Goal: Task Accomplishment & Management: Use online tool/utility

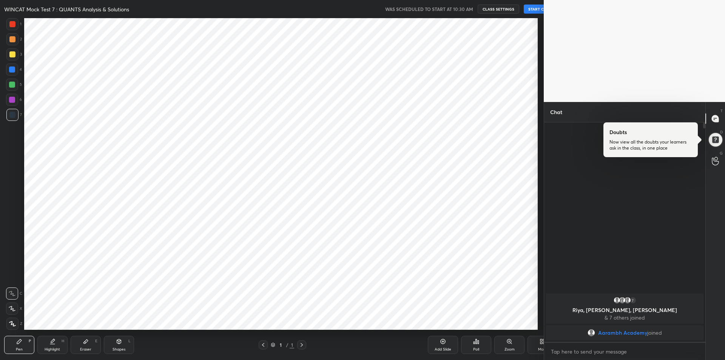
scroll to position [311, 537]
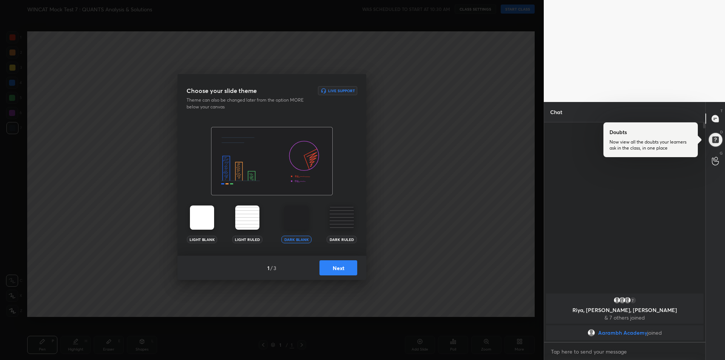
click at [334, 269] on button "Next" at bounding box center [338, 267] width 38 height 15
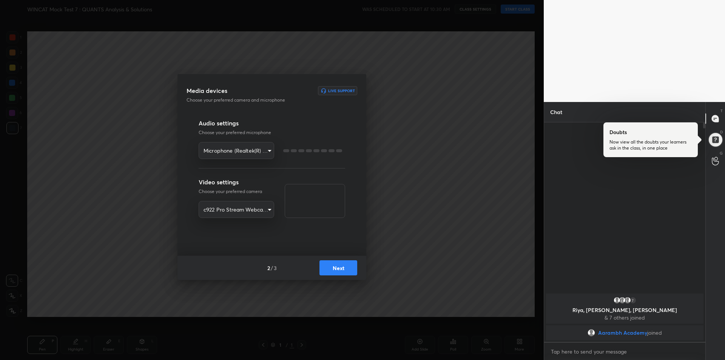
click at [336, 271] on button "Next" at bounding box center [338, 267] width 38 height 15
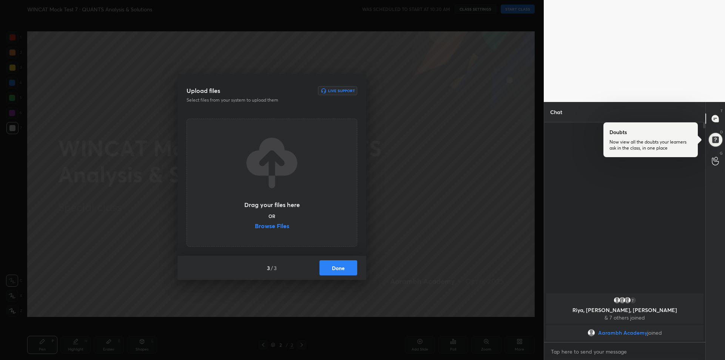
click at [282, 226] on label "Browse Files" at bounding box center [272, 227] width 34 height 8
click at [255, 226] on input "Browse Files" at bounding box center [255, 227] width 0 height 8
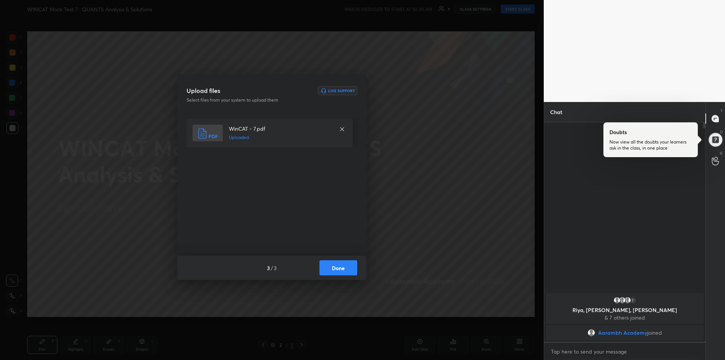
click at [334, 269] on button "Done" at bounding box center [338, 267] width 38 height 15
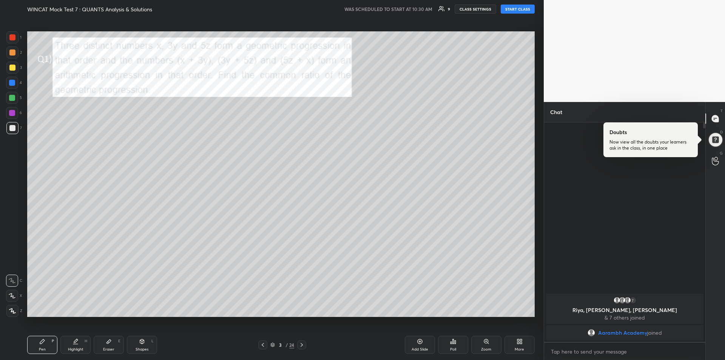
click at [515, 11] on button "START CLASS" at bounding box center [517, 9] width 34 height 9
type textarea "x"
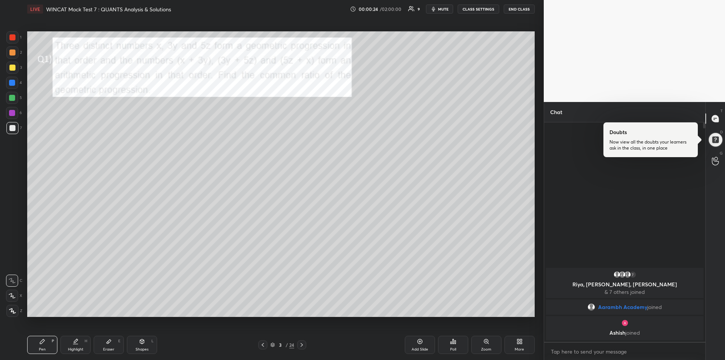
click at [12, 85] on div at bounding box center [12, 83] width 6 height 6
click at [12, 293] on icon at bounding box center [12, 295] width 7 height 5
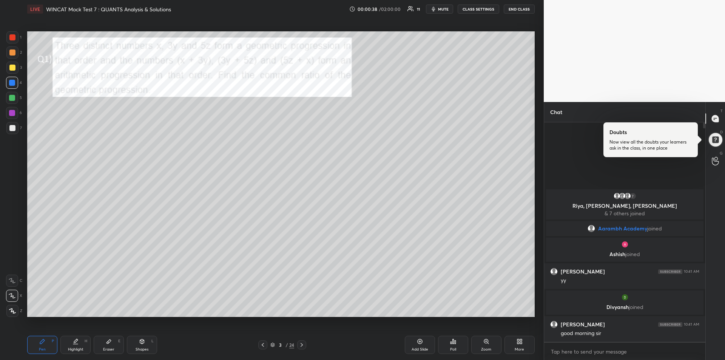
click at [12, 54] on div at bounding box center [12, 52] width 6 height 6
click at [78, 342] on icon at bounding box center [75, 341] width 6 height 6
click at [45, 344] on div "Pen P" at bounding box center [42, 344] width 30 height 18
click at [11, 98] on div at bounding box center [12, 98] width 6 height 6
click at [13, 37] on div at bounding box center [12, 37] width 6 height 6
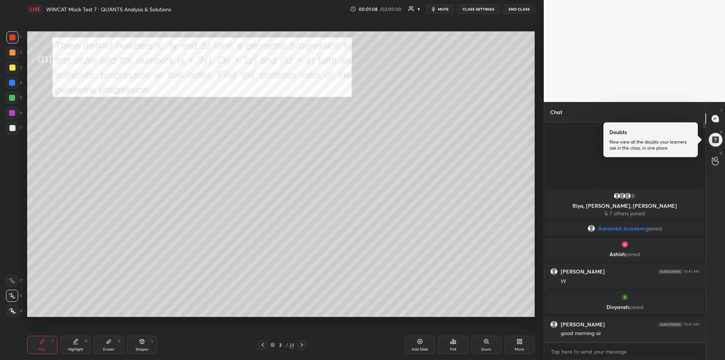
click at [9, 86] on div at bounding box center [12, 83] width 12 height 12
click at [11, 279] on icon at bounding box center [12, 280] width 7 height 5
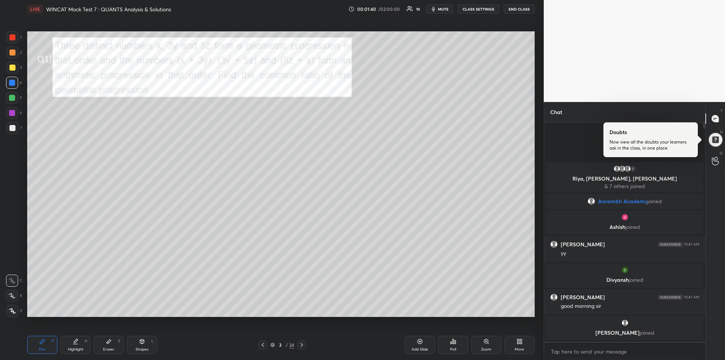
click at [107, 346] on div "Eraser E" at bounding box center [109, 344] width 30 height 18
click at [11, 309] on rect at bounding box center [11, 309] width 1 height 1
click at [42, 342] on icon at bounding box center [42, 341] width 5 height 5
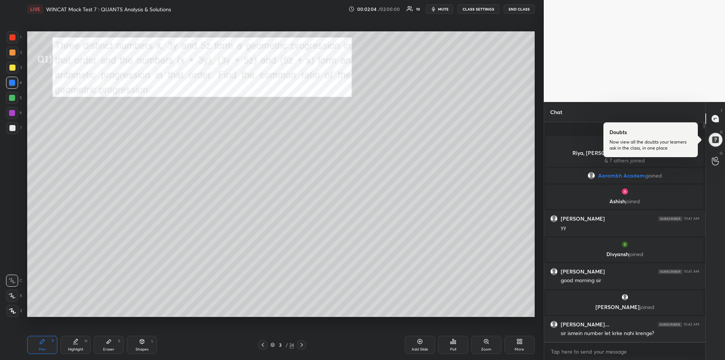
click at [112, 347] on div "Eraser" at bounding box center [108, 349] width 11 height 4
click at [49, 340] on div "Pen P" at bounding box center [42, 344] width 30 height 18
click at [302, 344] on icon at bounding box center [302, 345] width 6 height 6
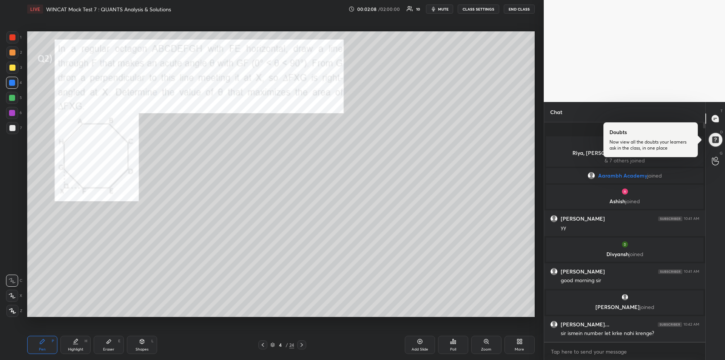
click at [8, 41] on div at bounding box center [12, 37] width 12 height 12
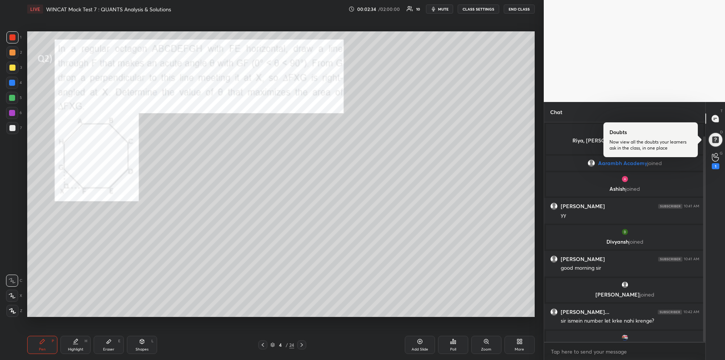
scroll to position [15, 0]
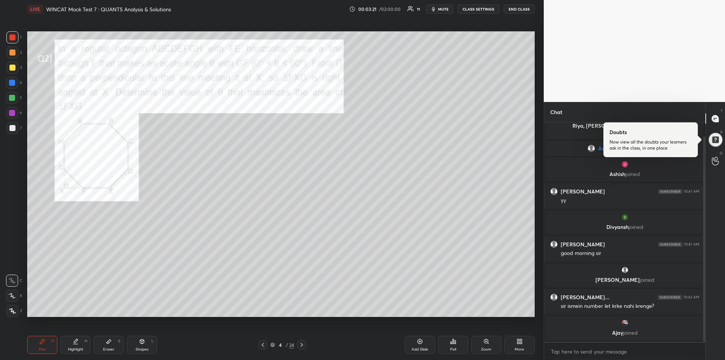
click at [45, 343] on icon at bounding box center [42, 341] width 6 height 6
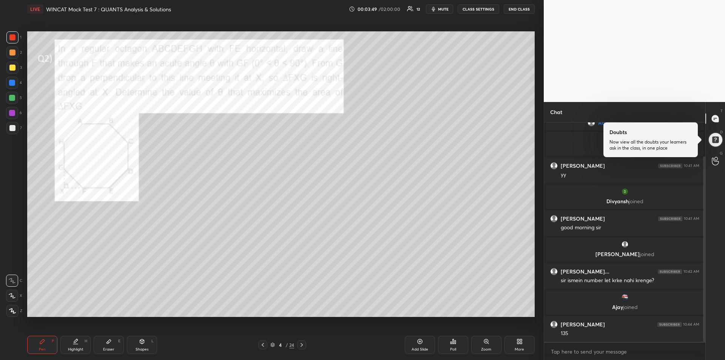
click at [11, 98] on div at bounding box center [12, 98] width 6 height 6
click at [419, 344] on div "Add Slide" at bounding box center [420, 344] width 30 height 18
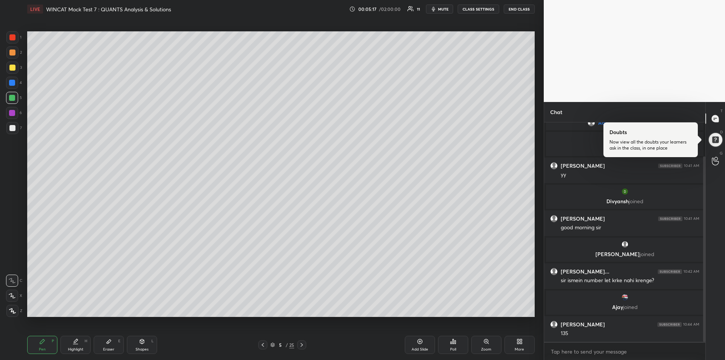
click at [264, 343] on icon at bounding box center [263, 345] width 6 height 6
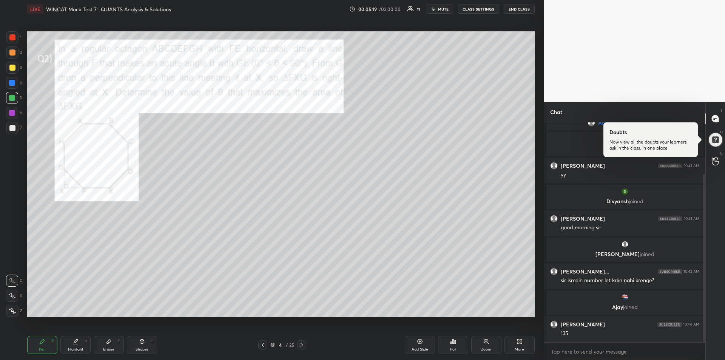
scroll to position [68, 0]
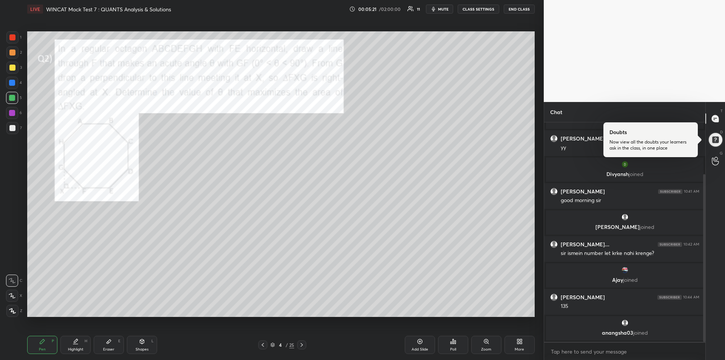
click at [11, 55] on div at bounding box center [12, 52] width 6 height 6
click at [303, 346] on icon at bounding box center [302, 345] width 6 height 6
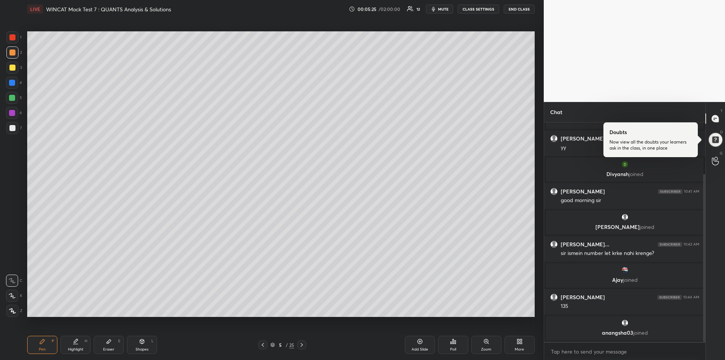
click at [302, 344] on icon at bounding box center [301, 345] width 2 height 4
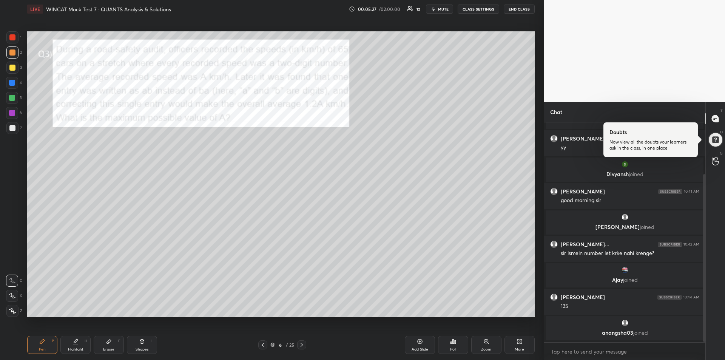
click at [10, 39] on div at bounding box center [12, 37] width 6 height 6
click at [72, 342] on div "Highlight H" at bounding box center [75, 344] width 30 height 18
click at [42, 348] on div "Pen" at bounding box center [42, 349] width 7 height 4
click at [110, 347] on div "Eraser" at bounding box center [108, 349] width 11 height 4
click at [41, 342] on icon at bounding box center [42, 341] width 5 height 5
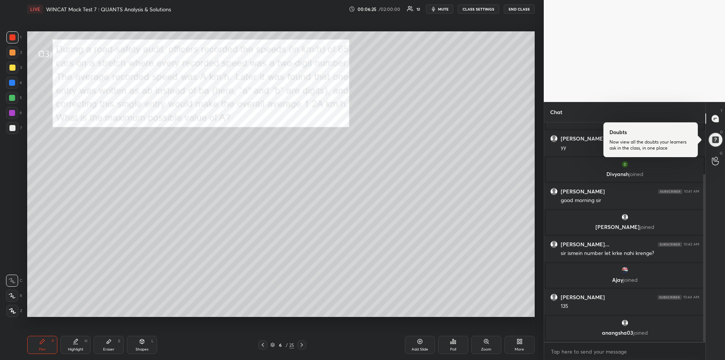
click at [302, 346] on icon at bounding box center [302, 345] width 6 height 6
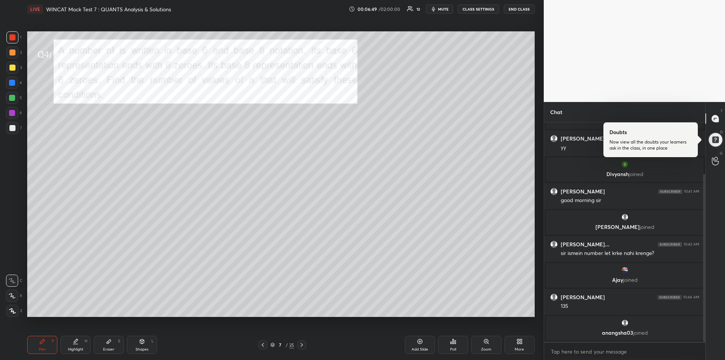
click at [11, 68] on div at bounding box center [12, 68] width 6 height 6
click at [12, 83] on div at bounding box center [12, 83] width 6 height 6
click at [416, 347] on div "Add Slide" at bounding box center [419, 349] width 17 height 4
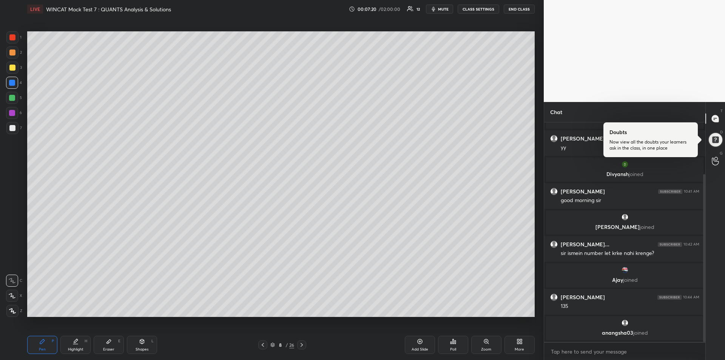
click at [262, 345] on icon at bounding box center [263, 345] width 2 height 4
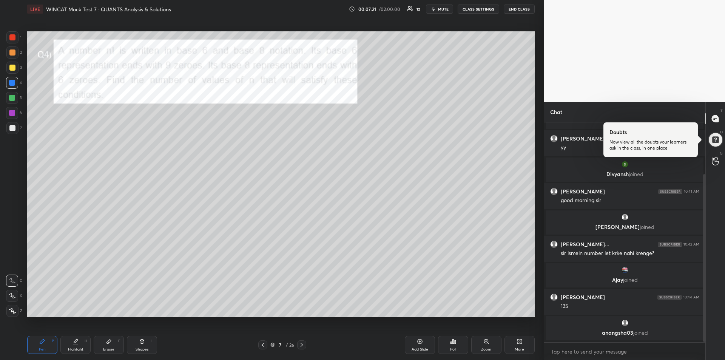
click at [11, 54] on div at bounding box center [12, 52] width 6 height 6
click at [303, 346] on icon at bounding box center [302, 345] width 6 height 6
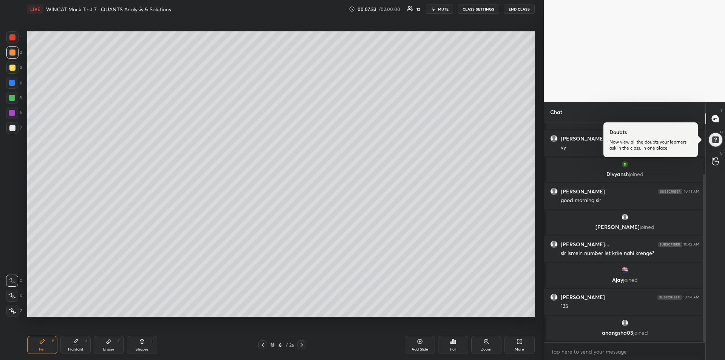
click at [262, 345] on icon at bounding box center [263, 345] width 6 height 6
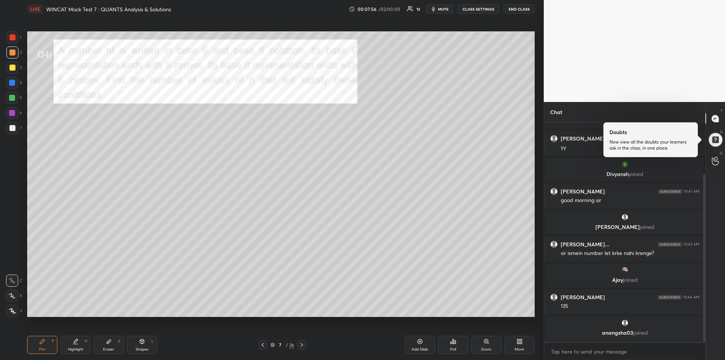
click at [11, 97] on div at bounding box center [12, 98] width 6 height 6
click at [109, 345] on div "Eraser E" at bounding box center [109, 344] width 30 height 18
click at [39, 345] on div "Pen P" at bounding box center [42, 344] width 30 height 18
click at [9, 114] on div at bounding box center [12, 113] width 12 height 12
click at [107, 345] on div "Eraser E" at bounding box center [109, 344] width 30 height 18
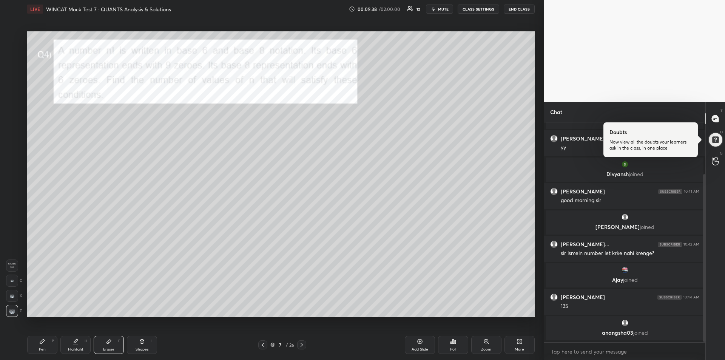
click at [40, 344] on div "Pen P" at bounding box center [42, 344] width 30 height 18
click at [113, 342] on div "Eraser E" at bounding box center [109, 344] width 30 height 18
click at [43, 347] on div "Pen" at bounding box center [42, 349] width 7 height 4
click at [11, 65] on div at bounding box center [12, 68] width 6 height 6
click at [11, 102] on div at bounding box center [12, 98] width 12 height 12
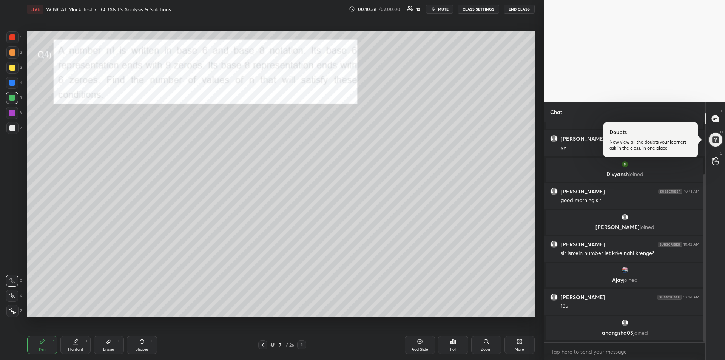
click at [13, 66] on div at bounding box center [12, 68] width 6 height 6
click at [13, 40] on div at bounding box center [12, 37] width 6 height 6
click at [14, 86] on div at bounding box center [12, 83] width 12 height 12
click at [302, 345] on icon at bounding box center [301, 345] width 2 height 4
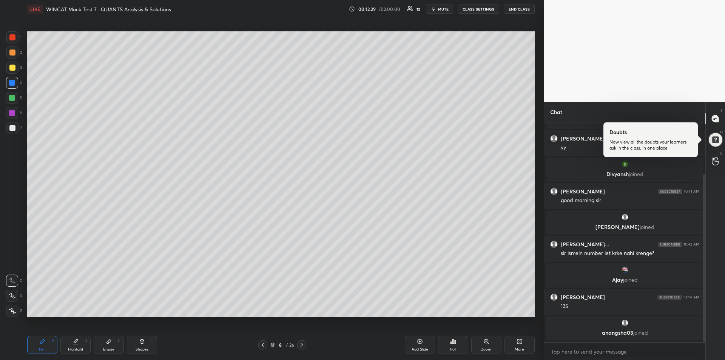
click at [302, 346] on icon at bounding box center [302, 345] width 6 height 6
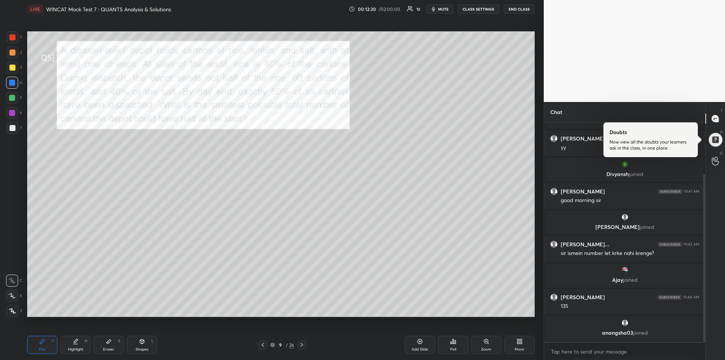
click at [10, 37] on div at bounding box center [12, 37] width 6 height 6
click at [75, 344] on icon at bounding box center [75, 344] width 5 height 0
click at [36, 343] on div "Pen P" at bounding box center [42, 344] width 30 height 18
click at [13, 111] on div at bounding box center [12, 113] width 6 height 6
click at [12, 113] on div at bounding box center [12, 113] width 6 height 6
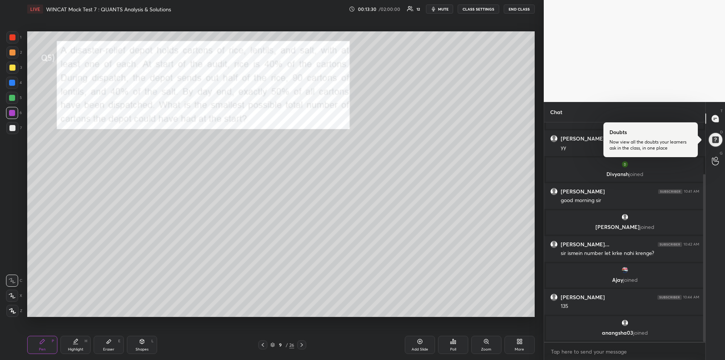
click at [14, 39] on div at bounding box center [12, 37] width 6 height 6
click at [11, 112] on div at bounding box center [12, 113] width 6 height 6
click at [12, 128] on div at bounding box center [12, 128] width 6 height 6
click at [10, 116] on div at bounding box center [12, 113] width 12 height 12
click at [11, 66] on div at bounding box center [12, 68] width 6 height 6
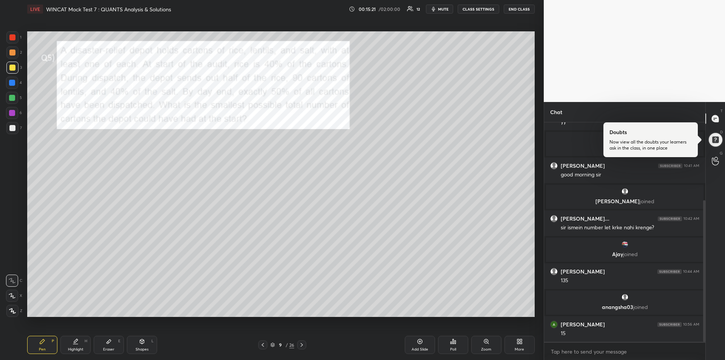
scroll to position [120, 0]
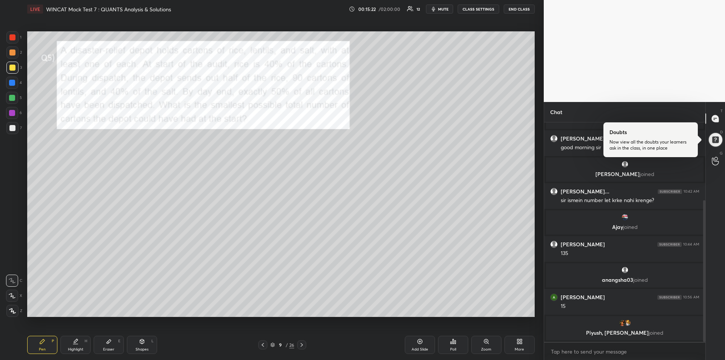
click at [9, 100] on div at bounding box center [12, 98] width 12 height 12
click at [11, 54] on div at bounding box center [12, 52] width 6 height 6
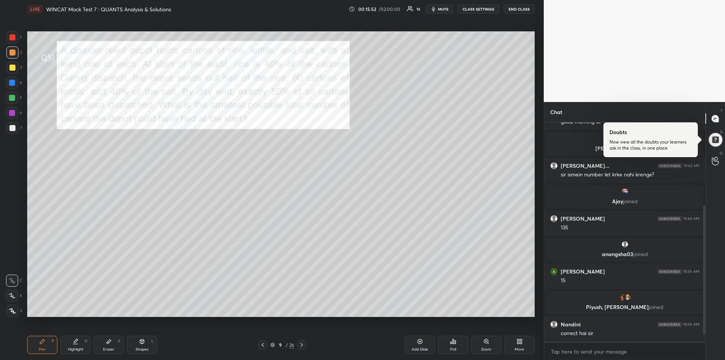
scroll to position [160, 0]
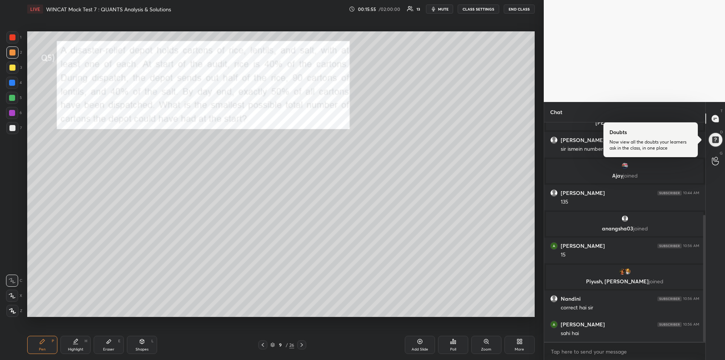
click at [303, 344] on icon at bounding box center [302, 345] width 6 height 6
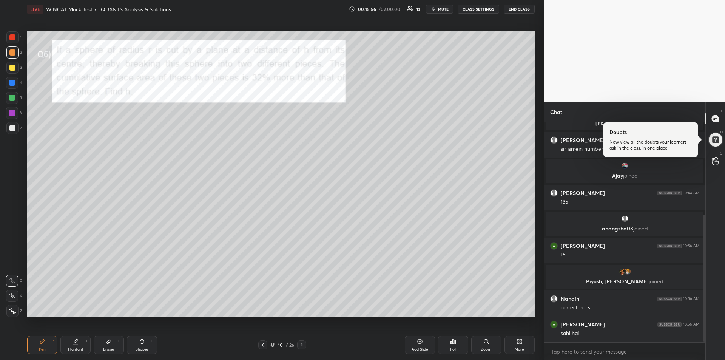
click at [12, 38] on div at bounding box center [12, 37] width 6 height 6
click at [14, 131] on div at bounding box center [12, 128] width 6 height 6
click at [13, 99] on div at bounding box center [12, 98] width 6 height 6
click at [14, 114] on div at bounding box center [12, 113] width 6 height 6
click at [13, 84] on div at bounding box center [12, 83] width 6 height 6
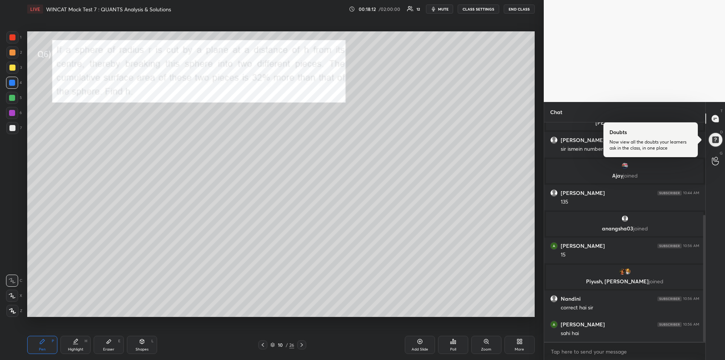
click at [108, 345] on div "Eraser E" at bounding box center [109, 344] width 30 height 18
click at [42, 342] on icon at bounding box center [42, 341] width 5 height 5
click at [9, 113] on div at bounding box center [12, 113] width 6 height 6
click at [12, 82] on div at bounding box center [12, 83] width 6 height 6
click at [112, 337] on div "Eraser E" at bounding box center [109, 344] width 30 height 18
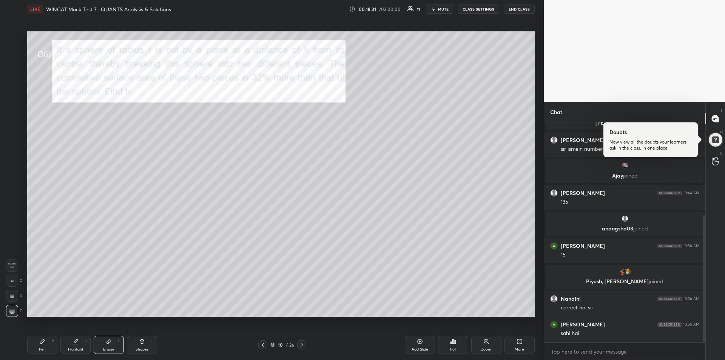
click at [40, 343] on icon at bounding box center [42, 341] width 5 height 5
click at [104, 343] on div "Eraser E" at bounding box center [109, 344] width 30 height 18
click at [43, 342] on icon at bounding box center [42, 341] width 5 height 5
click at [12, 69] on div at bounding box center [12, 68] width 6 height 6
click at [14, 81] on div at bounding box center [12, 83] width 6 height 6
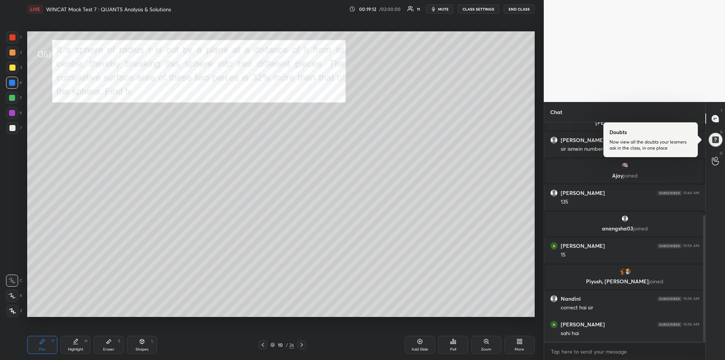
click at [302, 344] on icon at bounding box center [301, 345] width 2 height 4
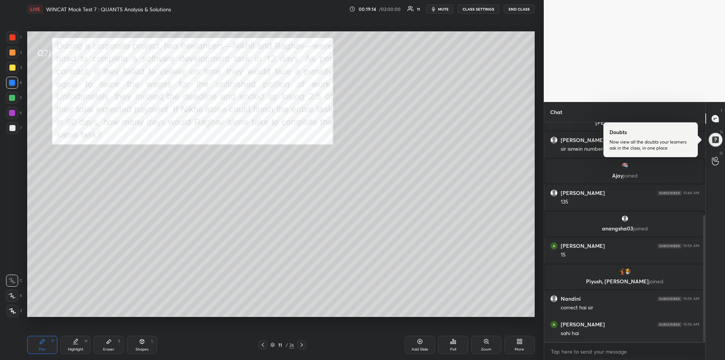
click at [79, 345] on div "Highlight H" at bounding box center [75, 344] width 30 height 18
click at [41, 344] on icon at bounding box center [42, 341] width 6 height 6
click at [11, 100] on div at bounding box center [12, 98] width 6 height 6
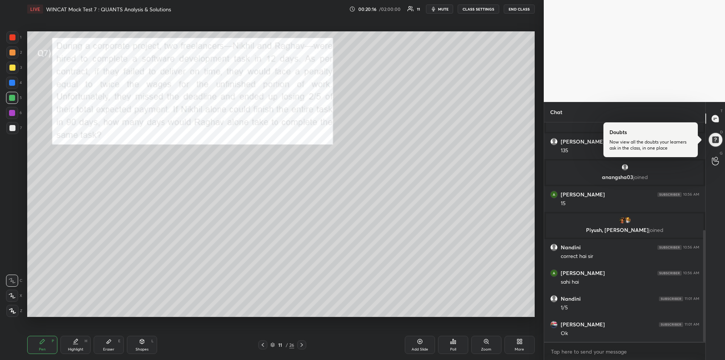
scroll to position [237, 0]
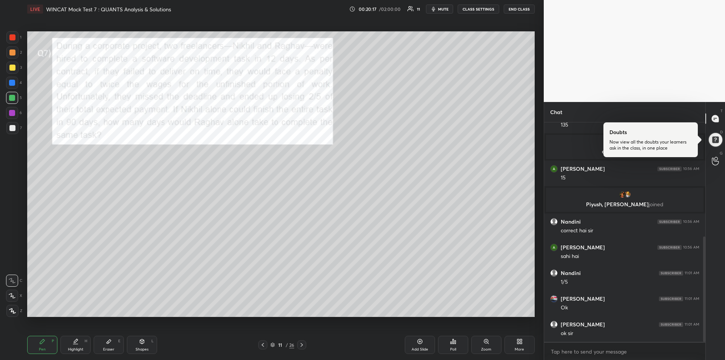
click at [109, 345] on div "Eraser E" at bounding box center [109, 344] width 30 height 18
click at [41, 349] on div "Pen" at bounding box center [42, 349] width 7 height 4
click at [14, 67] on div at bounding box center [12, 68] width 6 height 6
click at [105, 348] on div "Eraser" at bounding box center [108, 349] width 11 height 4
click at [40, 342] on icon at bounding box center [42, 341] width 5 height 5
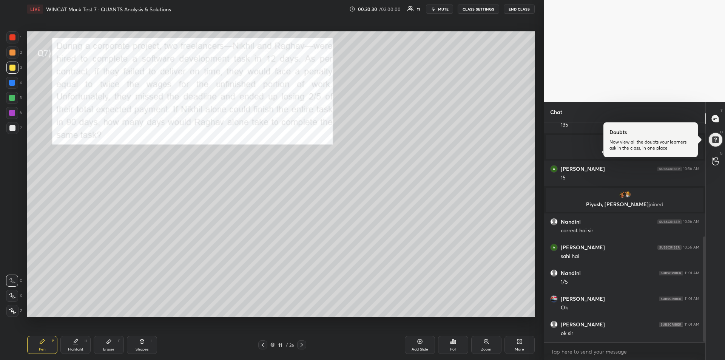
click at [13, 37] on div at bounding box center [12, 37] width 6 height 6
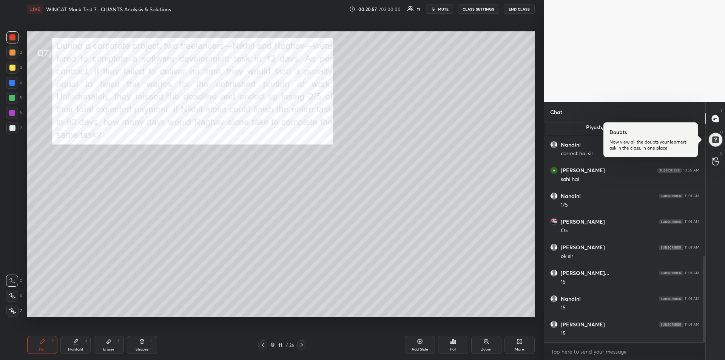
scroll to position [339, 0]
click at [12, 115] on div at bounding box center [12, 113] width 6 height 6
click at [11, 130] on div at bounding box center [12, 128] width 6 height 6
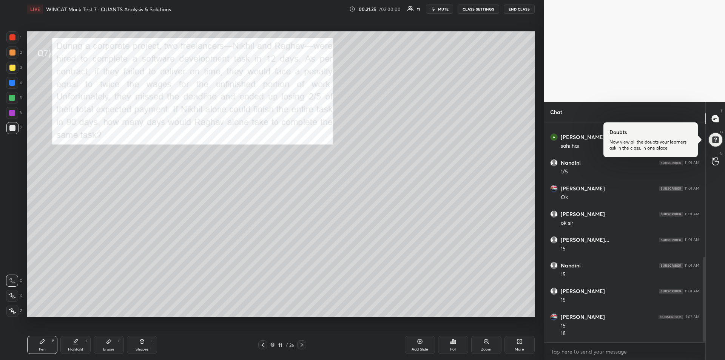
click at [10, 65] on div at bounding box center [12, 68] width 6 height 6
click at [302, 345] on icon at bounding box center [302, 345] width 6 height 6
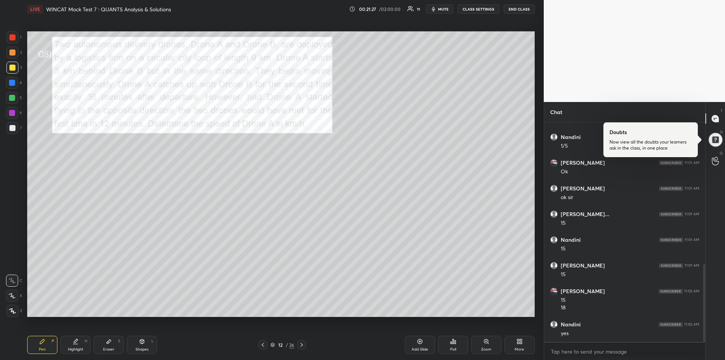
scroll to position [398, 0]
click at [72, 345] on div "Highlight H" at bounding box center [75, 344] width 30 height 18
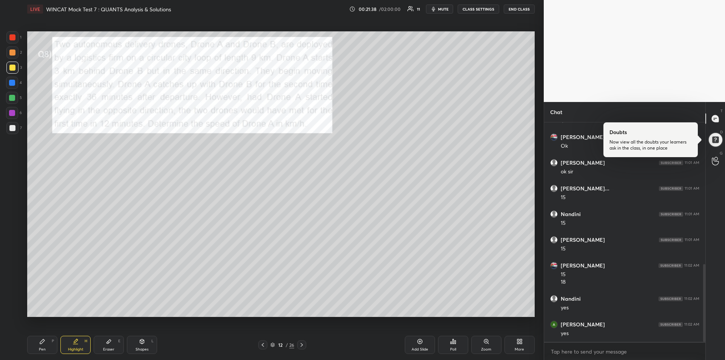
click at [46, 340] on div "Pen P" at bounding box center [42, 344] width 30 height 18
click at [108, 343] on icon at bounding box center [108, 341] width 5 height 4
click at [44, 343] on icon at bounding box center [42, 341] width 6 height 6
click at [14, 83] on div at bounding box center [12, 83] width 6 height 6
click at [74, 343] on icon at bounding box center [75, 341] width 6 height 6
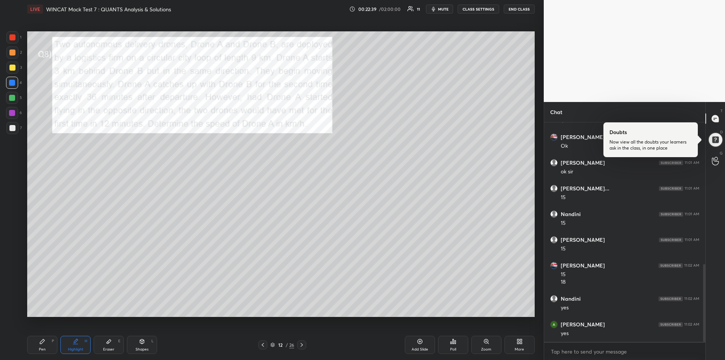
click at [48, 339] on div "Pen P" at bounding box center [42, 344] width 30 height 18
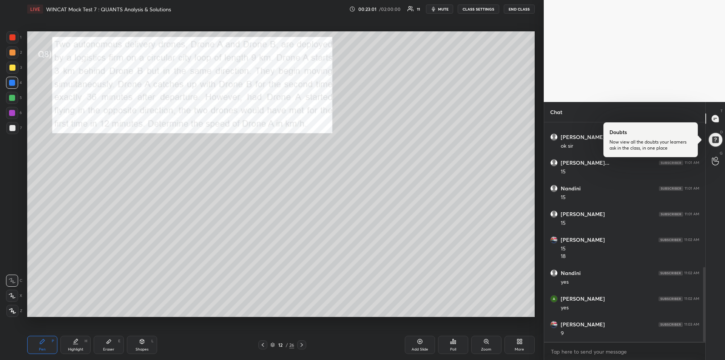
click at [109, 342] on icon at bounding box center [108, 341] width 5 height 4
click at [48, 341] on div "Pen P" at bounding box center [42, 344] width 30 height 18
click at [414, 342] on div "Add Slide" at bounding box center [420, 344] width 30 height 18
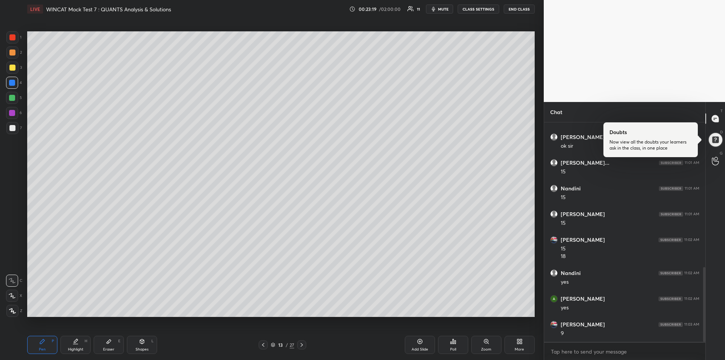
click at [265, 342] on icon at bounding box center [263, 345] width 6 height 6
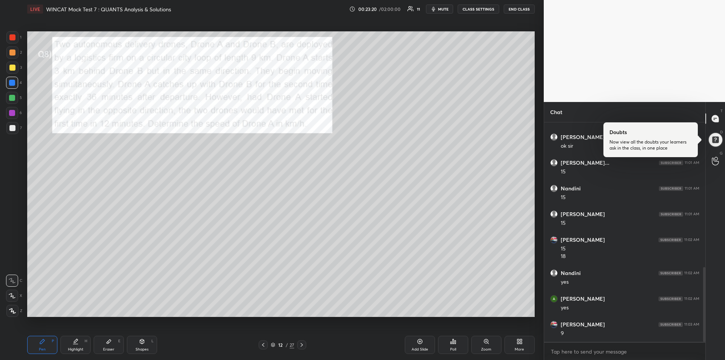
click at [10, 95] on div at bounding box center [12, 98] width 6 height 6
click at [9, 114] on div at bounding box center [12, 113] width 6 height 6
click at [112, 348] on div "Eraser" at bounding box center [108, 349] width 11 height 4
click at [44, 340] on icon at bounding box center [42, 341] width 5 height 5
click at [11, 129] on div at bounding box center [12, 128] width 6 height 6
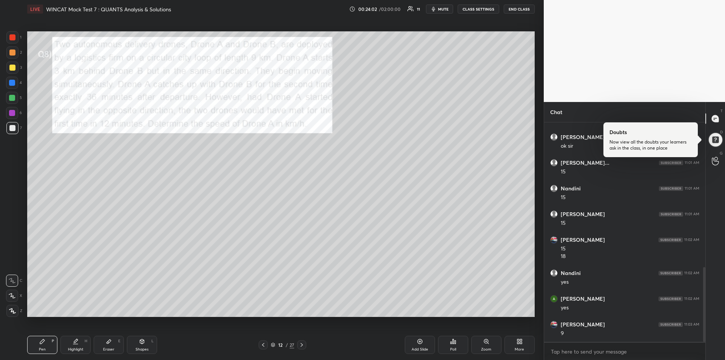
click at [77, 341] on icon at bounding box center [75, 341] width 6 height 6
click at [9, 34] on div at bounding box center [12, 37] width 12 height 12
click at [41, 337] on div "Pen P" at bounding box center [42, 344] width 30 height 18
click at [14, 85] on div at bounding box center [12, 83] width 6 height 6
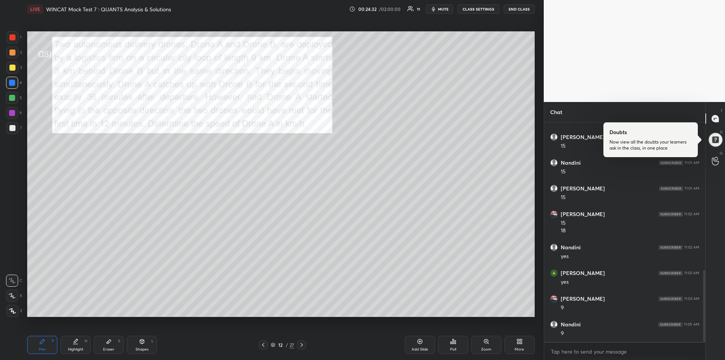
click at [79, 344] on div "Highlight H" at bounding box center [75, 344] width 30 height 18
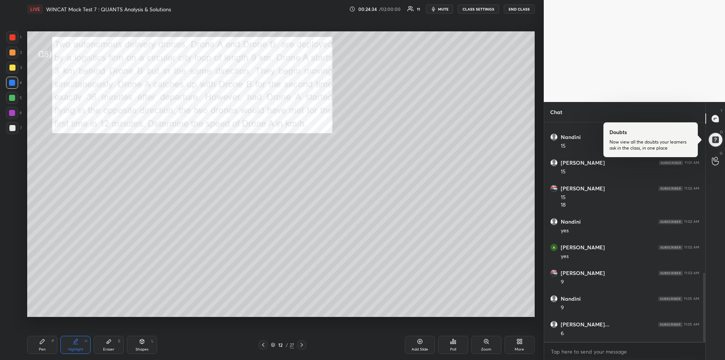
scroll to position [501, 0]
click at [40, 343] on icon at bounding box center [42, 341] width 6 height 6
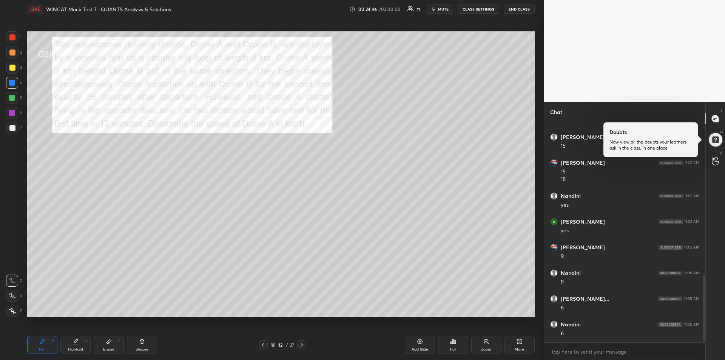
click at [8, 128] on div at bounding box center [12, 128] width 12 height 12
click at [304, 345] on icon at bounding box center [302, 345] width 6 height 6
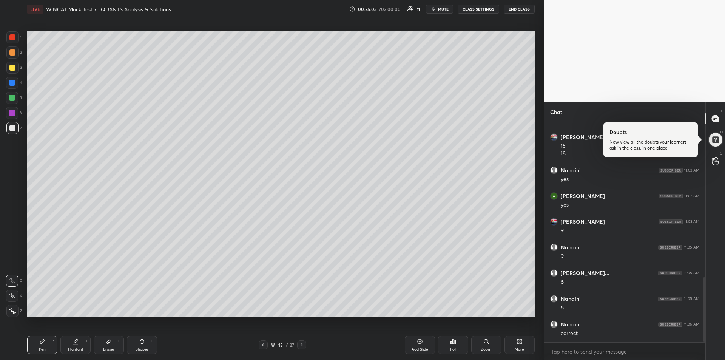
click at [305, 348] on div at bounding box center [301, 344] width 9 height 9
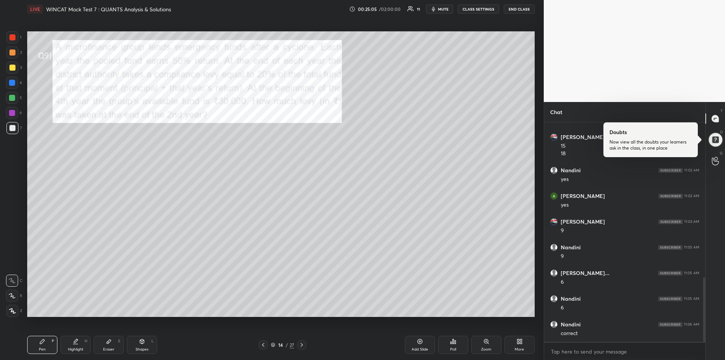
click at [69, 343] on div "Highlight H" at bounding box center [75, 344] width 30 height 18
click at [12, 40] on div at bounding box center [12, 37] width 12 height 12
click at [41, 343] on icon at bounding box center [42, 341] width 5 height 5
click at [10, 112] on div at bounding box center [12, 113] width 6 height 6
click at [111, 346] on div "Eraser E" at bounding box center [109, 344] width 30 height 18
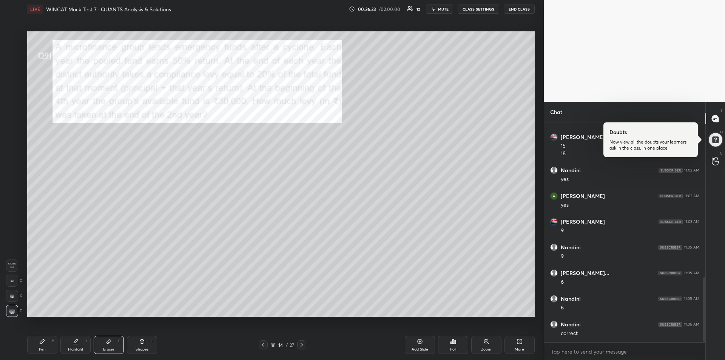
click at [41, 342] on icon at bounding box center [42, 341] width 5 height 5
click at [13, 134] on div "1 2 3 4 5 6 7" at bounding box center [14, 84] width 16 height 106
click at [12, 66] on div at bounding box center [12, 68] width 6 height 6
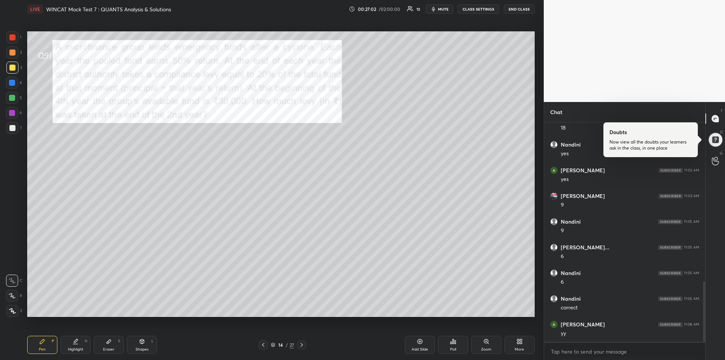
scroll to position [578, 0]
click at [80, 341] on div "Highlight H" at bounding box center [75, 344] width 30 height 18
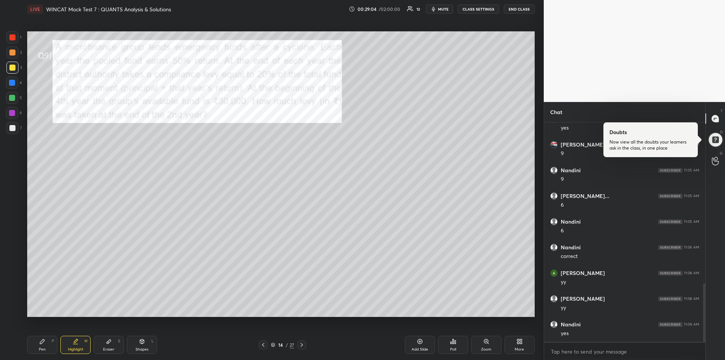
click at [39, 347] on div "Pen" at bounding box center [42, 349] width 7 height 4
click at [11, 100] on div at bounding box center [12, 98] width 6 height 6
click at [112, 344] on div "Eraser E" at bounding box center [109, 344] width 30 height 18
click at [37, 339] on div "Pen P" at bounding box center [42, 344] width 30 height 18
click at [12, 113] on div at bounding box center [12, 113] width 6 height 6
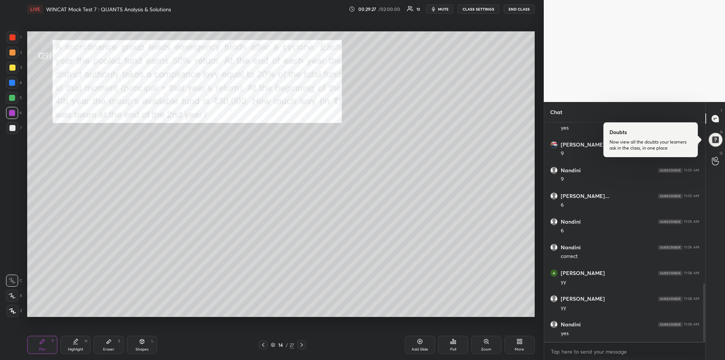
click at [12, 83] on div at bounding box center [12, 83] width 6 height 6
click at [12, 129] on div at bounding box center [12, 128] width 6 height 6
click at [10, 68] on div at bounding box center [12, 68] width 6 height 6
click at [303, 343] on icon at bounding box center [302, 345] width 6 height 6
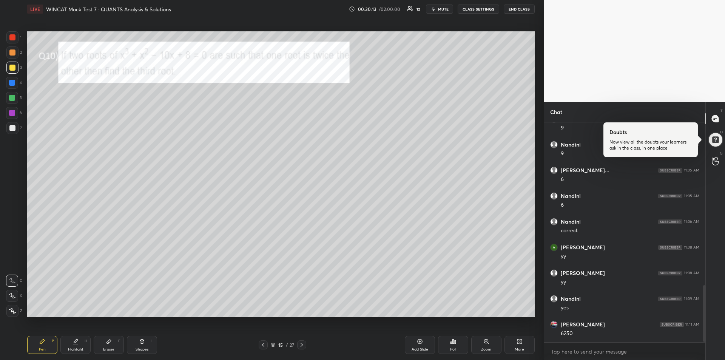
click at [14, 37] on div at bounding box center [12, 37] width 6 height 6
click at [71, 349] on div "Highlight" at bounding box center [75, 349] width 15 height 4
click at [43, 340] on icon at bounding box center [42, 341] width 5 height 5
click at [12, 97] on div at bounding box center [12, 98] width 6 height 6
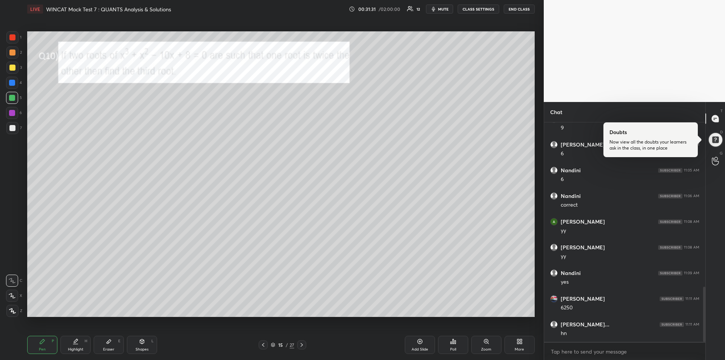
click at [109, 341] on icon at bounding box center [108, 341] width 5 height 4
click at [41, 344] on div "Pen P" at bounding box center [42, 344] width 30 height 18
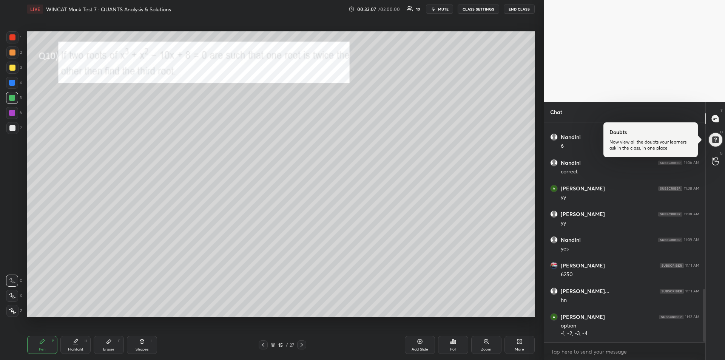
click at [16, 114] on div at bounding box center [12, 113] width 12 height 12
click at [12, 84] on div at bounding box center [12, 83] width 6 height 6
click at [113, 342] on div "Eraser E" at bounding box center [109, 344] width 30 height 18
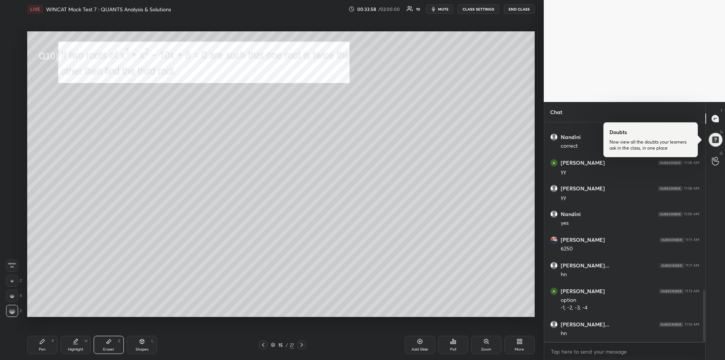
click at [36, 342] on div "Pen P" at bounding box center [42, 344] width 30 height 18
click at [11, 113] on div at bounding box center [12, 113] width 6 height 6
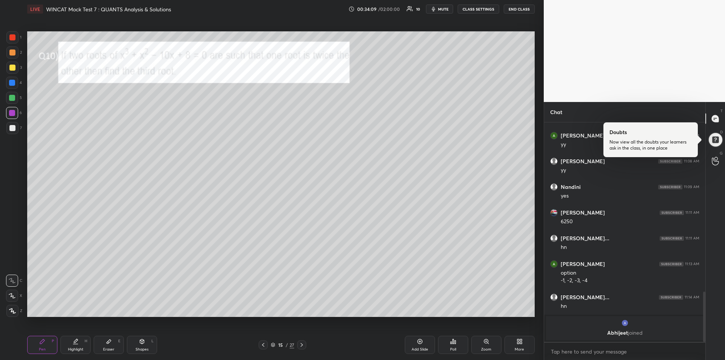
click at [12, 112] on div at bounding box center [12, 113] width 6 height 6
click at [418, 346] on div "Add Slide" at bounding box center [420, 344] width 30 height 18
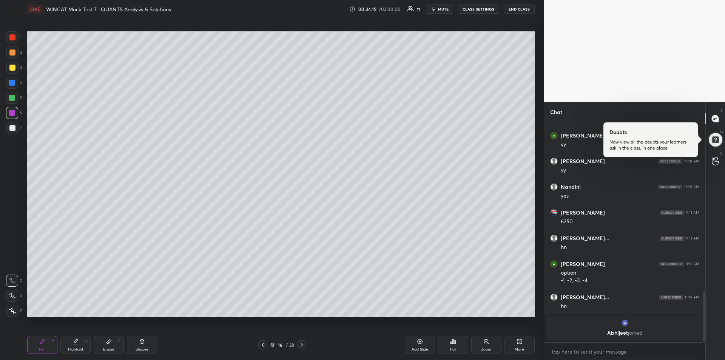
click at [263, 344] on icon at bounding box center [263, 345] width 6 height 6
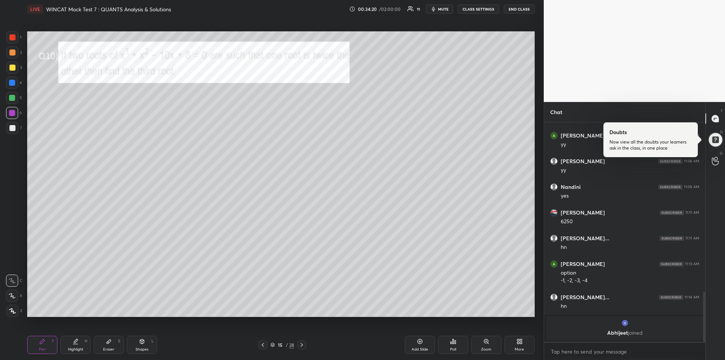
click at [302, 346] on icon at bounding box center [301, 345] width 2 height 4
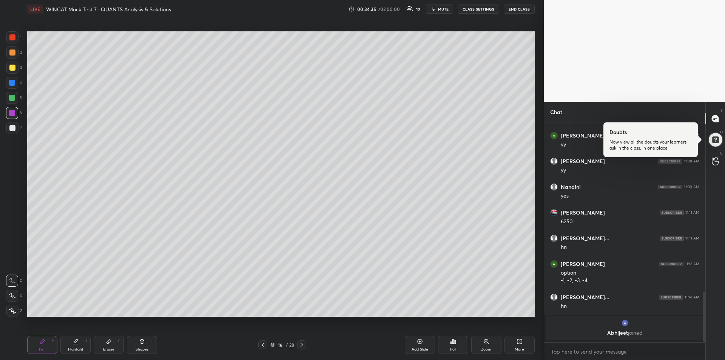
click at [263, 343] on icon at bounding box center [263, 345] width 6 height 6
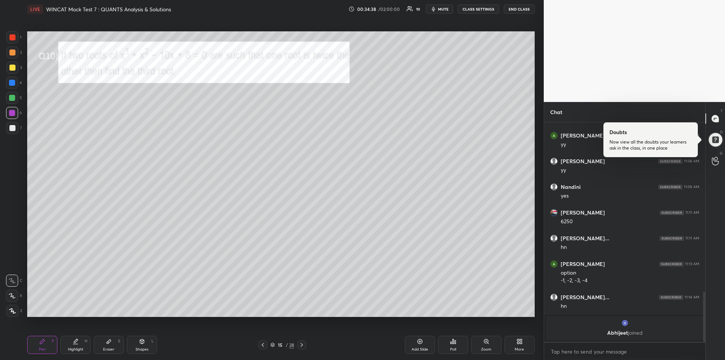
click at [303, 344] on icon at bounding box center [302, 345] width 6 height 6
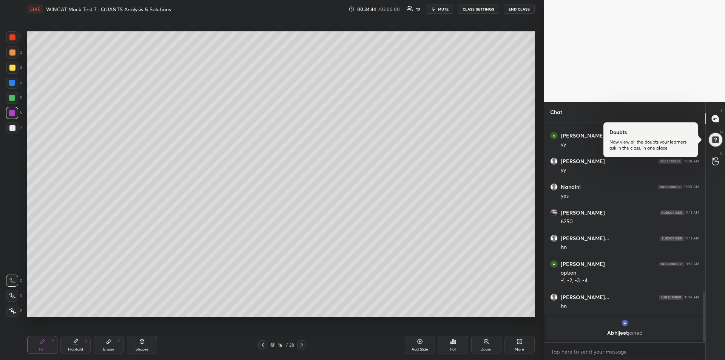
click at [262, 345] on icon at bounding box center [263, 345] width 6 height 6
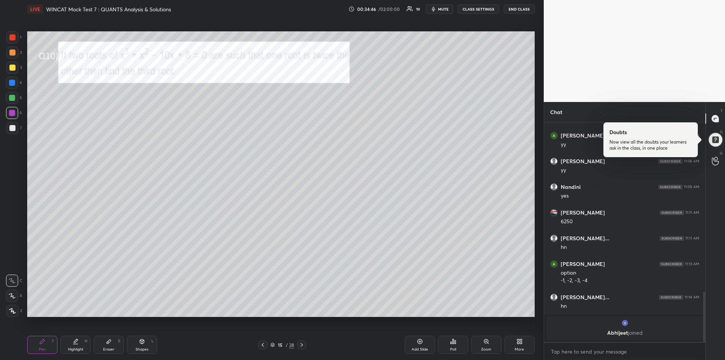
click at [302, 346] on icon at bounding box center [302, 345] width 6 height 6
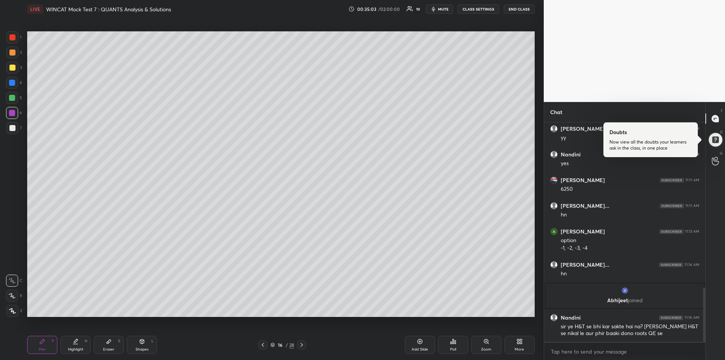
scroll to position [664, 0]
click at [263, 344] on icon at bounding box center [263, 345] width 6 height 6
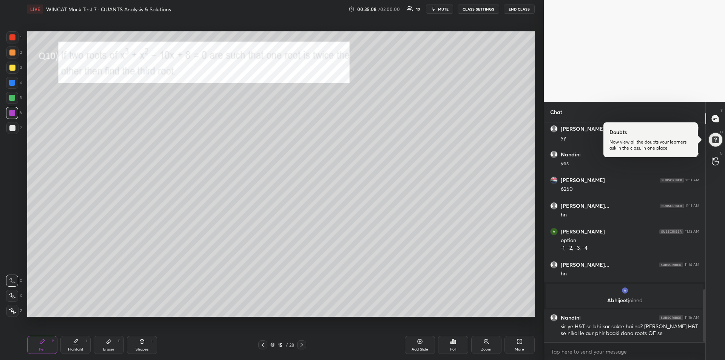
scroll to position [696, 0]
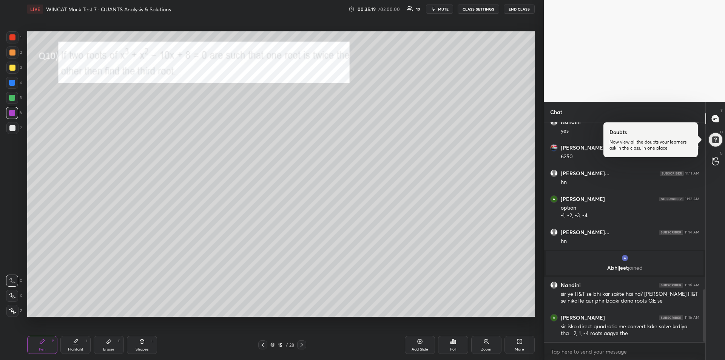
click at [12, 85] on div at bounding box center [12, 83] width 6 height 6
click at [11, 49] on div at bounding box center [12, 52] width 12 height 12
click at [13, 72] on div at bounding box center [12, 68] width 12 height 12
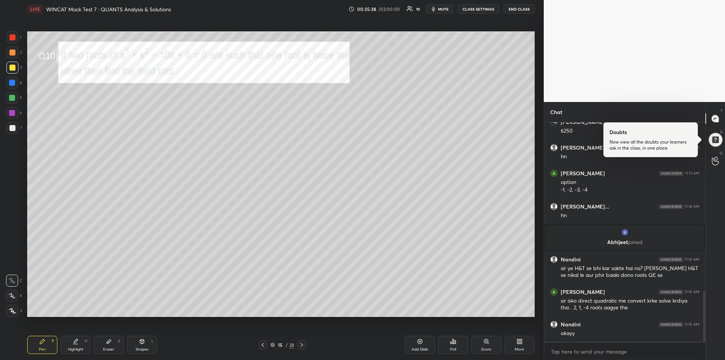
click at [80, 345] on div "Highlight H" at bounding box center [75, 344] width 30 height 18
click at [300, 344] on icon at bounding box center [302, 345] width 6 height 6
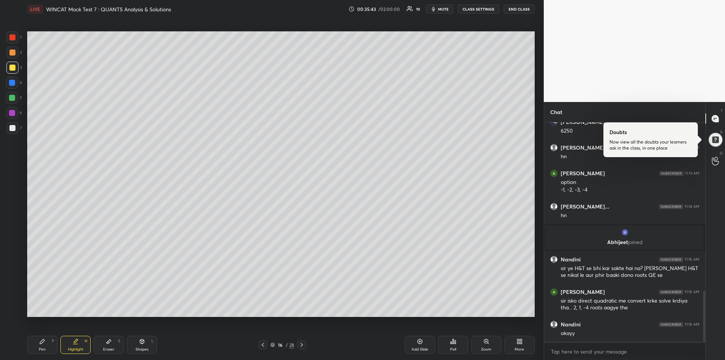
click at [304, 345] on icon at bounding box center [302, 345] width 6 height 6
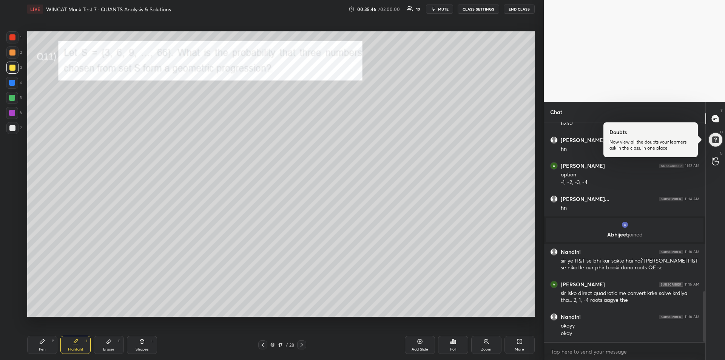
click at [9, 38] on div at bounding box center [12, 37] width 12 height 12
click at [45, 335] on div "Pen P" at bounding box center [42, 344] width 30 height 18
click at [302, 344] on icon at bounding box center [302, 345] width 6 height 6
click at [10, 40] on div at bounding box center [12, 37] width 12 height 12
click at [13, 69] on div at bounding box center [12, 68] width 6 height 6
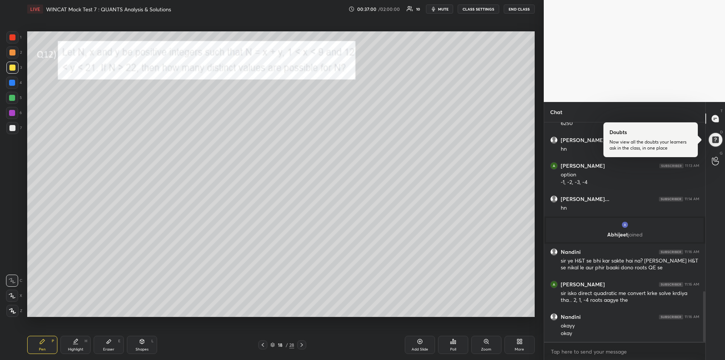
click at [12, 83] on div at bounding box center [12, 83] width 6 height 6
click at [303, 345] on icon at bounding box center [302, 345] width 6 height 6
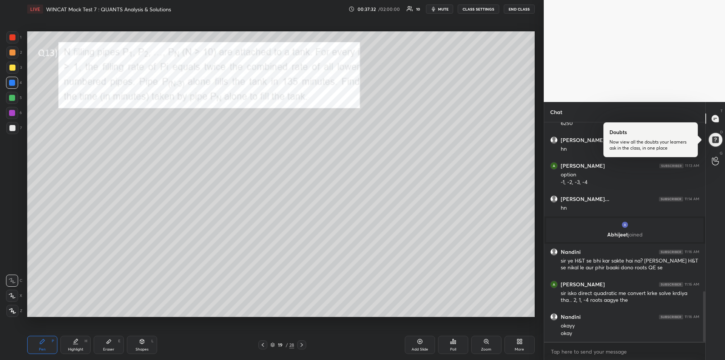
click at [302, 345] on icon at bounding box center [302, 345] width 6 height 6
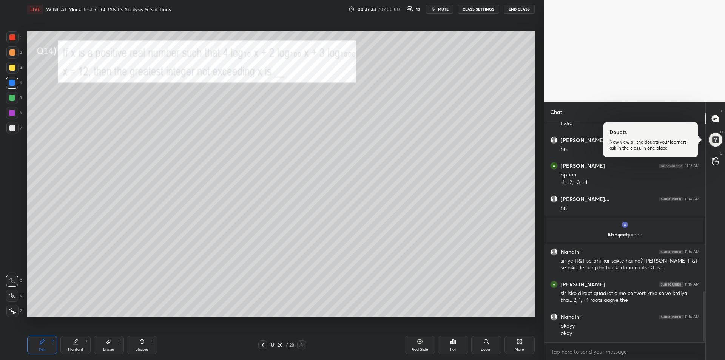
click at [10, 37] on div at bounding box center [12, 37] width 6 height 6
click at [16, 84] on div at bounding box center [12, 83] width 12 height 12
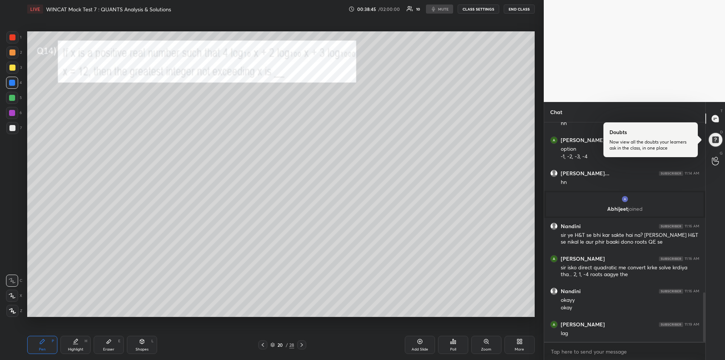
click at [10, 97] on div at bounding box center [12, 98] width 6 height 6
click at [112, 346] on div "Eraser E" at bounding box center [109, 344] width 30 height 18
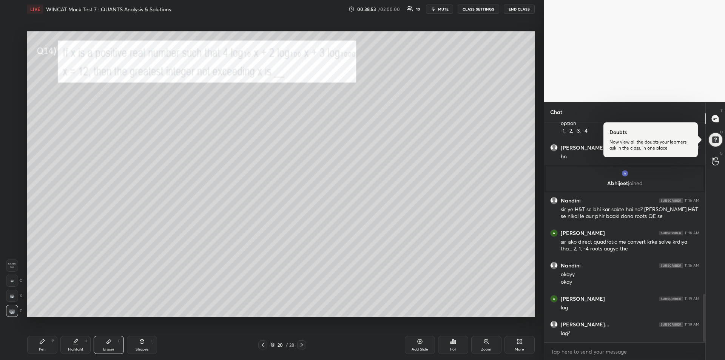
click at [43, 346] on div "Pen P" at bounding box center [42, 344] width 30 height 18
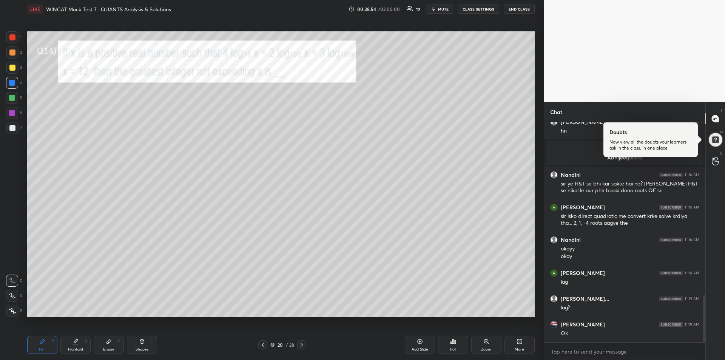
click at [42, 342] on icon at bounding box center [42, 341] width 5 height 5
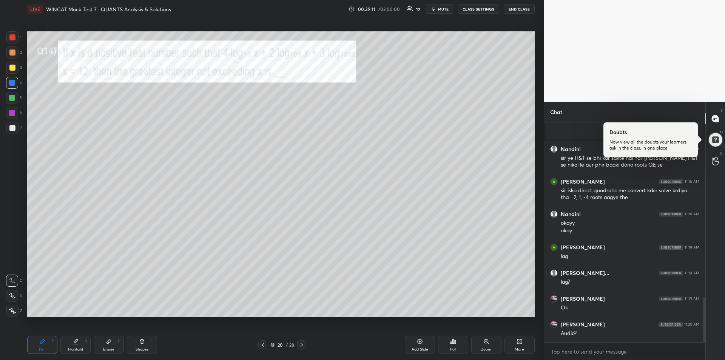
scroll to position [858, 0]
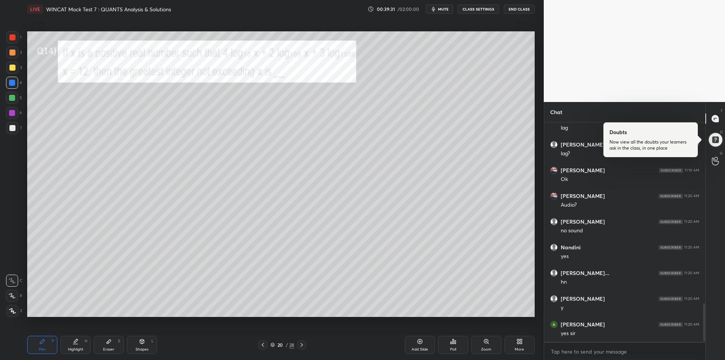
scroll to position [1059, 0]
click at [78, 343] on icon at bounding box center [75, 341] width 6 height 6
click at [44, 344] on icon at bounding box center [42, 341] width 6 height 6
click at [303, 345] on icon at bounding box center [302, 345] width 6 height 6
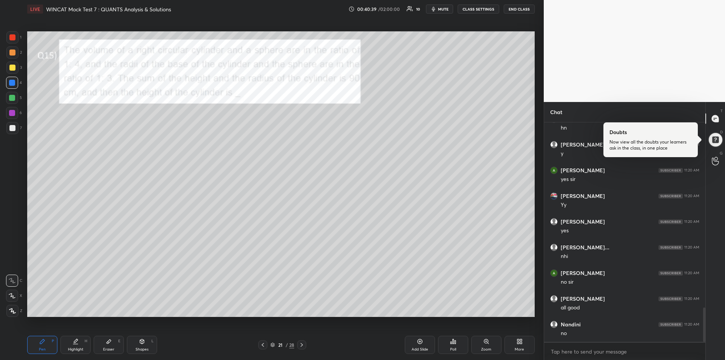
click at [109, 341] on icon at bounding box center [108, 341] width 5 height 4
click at [42, 340] on icon at bounding box center [42, 341] width 5 height 5
click at [13, 98] on div at bounding box center [12, 98] width 6 height 6
click at [303, 345] on icon at bounding box center [302, 345] width 6 height 6
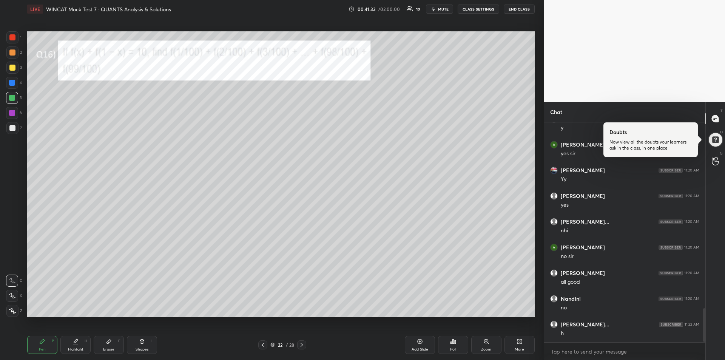
click at [9, 40] on div at bounding box center [12, 37] width 12 height 12
click at [12, 68] on div at bounding box center [12, 68] width 6 height 6
click at [12, 86] on div at bounding box center [12, 83] width 12 height 12
click at [11, 54] on div at bounding box center [12, 52] width 6 height 6
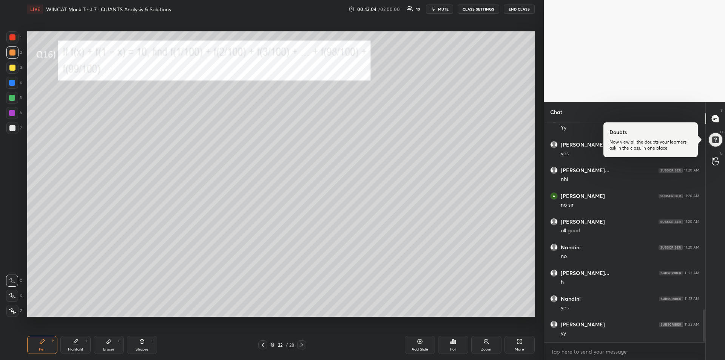
scroll to position [1290, 0]
click at [105, 343] on div "Eraser E" at bounding box center [109, 344] width 30 height 18
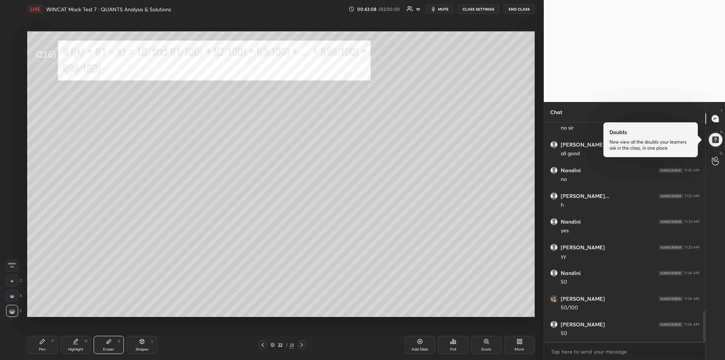
click at [44, 345] on div "Pen P" at bounding box center [42, 344] width 30 height 18
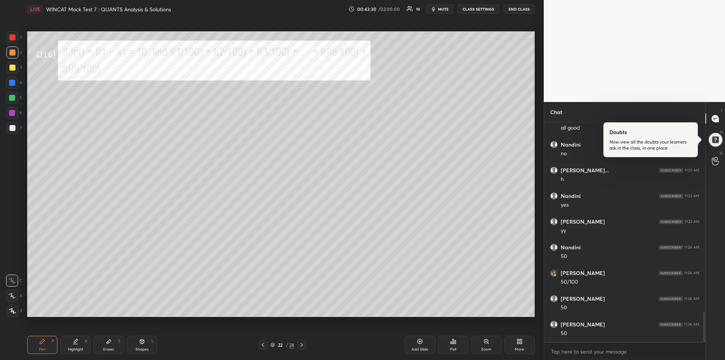
click at [13, 39] on div at bounding box center [12, 37] width 6 height 6
click at [13, 99] on div at bounding box center [12, 98] width 6 height 6
click at [302, 345] on icon at bounding box center [302, 345] width 6 height 6
click at [11, 38] on div at bounding box center [12, 37] width 6 height 6
click at [14, 97] on div at bounding box center [12, 98] width 6 height 6
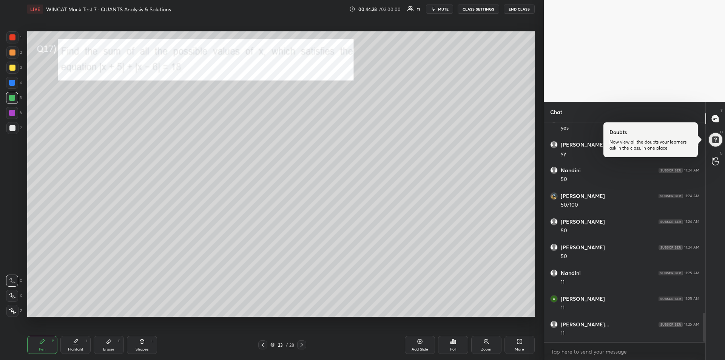
scroll to position [1470, 0]
click at [75, 343] on icon at bounding box center [75, 341] width 6 height 6
click at [44, 341] on icon at bounding box center [42, 341] width 6 height 6
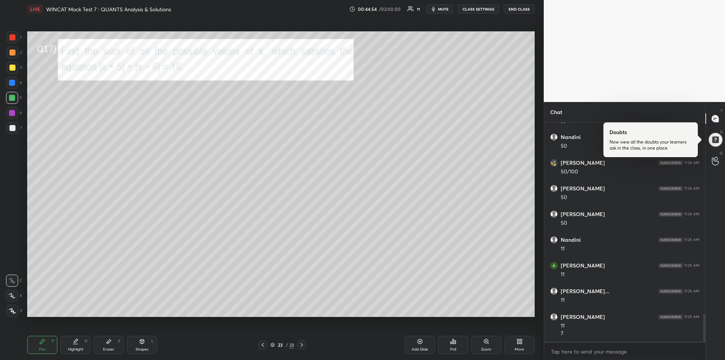
scroll to position [1503, 0]
click at [112, 345] on div "Eraser E" at bounding box center [109, 344] width 30 height 18
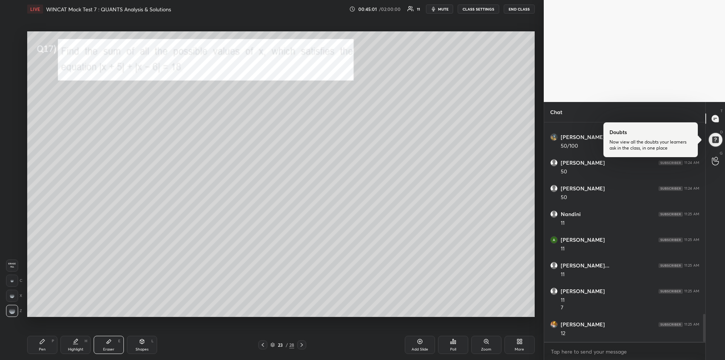
click at [39, 341] on div "Pen P" at bounding box center [42, 344] width 30 height 18
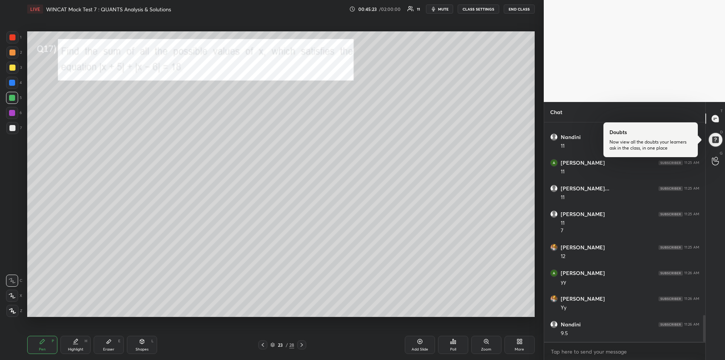
scroll to position [1588, 0]
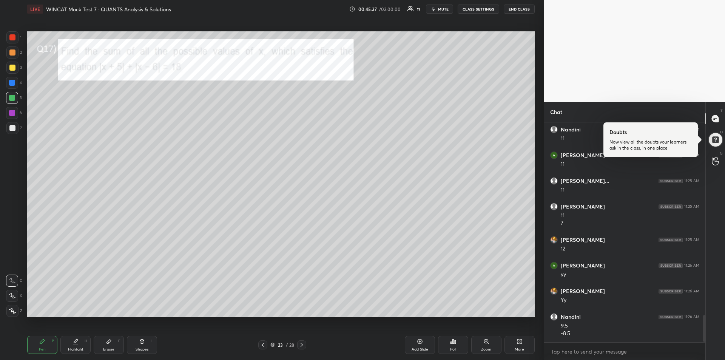
click at [11, 112] on div at bounding box center [12, 113] width 6 height 6
click at [418, 346] on div "Add Slide" at bounding box center [420, 344] width 30 height 18
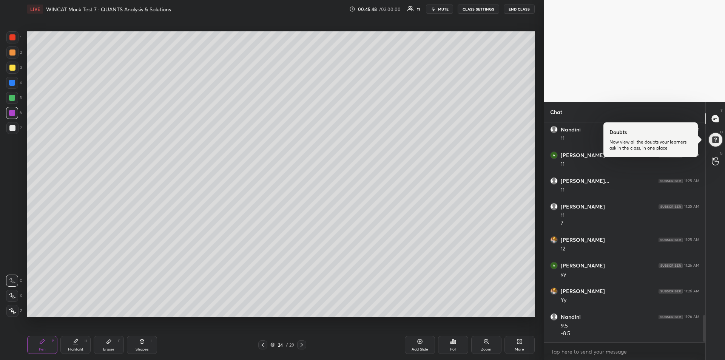
click at [70, 343] on div "Highlight H" at bounding box center [75, 344] width 30 height 18
click at [45, 339] on icon at bounding box center [42, 341] width 6 height 6
click at [301, 347] on icon at bounding box center [302, 345] width 6 height 6
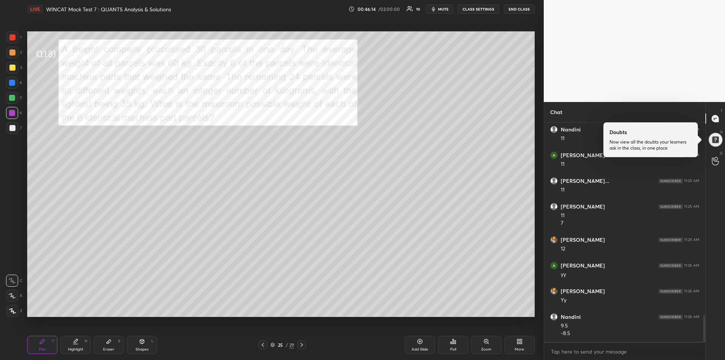
click at [10, 42] on div at bounding box center [12, 37] width 12 height 12
click at [83, 339] on div "Highlight H" at bounding box center [75, 344] width 30 height 18
click at [43, 346] on div "Pen P" at bounding box center [42, 344] width 30 height 18
click at [11, 68] on div at bounding box center [12, 68] width 6 height 6
click at [12, 84] on div at bounding box center [12, 83] width 6 height 6
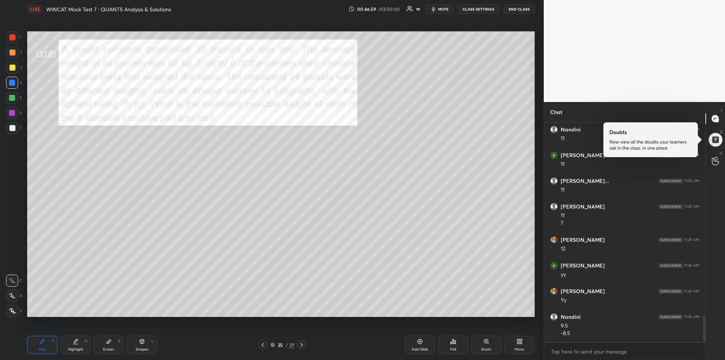
click at [12, 40] on div at bounding box center [12, 37] width 12 height 12
click at [11, 113] on div at bounding box center [12, 113] width 6 height 6
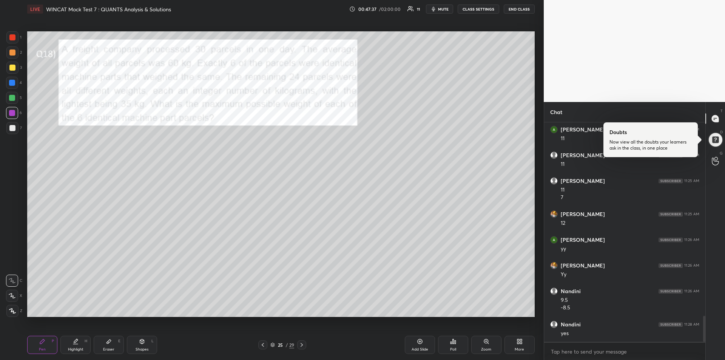
scroll to position [1639, 0]
click at [104, 343] on div "Eraser E" at bounding box center [109, 344] width 30 height 18
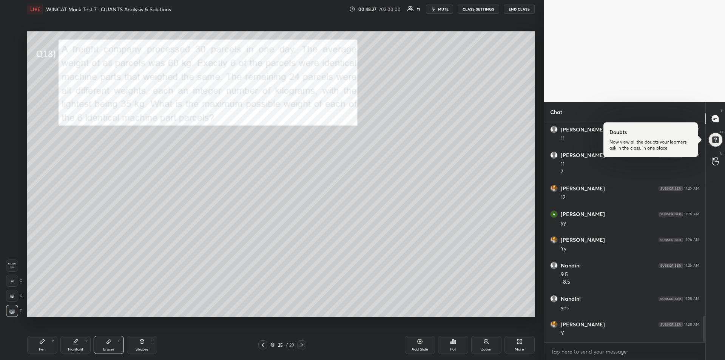
click at [46, 343] on div "Pen P" at bounding box center [42, 344] width 30 height 18
click at [115, 342] on div "Eraser E" at bounding box center [109, 344] width 30 height 18
click at [41, 337] on div "Pen P" at bounding box center [42, 344] width 30 height 18
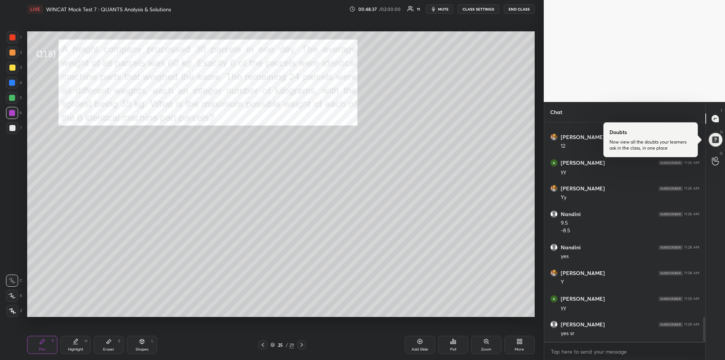
scroll to position [1716, 0]
click at [419, 344] on div "Add Slide" at bounding box center [420, 344] width 30 height 18
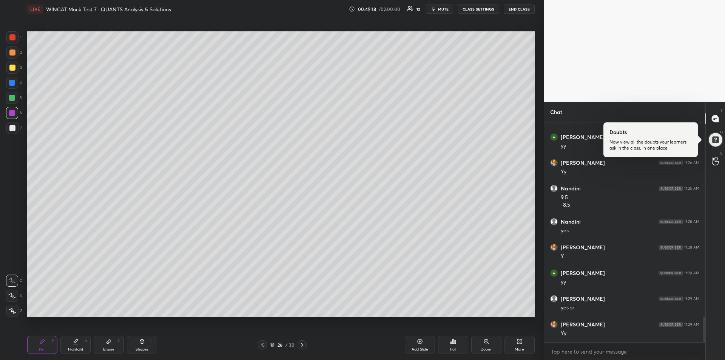
click at [266, 343] on div at bounding box center [262, 344] width 9 height 9
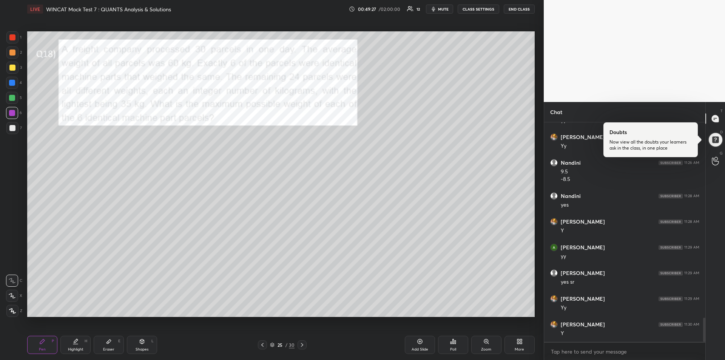
scroll to position [1767, 0]
click at [11, 85] on div at bounding box center [12, 83] width 6 height 6
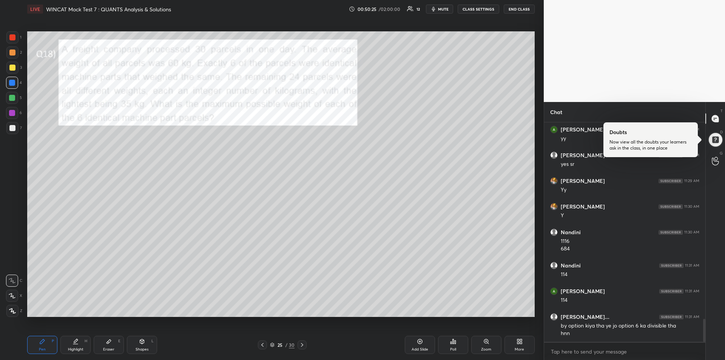
scroll to position [1867, 0]
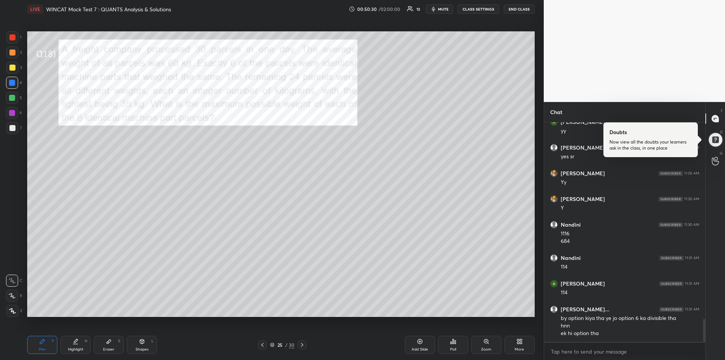
click at [304, 347] on icon at bounding box center [302, 345] width 6 height 6
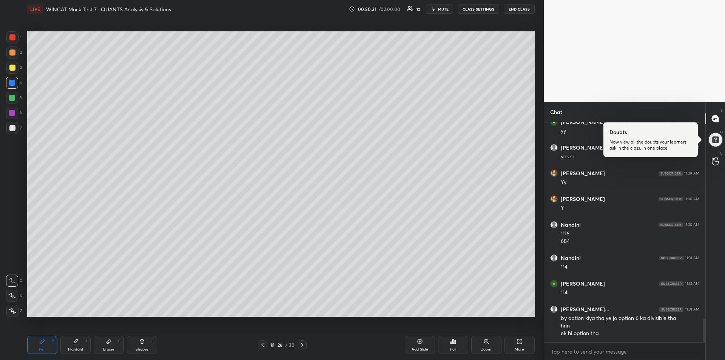
click at [302, 345] on icon at bounding box center [302, 345] width 6 height 6
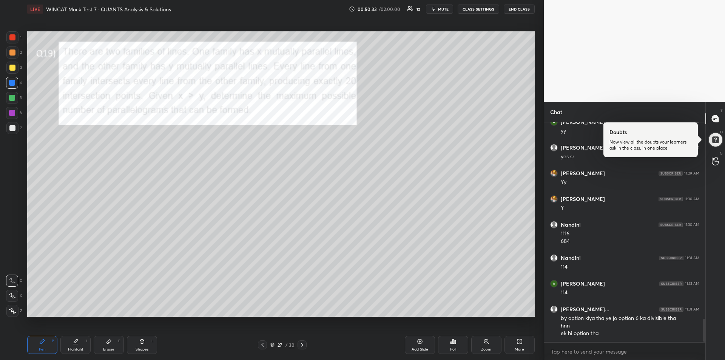
click at [11, 38] on div at bounding box center [12, 37] width 6 height 6
click at [302, 345] on icon at bounding box center [302, 345] width 2 height 4
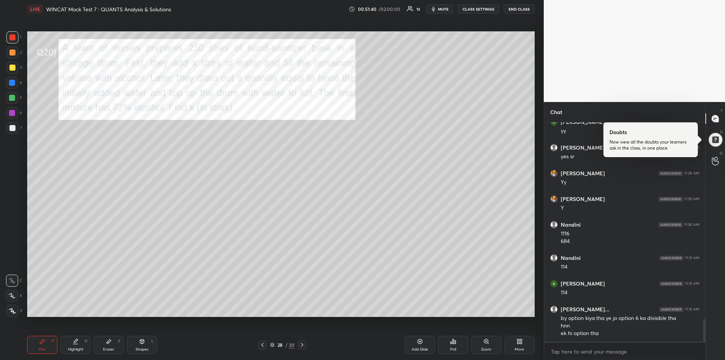
click at [15, 85] on div at bounding box center [12, 83] width 12 height 12
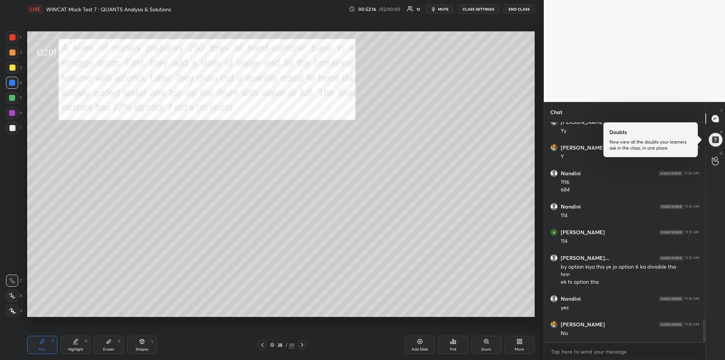
scroll to position [1944, 0]
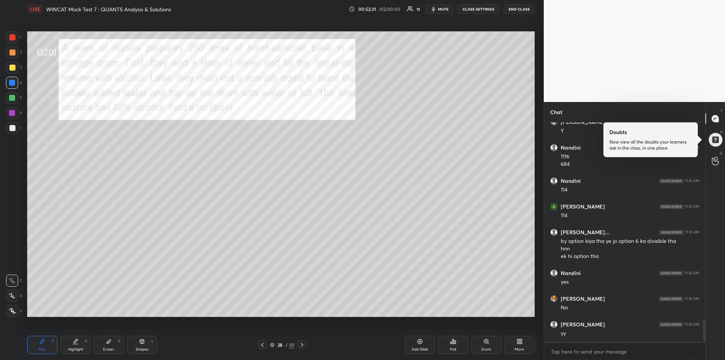
click at [10, 112] on div at bounding box center [12, 113] width 6 height 6
click at [106, 344] on div "Eraser E" at bounding box center [109, 344] width 30 height 18
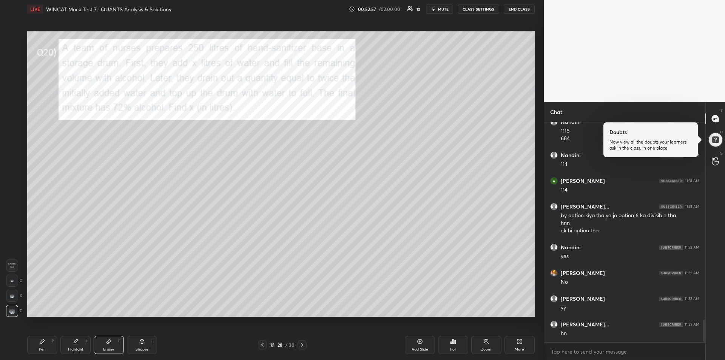
scroll to position [1995, 0]
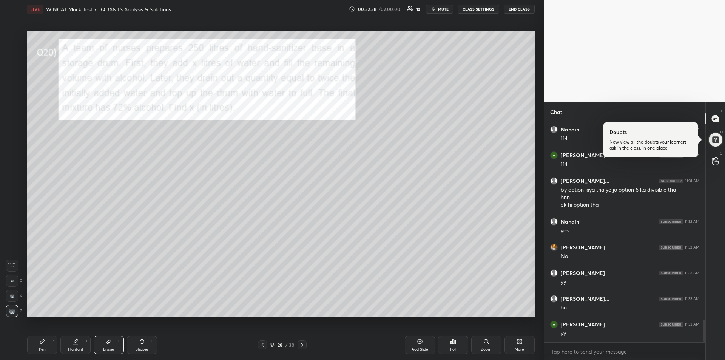
click at [42, 344] on icon at bounding box center [42, 341] width 6 height 6
click at [109, 339] on icon at bounding box center [109, 341] width 6 height 6
click at [41, 342] on icon at bounding box center [42, 341] width 5 height 5
click at [13, 98] on div at bounding box center [12, 98] width 6 height 6
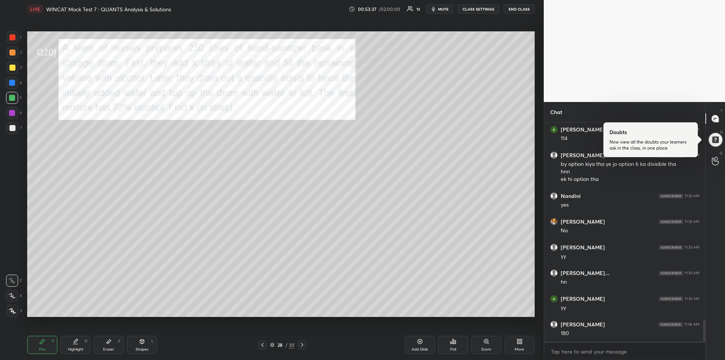
click at [12, 40] on div at bounding box center [12, 37] width 6 height 6
click at [14, 114] on div at bounding box center [12, 113] width 6 height 6
click at [109, 343] on icon at bounding box center [109, 341] width 6 height 6
click at [15, 264] on span "Erase all" at bounding box center [11, 264] width 11 height 5
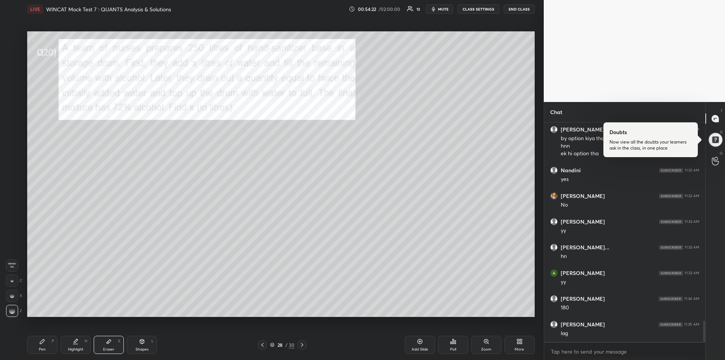
click at [43, 345] on div "Pen P" at bounding box center [42, 344] width 30 height 18
click at [10, 51] on div at bounding box center [12, 52] width 6 height 6
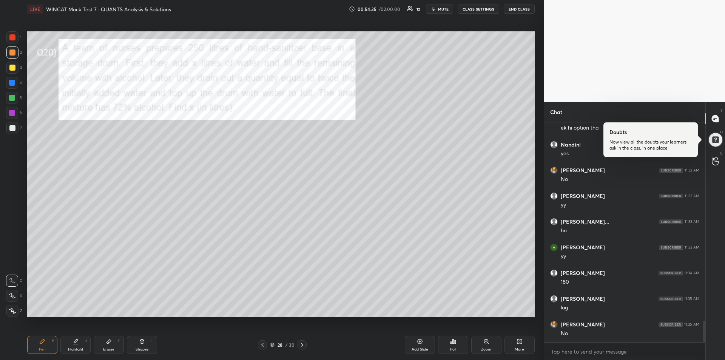
scroll to position [2080, 0]
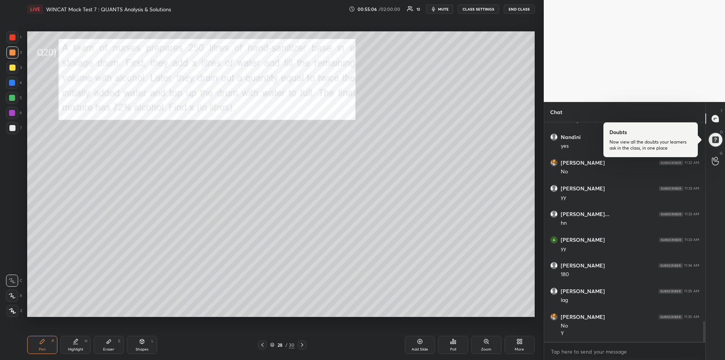
click at [11, 112] on div at bounding box center [12, 113] width 6 height 6
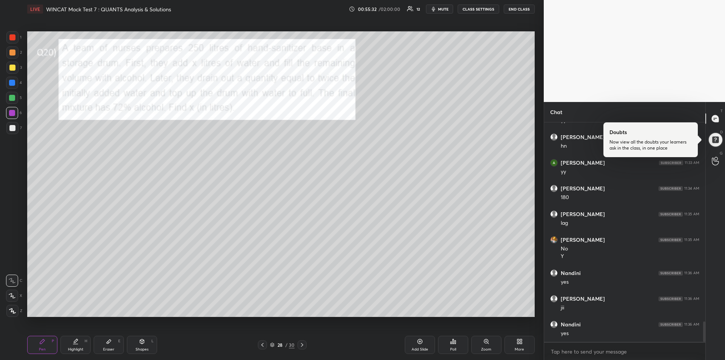
click at [14, 128] on div at bounding box center [12, 128] width 6 height 6
click at [12, 84] on div at bounding box center [12, 83] width 6 height 6
click at [12, 126] on div at bounding box center [12, 128] width 6 height 6
click at [13, 113] on div at bounding box center [12, 113] width 6 height 6
click at [80, 345] on div "Highlight H" at bounding box center [75, 344] width 30 height 18
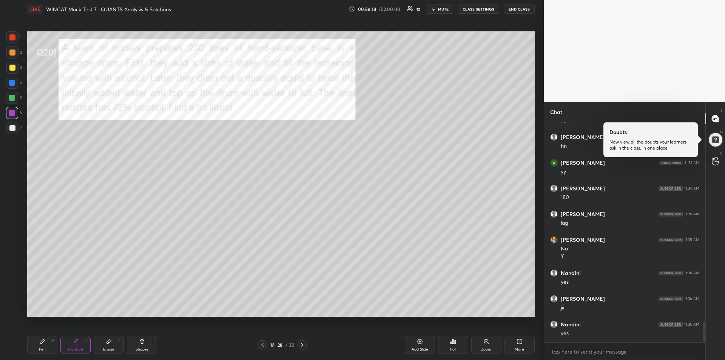
scroll to position [2182, 0]
click at [46, 346] on div "Pen P" at bounding box center [42, 344] width 30 height 18
click at [418, 345] on div "Add Slide" at bounding box center [420, 344] width 30 height 18
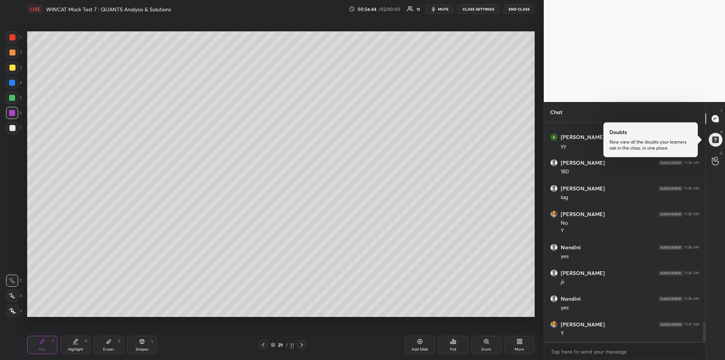
click at [262, 342] on icon at bounding box center [263, 345] width 6 height 6
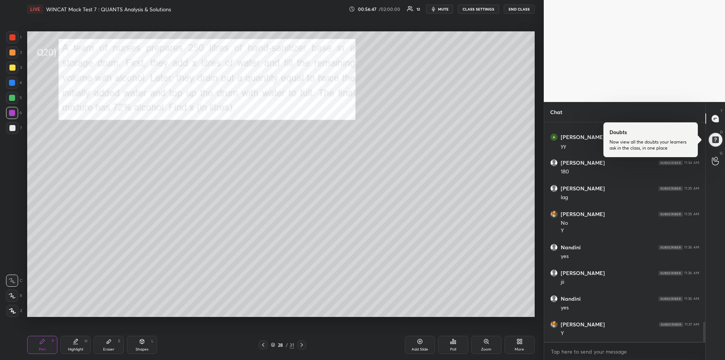
click at [11, 97] on div at bounding box center [12, 98] width 6 height 6
click at [304, 348] on div at bounding box center [301, 344] width 9 height 9
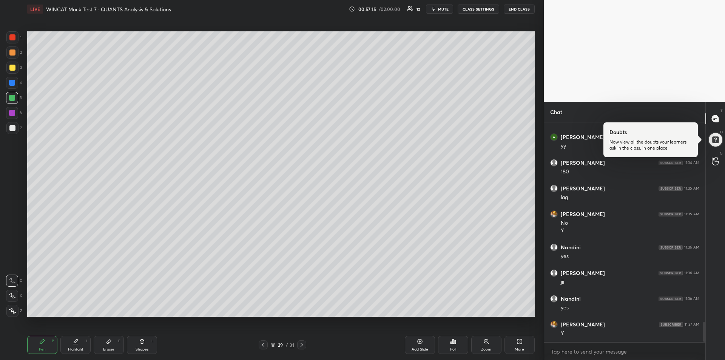
click at [302, 347] on icon at bounding box center [302, 345] width 6 height 6
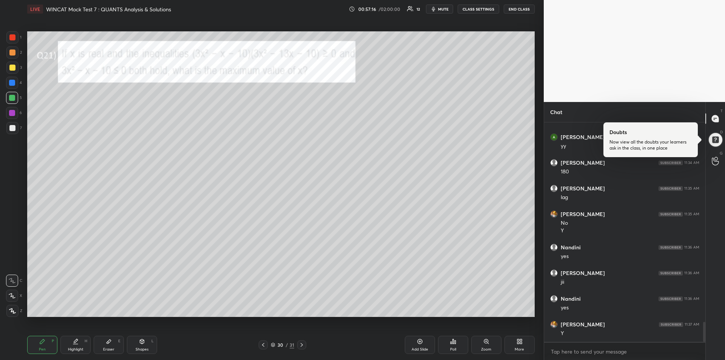
scroll to position [2208, 0]
click at [12, 52] on div at bounding box center [12, 52] width 6 height 6
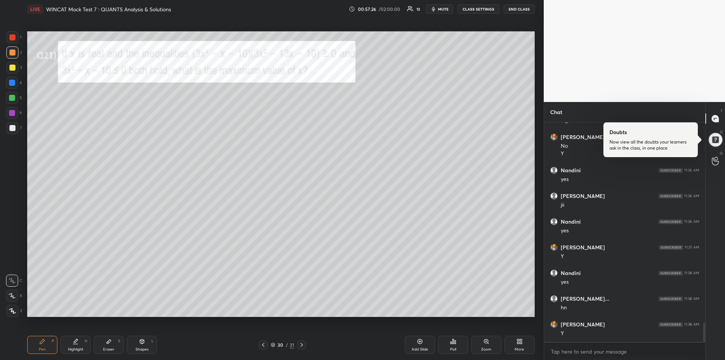
click at [11, 40] on div at bounding box center [12, 37] width 6 height 6
click at [14, 83] on div at bounding box center [12, 83] width 6 height 6
click at [12, 37] on div at bounding box center [12, 37] width 6 height 6
click at [13, 101] on div at bounding box center [12, 98] width 12 height 12
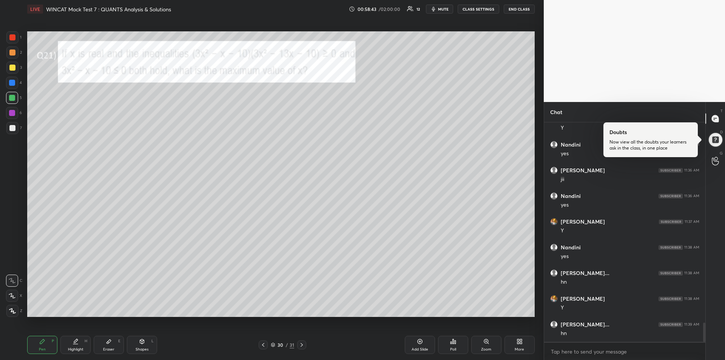
click at [7, 54] on div at bounding box center [12, 52] width 12 height 12
click at [14, 35] on div at bounding box center [12, 37] width 6 height 6
click at [14, 38] on div at bounding box center [12, 37] width 6 height 6
click at [304, 346] on icon at bounding box center [302, 345] width 6 height 6
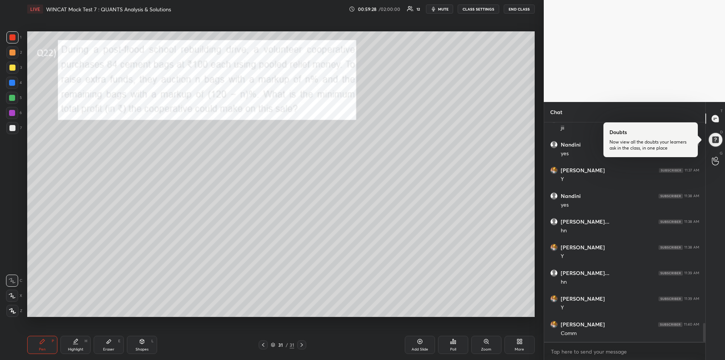
click at [73, 343] on icon at bounding box center [75, 341] width 6 height 6
click at [44, 344] on icon at bounding box center [42, 341] width 6 height 6
click at [263, 346] on icon at bounding box center [263, 345] width 6 height 6
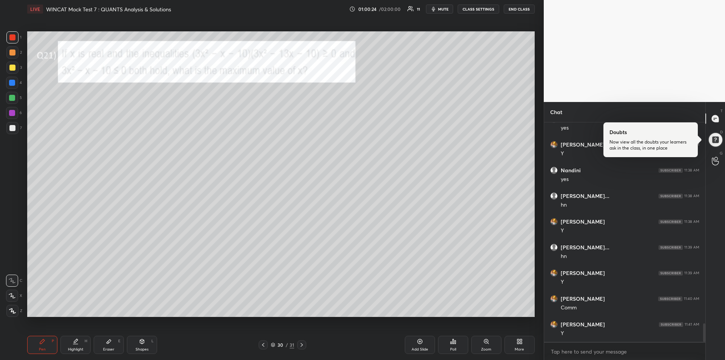
click at [264, 347] on icon at bounding box center [263, 345] width 6 height 6
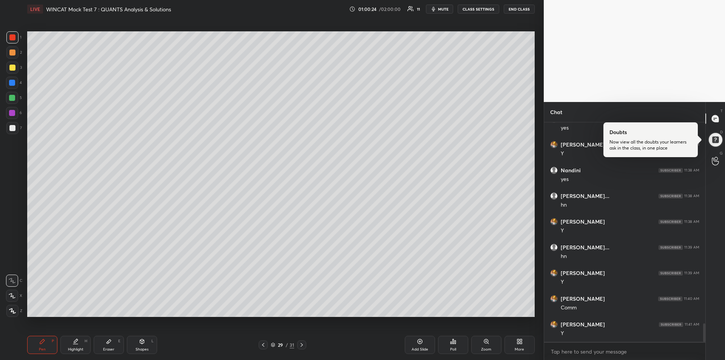
click at [264, 347] on icon at bounding box center [263, 345] width 6 height 6
click at [263, 346] on icon at bounding box center [263, 345] width 6 height 6
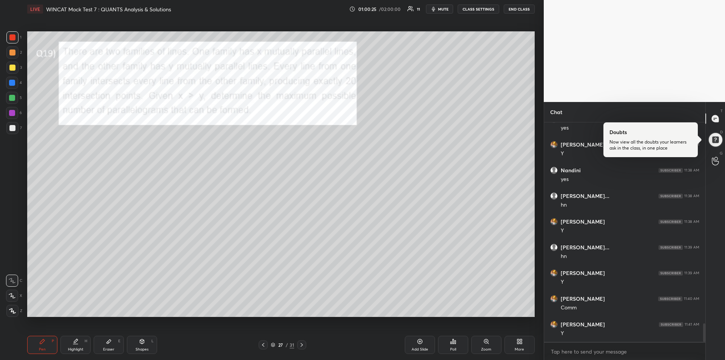
click at [263, 346] on icon at bounding box center [263, 345] width 2 height 4
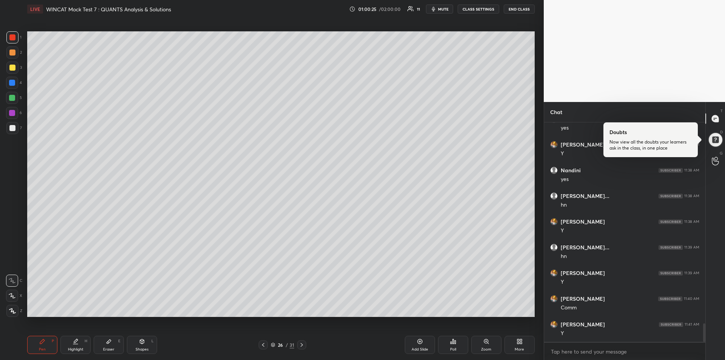
click at [263, 346] on icon at bounding box center [263, 345] width 6 height 6
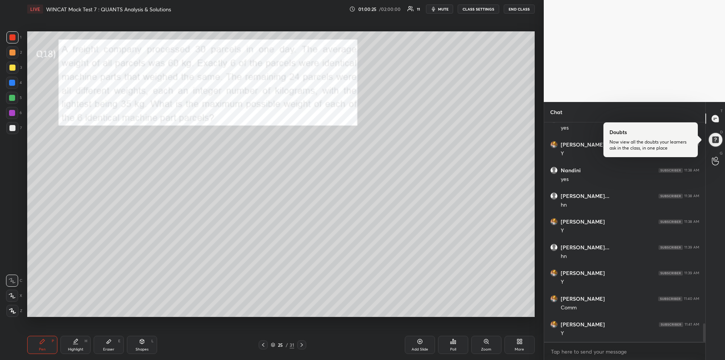
click at [263, 346] on icon at bounding box center [263, 345] width 6 height 6
click at [263, 345] on icon at bounding box center [263, 345] width 2 height 4
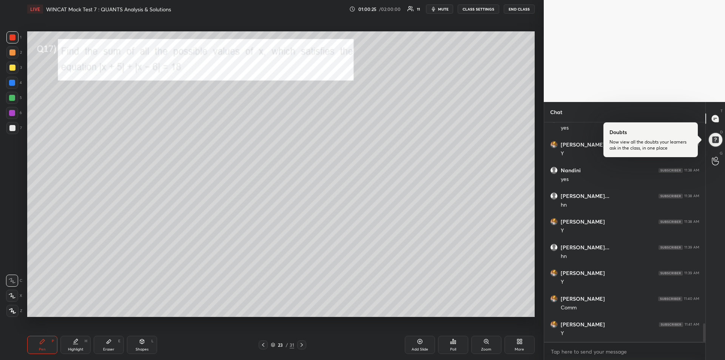
click at [262, 345] on icon at bounding box center [263, 345] width 6 height 6
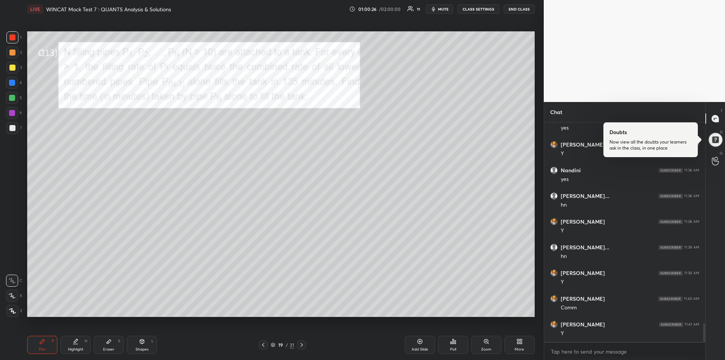
click at [262, 345] on icon at bounding box center [263, 345] width 2 height 4
click at [263, 345] on icon at bounding box center [263, 345] width 6 height 6
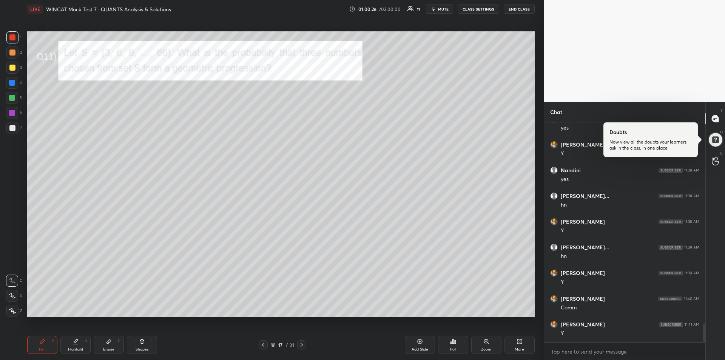
click at [263, 345] on icon at bounding box center [263, 345] width 6 height 6
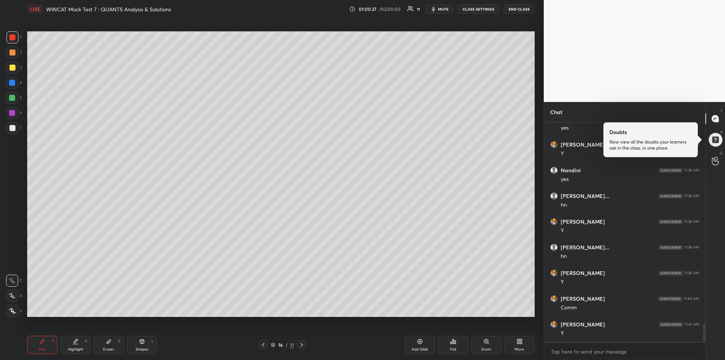
click at [263, 345] on icon at bounding box center [263, 345] width 6 height 6
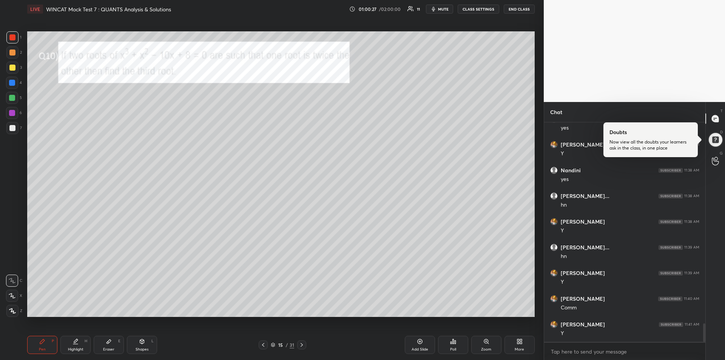
click at [263, 344] on icon at bounding box center [263, 345] width 6 height 6
click at [262, 344] on icon at bounding box center [263, 345] width 6 height 6
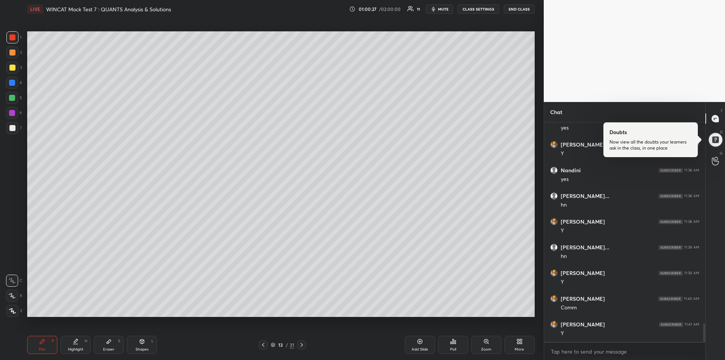
click at [263, 344] on icon at bounding box center [263, 345] width 6 height 6
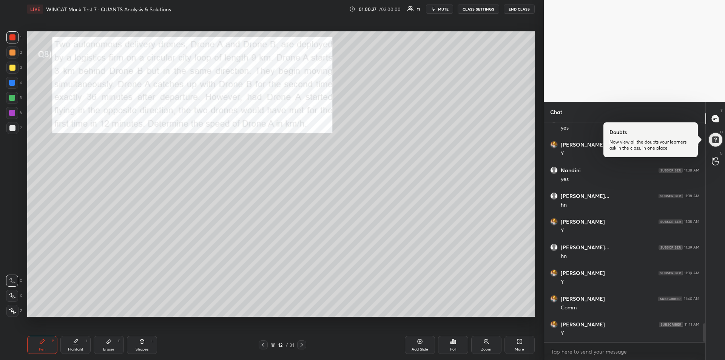
click at [262, 343] on icon at bounding box center [263, 345] width 6 height 6
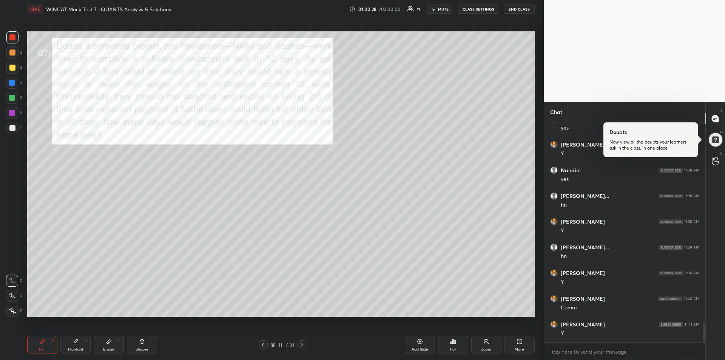
click at [263, 343] on icon at bounding box center [263, 345] width 6 height 6
click at [263, 342] on icon at bounding box center [263, 345] width 6 height 6
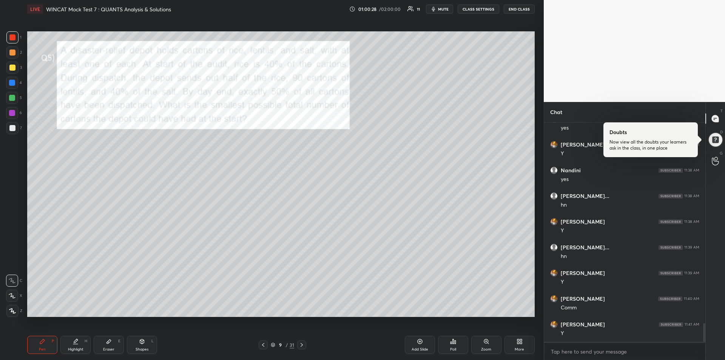
click at [264, 340] on div at bounding box center [263, 344] width 9 height 9
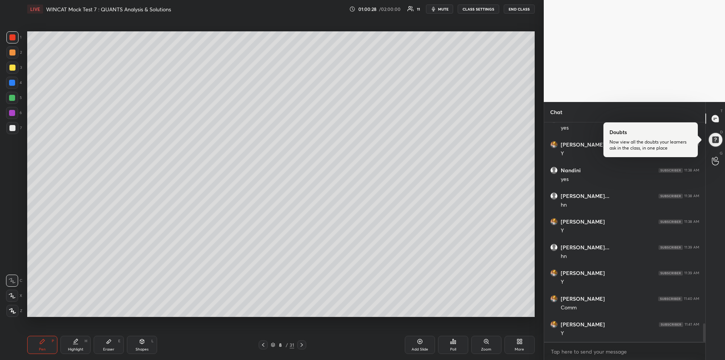
click at [264, 340] on div at bounding box center [263, 344] width 9 height 9
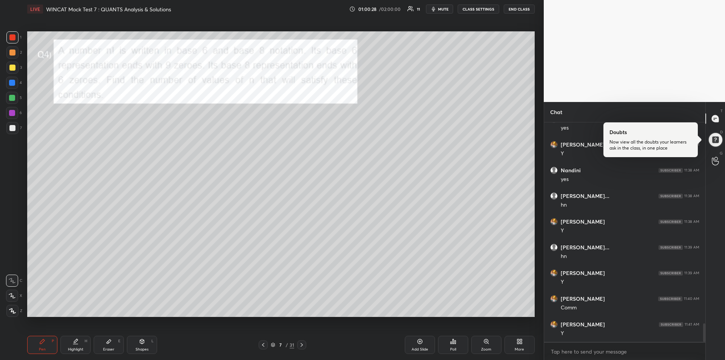
click at [263, 341] on div at bounding box center [263, 344] width 9 height 9
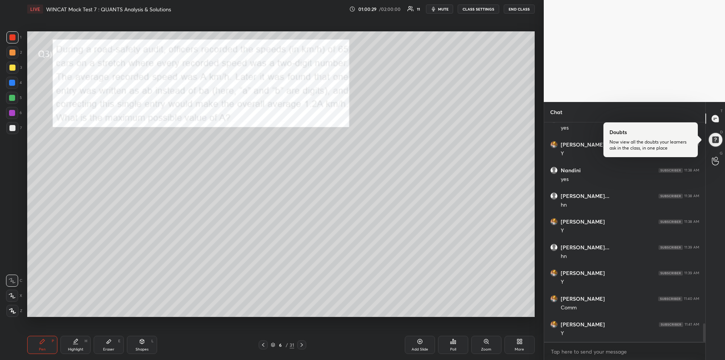
click at [263, 342] on icon at bounding box center [263, 345] width 6 height 6
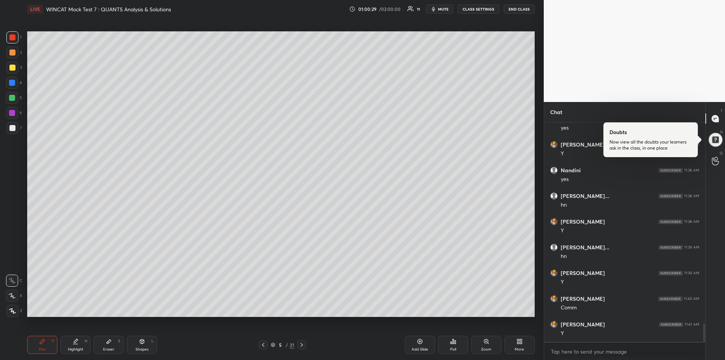
click at [264, 346] on icon at bounding box center [263, 345] width 6 height 6
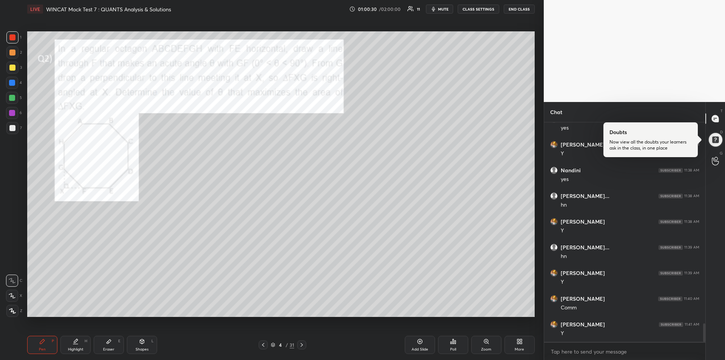
click at [263, 347] on icon at bounding box center [263, 345] width 6 height 6
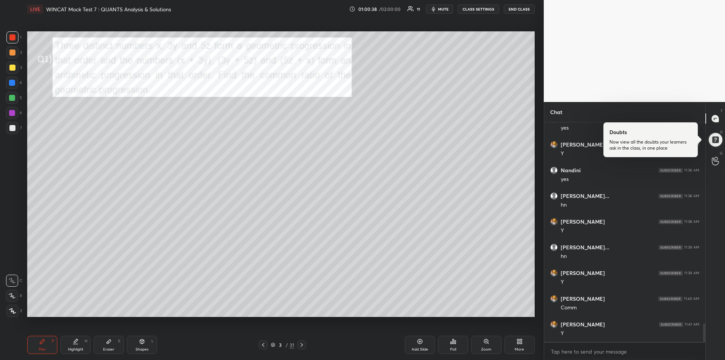
click at [302, 344] on icon at bounding box center [301, 345] width 2 height 4
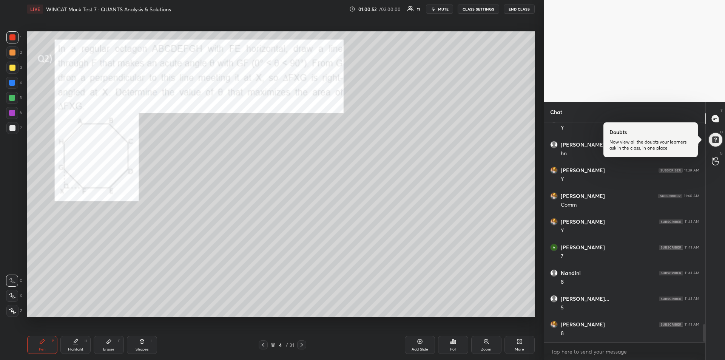
scroll to position [2490, 0]
click at [112, 347] on div "Eraser" at bounding box center [108, 349] width 11 height 4
click at [45, 343] on div "Pen P" at bounding box center [42, 344] width 30 height 18
click at [263, 346] on icon at bounding box center [263, 345] width 2 height 4
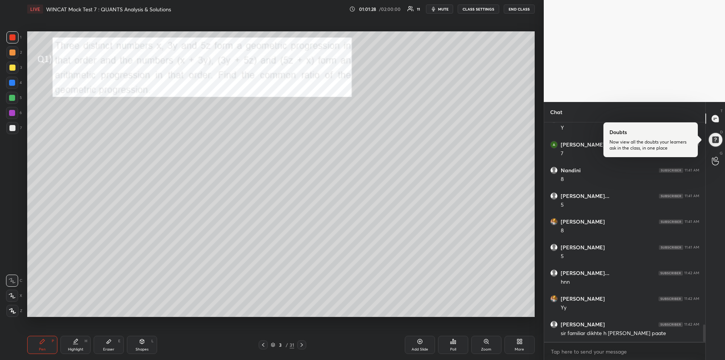
click at [303, 346] on icon at bounding box center [302, 345] width 6 height 6
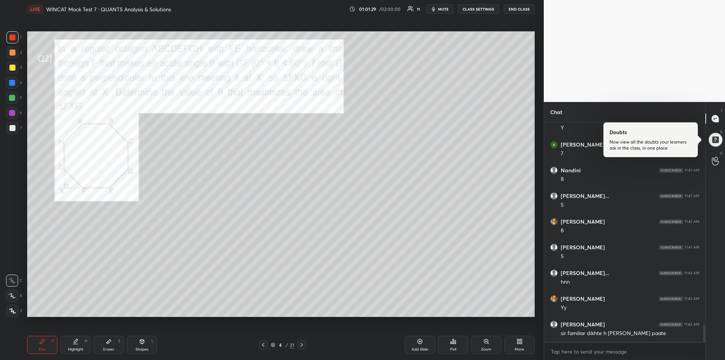
click at [303, 345] on icon at bounding box center [302, 345] width 6 height 6
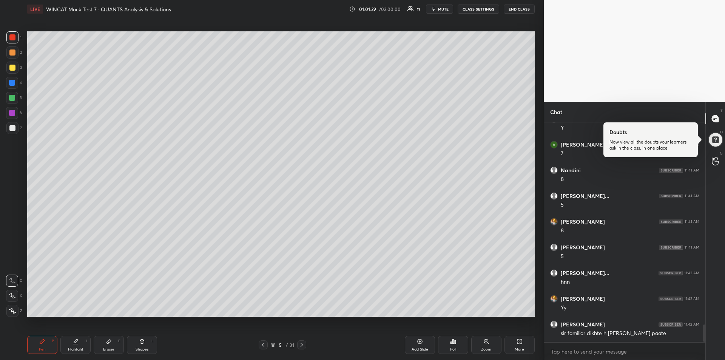
click at [303, 346] on icon at bounding box center [302, 345] width 6 height 6
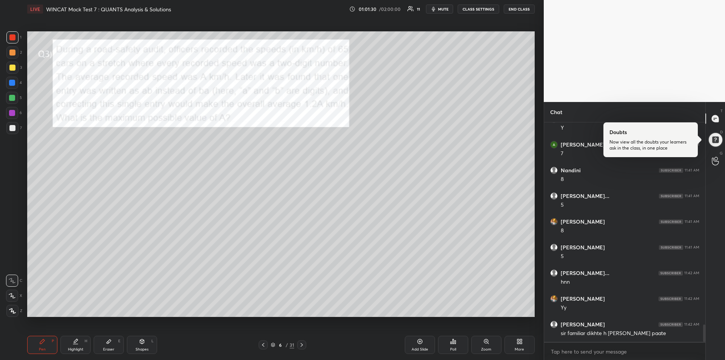
click at [303, 348] on div at bounding box center [301, 344] width 9 height 9
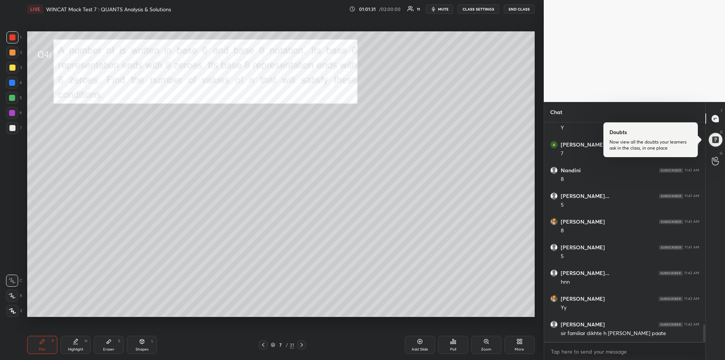
click at [303, 348] on div at bounding box center [301, 344] width 9 height 9
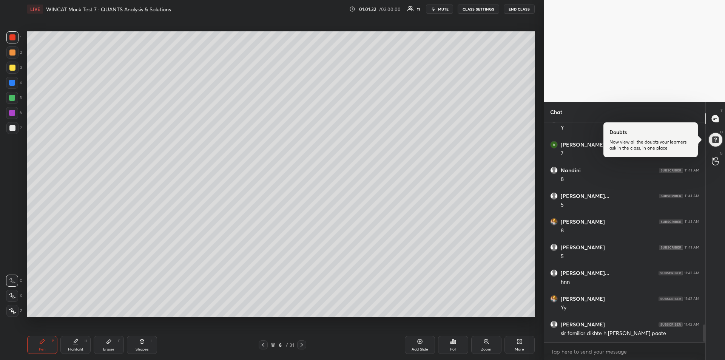
click at [303, 347] on icon at bounding box center [302, 345] width 6 height 6
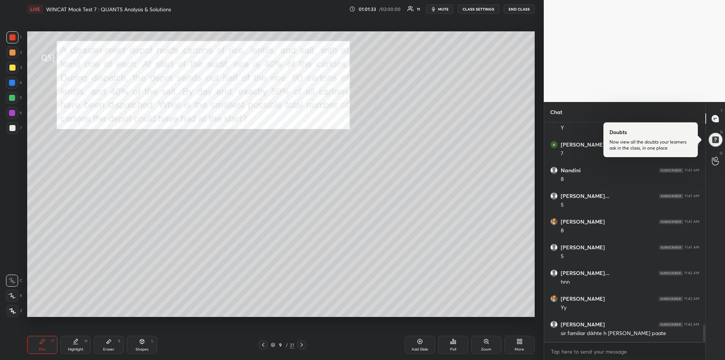
click at [303, 348] on div at bounding box center [301, 344] width 9 height 9
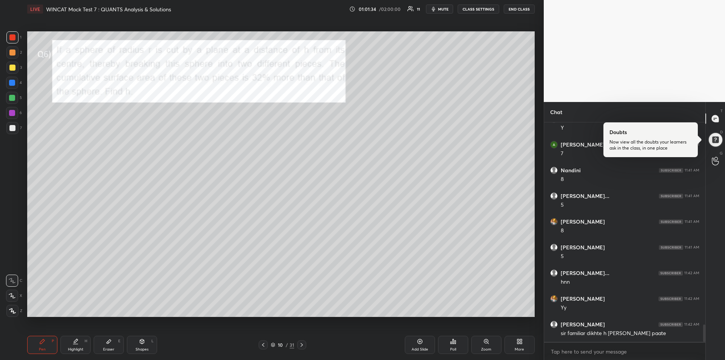
click at [302, 348] on div at bounding box center [301, 344] width 9 height 9
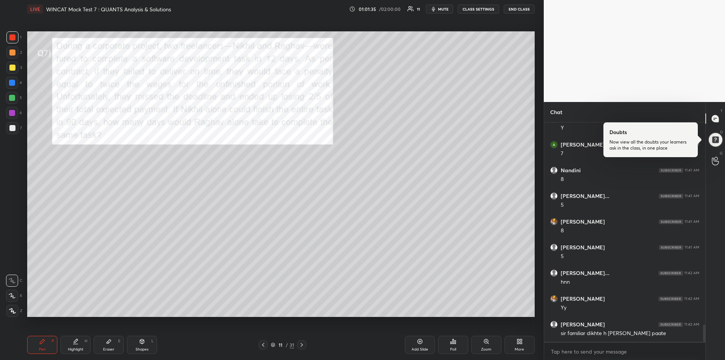
click at [302, 346] on icon at bounding box center [302, 345] width 6 height 6
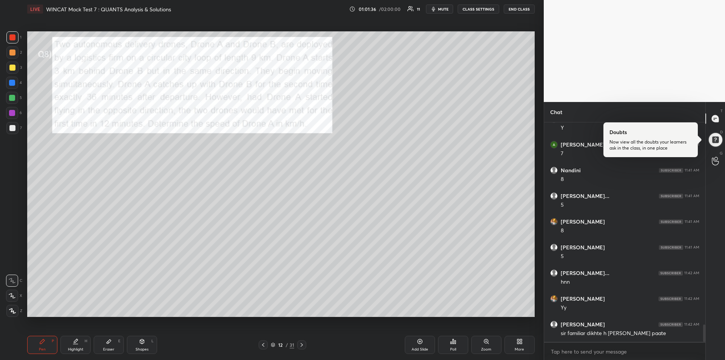
click at [303, 346] on icon at bounding box center [302, 345] width 6 height 6
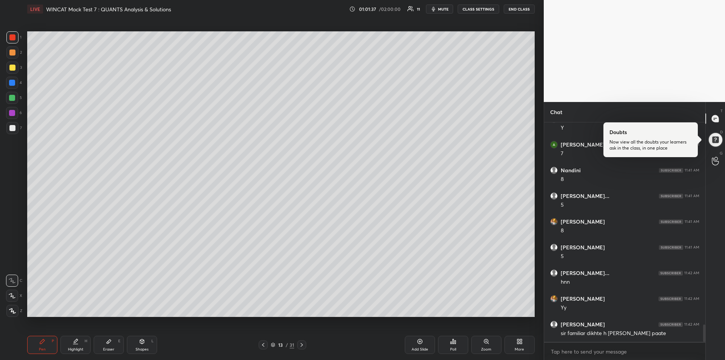
click at [302, 346] on icon at bounding box center [302, 345] width 6 height 6
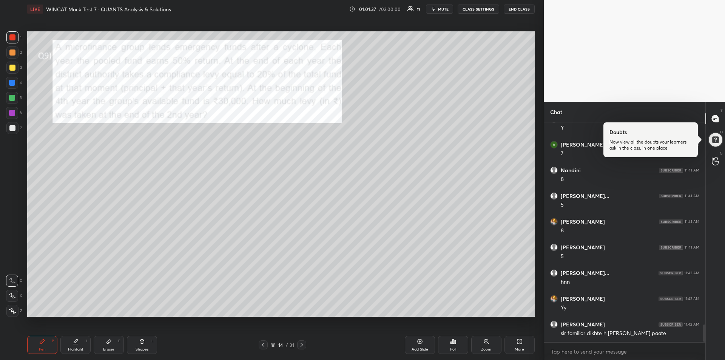
click at [303, 346] on icon at bounding box center [302, 345] width 6 height 6
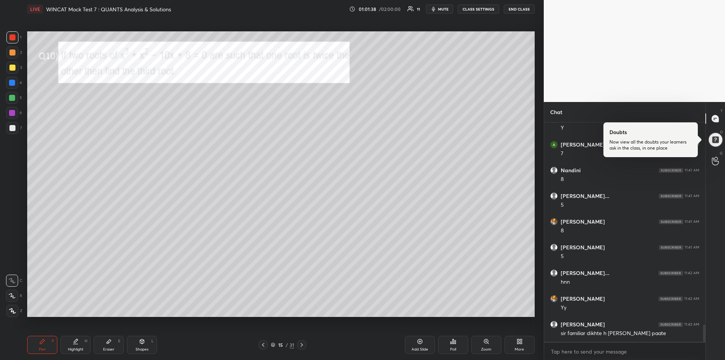
click at [303, 346] on icon at bounding box center [302, 345] width 6 height 6
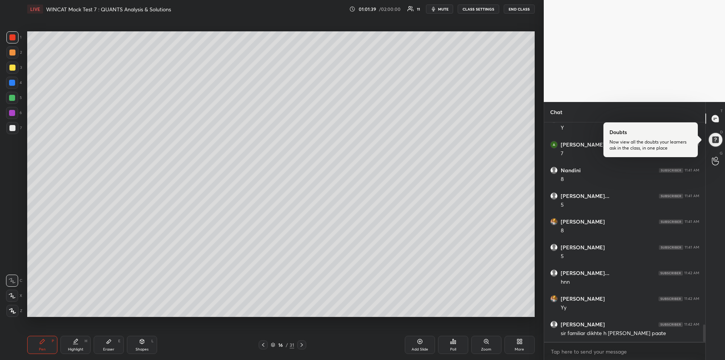
click at [302, 346] on icon at bounding box center [302, 345] width 6 height 6
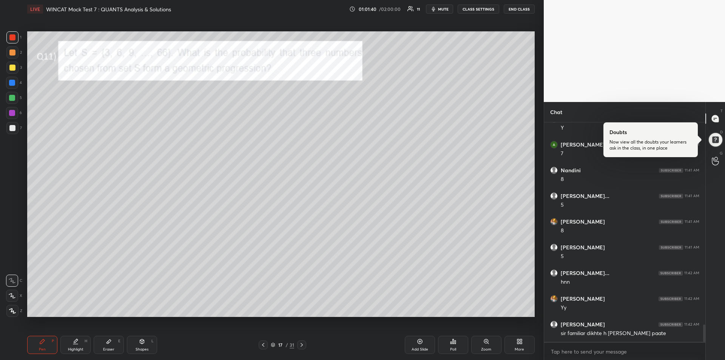
click at [303, 345] on icon at bounding box center [302, 345] width 6 height 6
click at [302, 346] on icon at bounding box center [302, 345] width 6 height 6
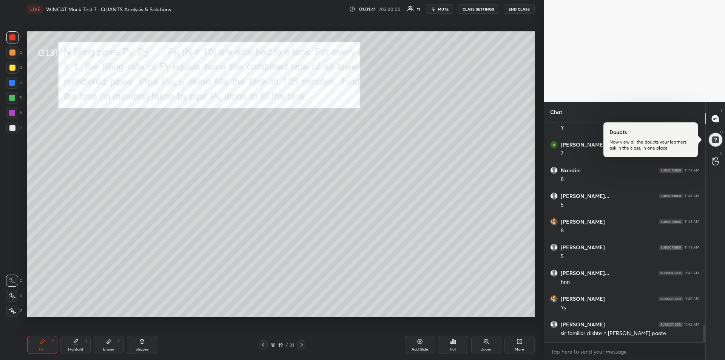
click at [303, 345] on icon at bounding box center [302, 345] width 6 height 6
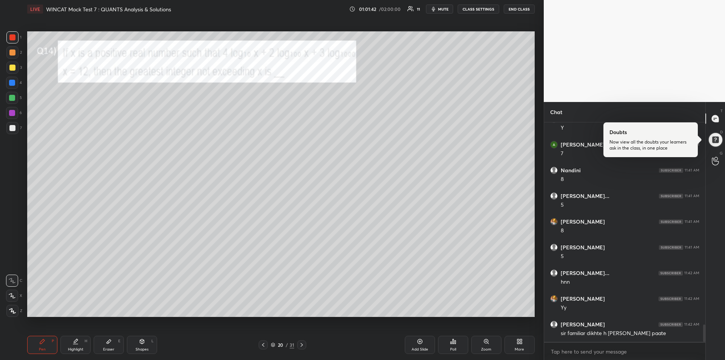
click at [303, 346] on icon at bounding box center [302, 345] width 6 height 6
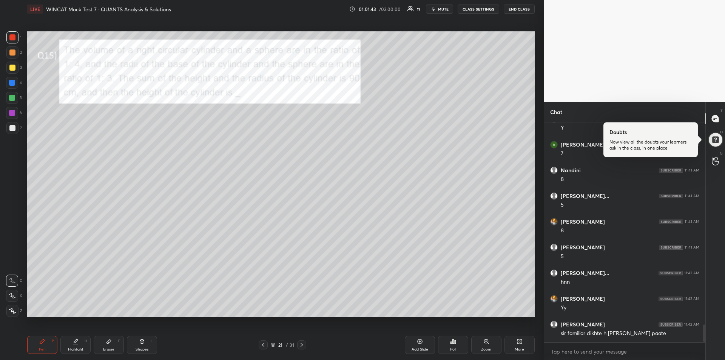
click at [303, 345] on icon at bounding box center [302, 345] width 6 height 6
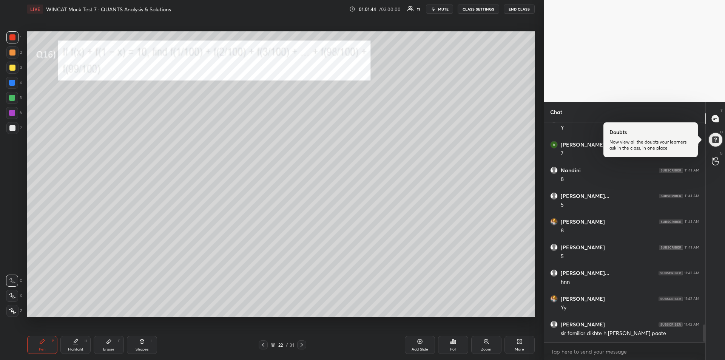
click at [303, 346] on icon at bounding box center [302, 345] width 6 height 6
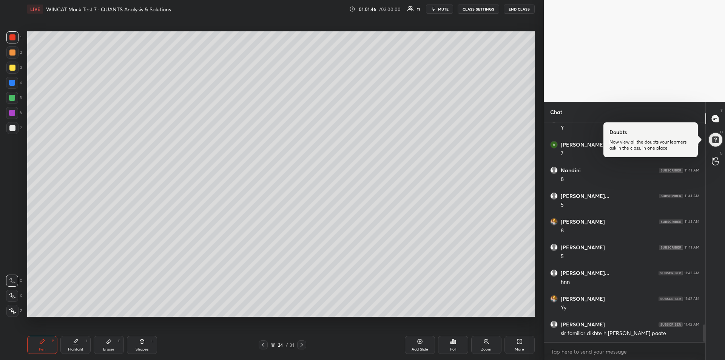
click at [304, 345] on icon at bounding box center [302, 345] width 6 height 6
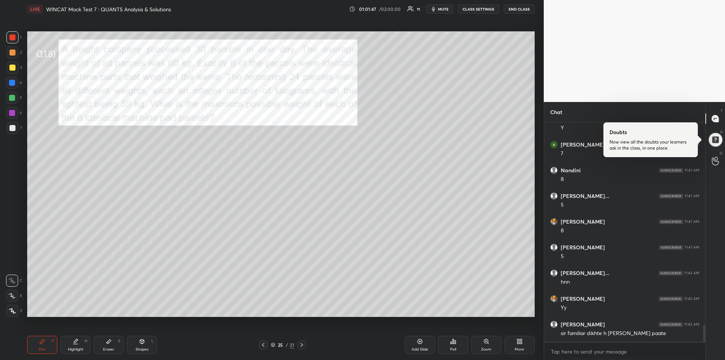
click at [303, 345] on icon at bounding box center [302, 345] width 6 height 6
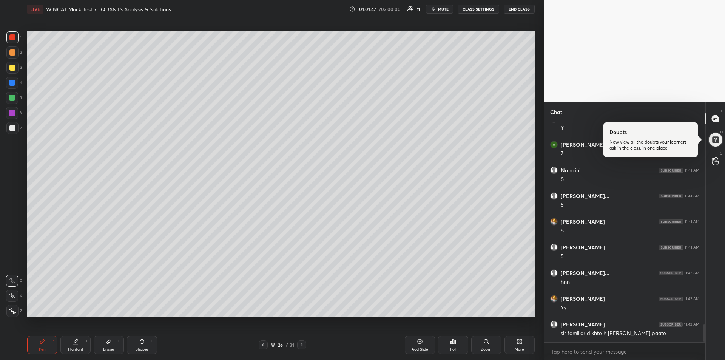
click at [304, 345] on icon at bounding box center [302, 345] width 6 height 6
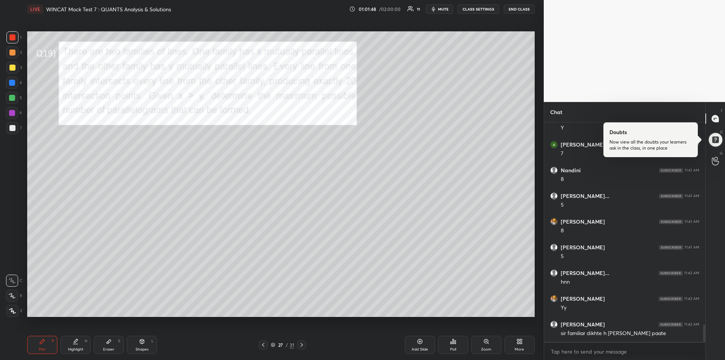
click at [304, 346] on icon at bounding box center [302, 345] width 6 height 6
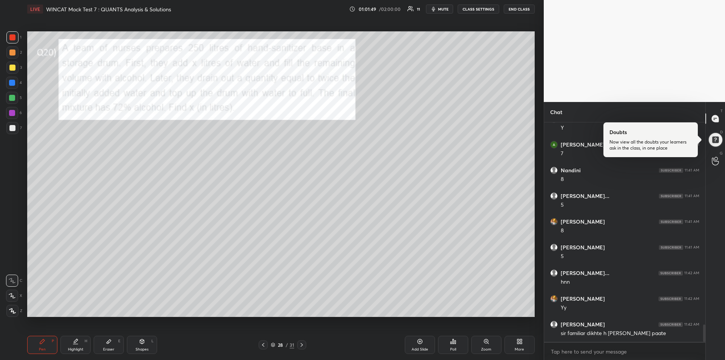
click at [303, 346] on icon at bounding box center [302, 345] width 6 height 6
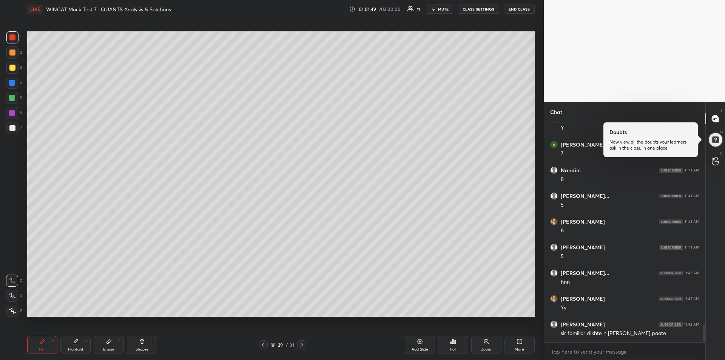
scroll to position [2594, 0]
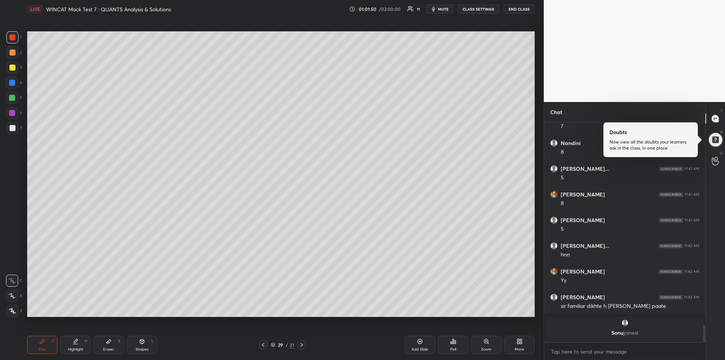
click at [305, 346] on div at bounding box center [301, 344] width 9 height 9
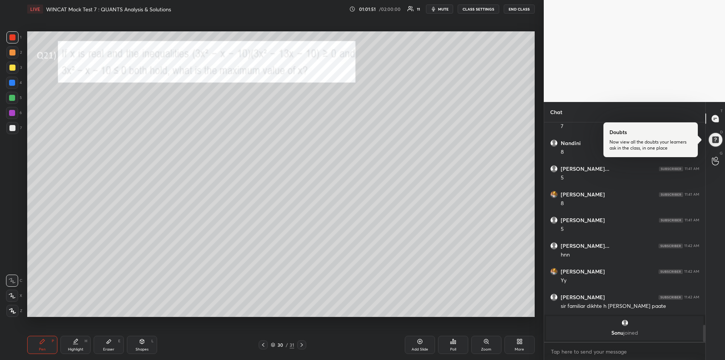
click at [303, 345] on icon at bounding box center [302, 345] width 6 height 6
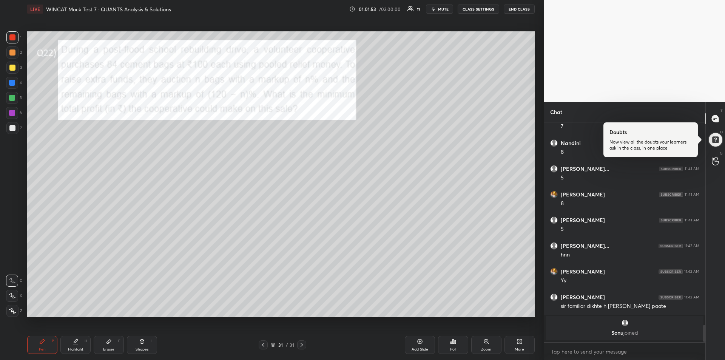
click at [303, 345] on icon at bounding box center [302, 345] width 6 height 6
click at [415, 346] on div "Add Slide" at bounding box center [420, 344] width 30 height 18
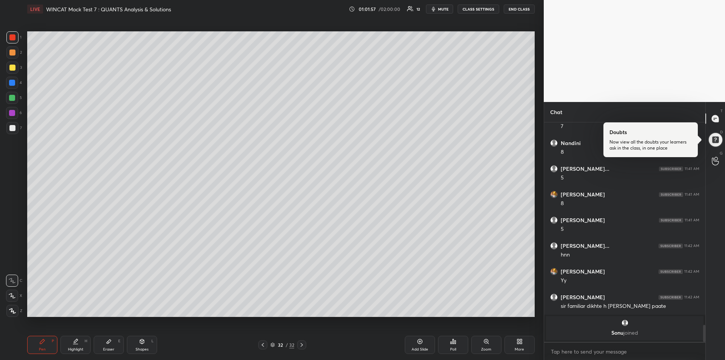
click at [262, 342] on icon at bounding box center [263, 345] width 6 height 6
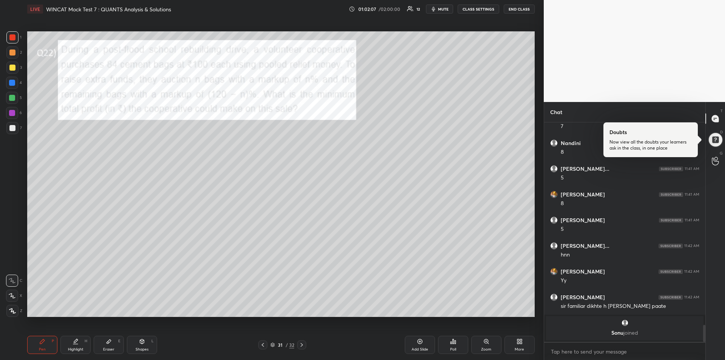
click at [301, 345] on icon at bounding box center [302, 345] width 6 height 6
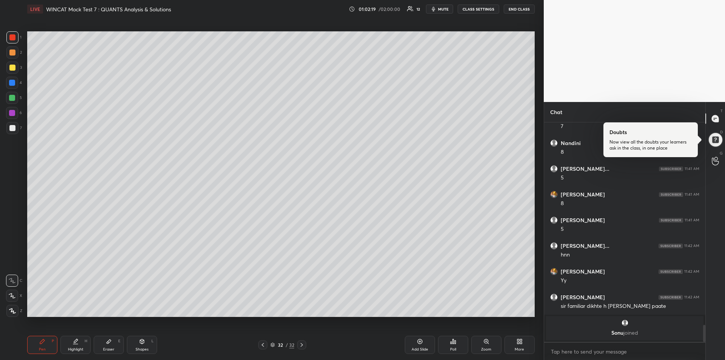
click at [263, 346] on icon at bounding box center [263, 345] width 6 height 6
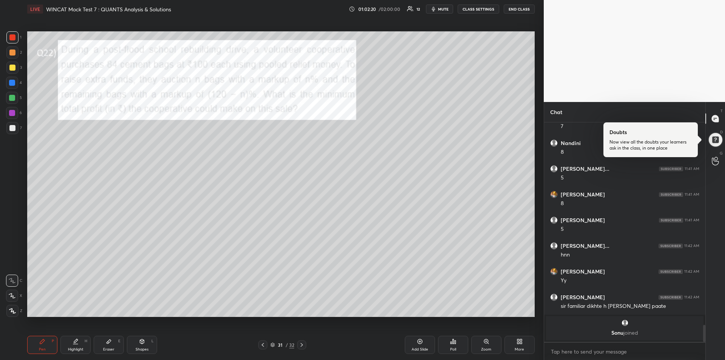
click at [111, 347] on div "Eraser" at bounding box center [108, 349] width 11 height 4
click at [40, 347] on div "Pen" at bounding box center [42, 349] width 7 height 4
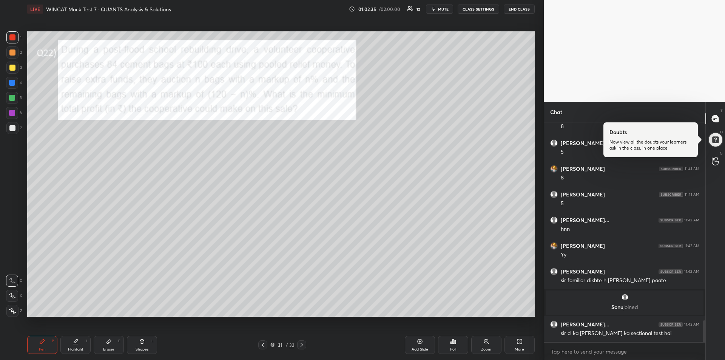
click at [14, 100] on div at bounding box center [12, 98] width 6 height 6
click at [9, 52] on div at bounding box center [12, 52] width 6 height 6
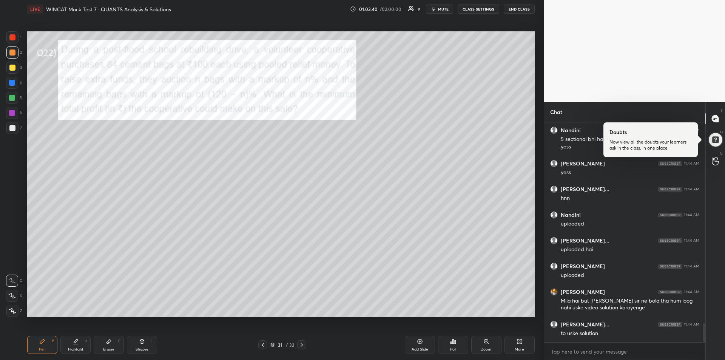
scroll to position [2364, 0]
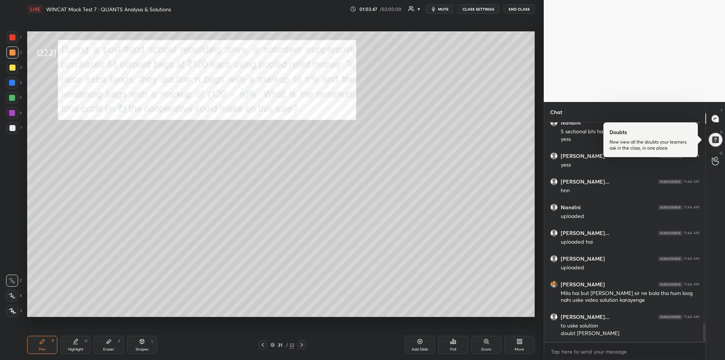
click at [108, 346] on div "Eraser E" at bounding box center [109, 344] width 30 height 18
click at [43, 345] on div "Pen P" at bounding box center [42, 344] width 30 height 18
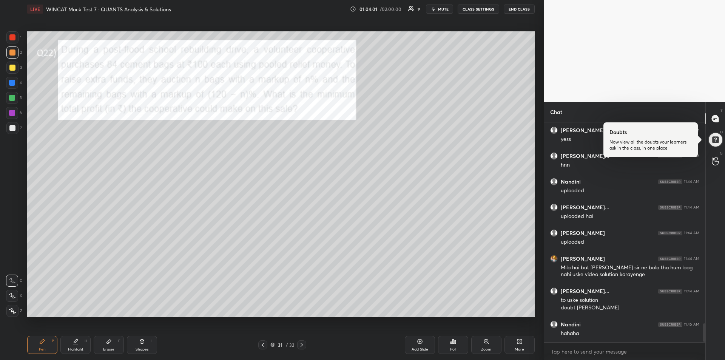
click at [112, 347] on div "Eraser" at bounding box center [108, 349] width 11 height 4
click at [35, 345] on div "Pen P" at bounding box center [42, 344] width 30 height 18
click at [11, 68] on div at bounding box center [12, 68] width 6 height 6
click at [14, 296] on icon at bounding box center [12, 295] width 7 height 5
click at [14, 279] on icon at bounding box center [12, 280] width 7 height 5
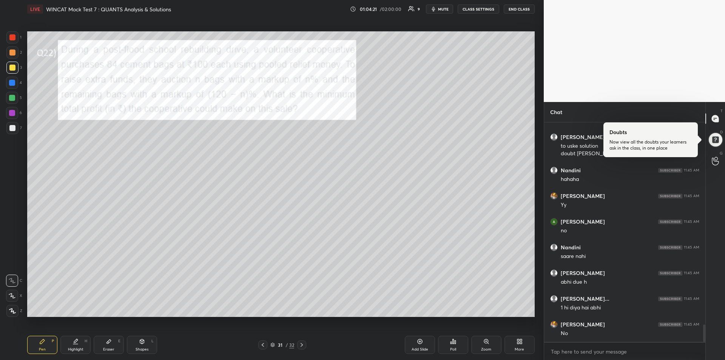
scroll to position [2569, 0]
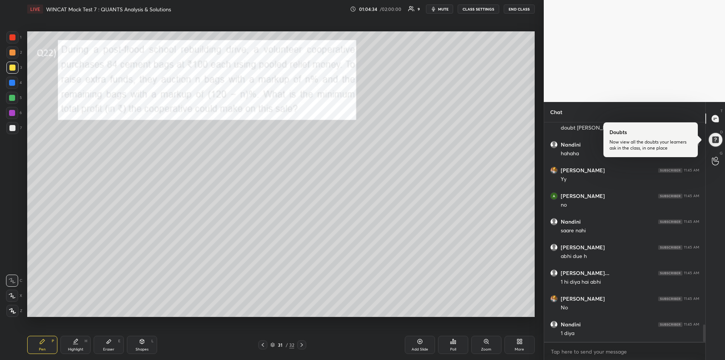
click at [111, 347] on div "Eraser" at bounding box center [108, 349] width 11 height 4
click at [41, 339] on icon at bounding box center [42, 341] width 6 height 6
click at [12, 84] on div at bounding box center [12, 83] width 6 height 6
click at [264, 344] on icon at bounding box center [263, 345] width 6 height 6
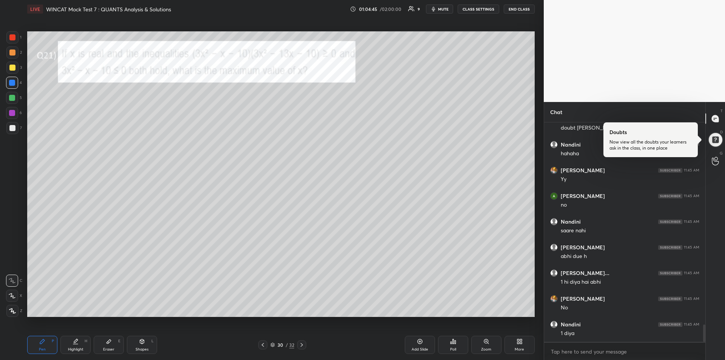
click at [262, 344] on icon at bounding box center [263, 345] width 6 height 6
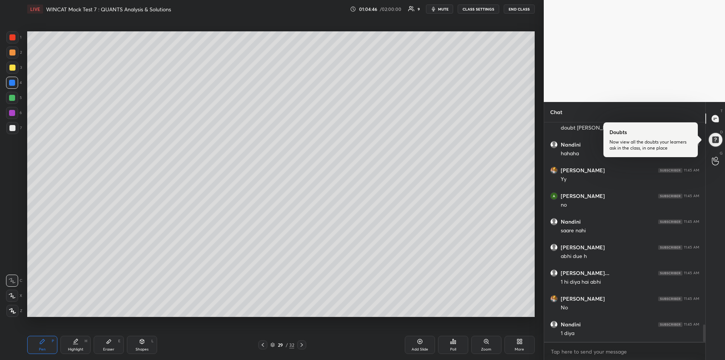
click at [263, 344] on icon at bounding box center [263, 345] width 2 height 4
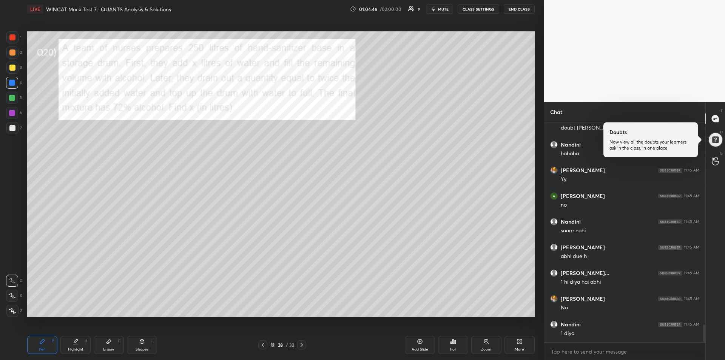
click at [263, 344] on icon at bounding box center [263, 345] width 2 height 4
click at [263, 343] on icon at bounding box center [263, 345] width 6 height 6
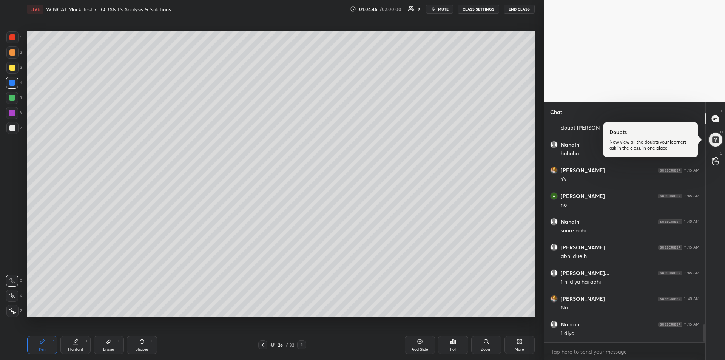
click at [263, 343] on icon at bounding box center [263, 345] width 6 height 6
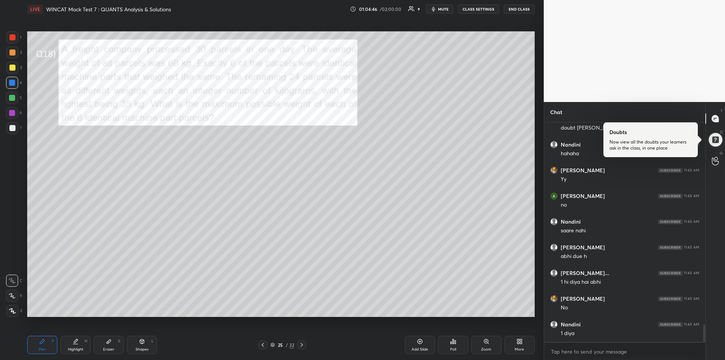
click at [264, 343] on icon at bounding box center [263, 345] width 6 height 6
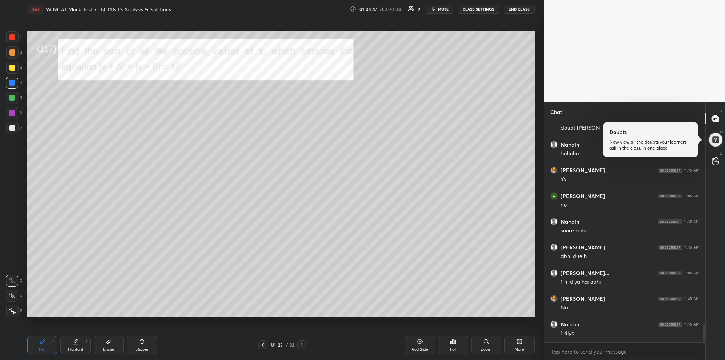
click at [263, 343] on icon at bounding box center [263, 345] width 6 height 6
click at [264, 343] on icon at bounding box center [263, 345] width 6 height 6
click at [265, 343] on icon at bounding box center [263, 345] width 6 height 6
click at [263, 343] on icon at bounding box center [263, 345] width 2 height 4
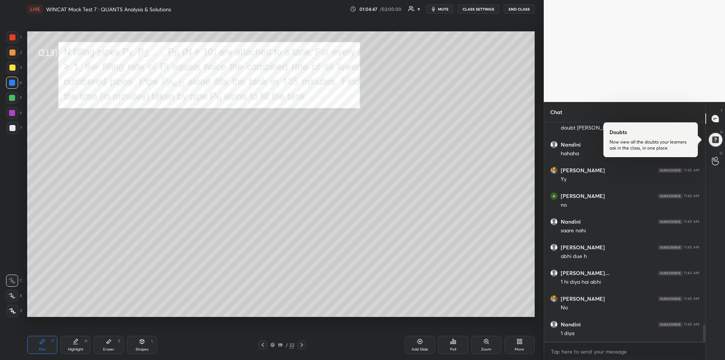
click at [263, 343] on icon at bounding box center [263, 345] width 6 height 6
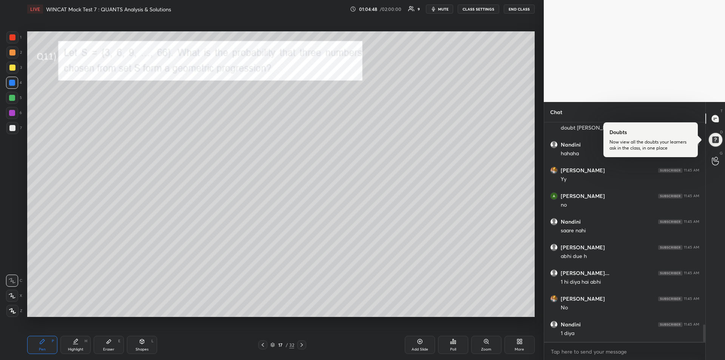
click at [262, 343] on icon at bounding box center [263, 345] width 6 height 6
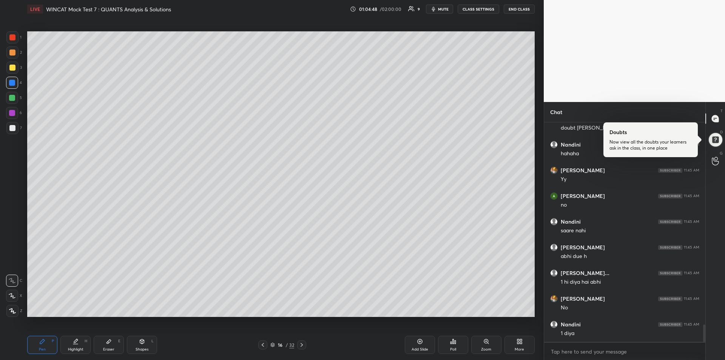
click at [263, 344] on icon at bounding box center [263, 345] width 2 height 4
click at [263, 343] on icon at bounding box center [263, 345] width 6 height 6
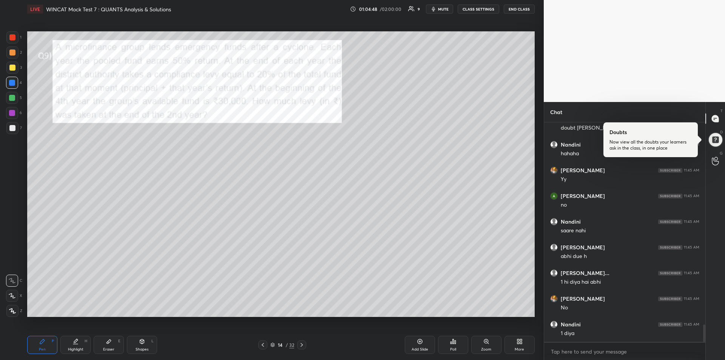
click at [263, 343] on icon at bounding box center [263, 345] width 2 height 4
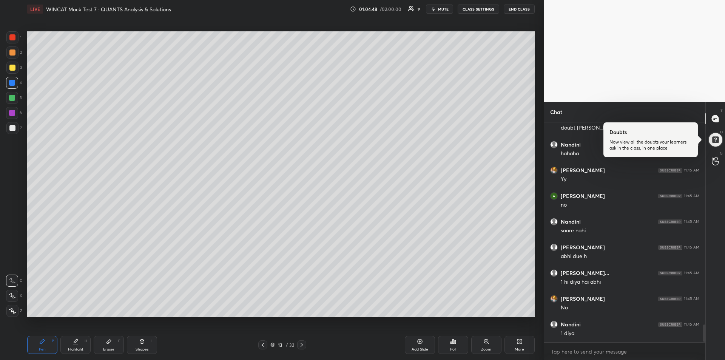
click at [263, 345] on icon at bounding box center [263, 345] width 6 height 6
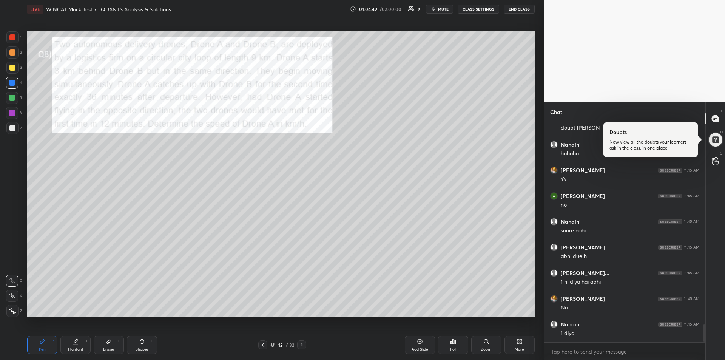
click at [263, 345] on icon at bounding box center [263, 345] width 2 height 4
click at [262, 345] on icon at bounding box center [263, 345] width 2 height 4
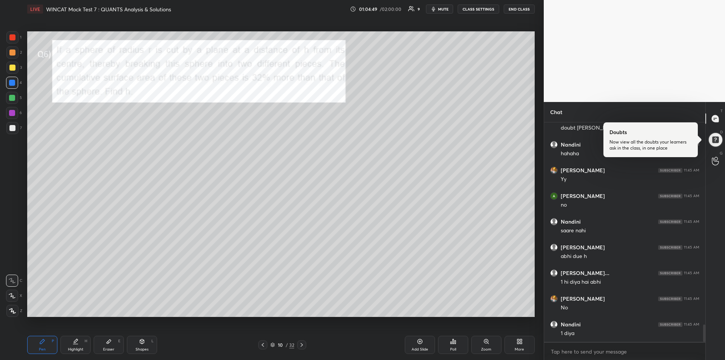
click at [263, 345] on icon at bounding box center [263, 345] width 2 height 4
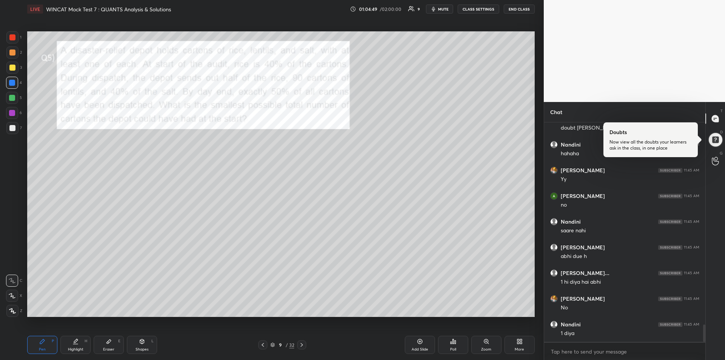
click at [262, 345] on icon at bounding box center [263, 345] width 6 height 6
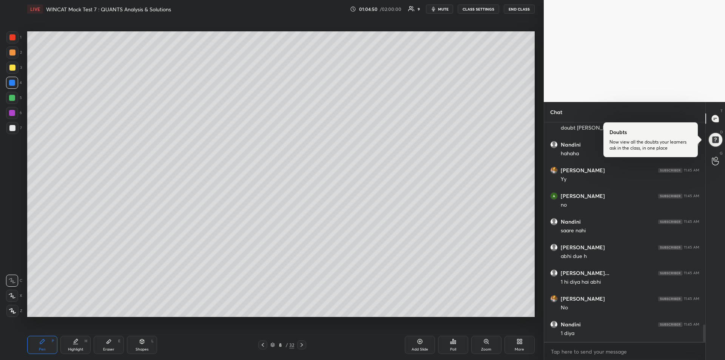
click at [262, 345] on icon at bounding box center [263, 345] width 6 height 6
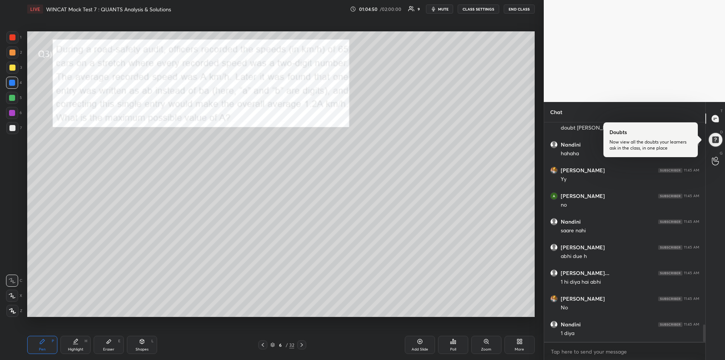
click at [262, 345] on icon at bounding box center [263, 345] width 6 height 6
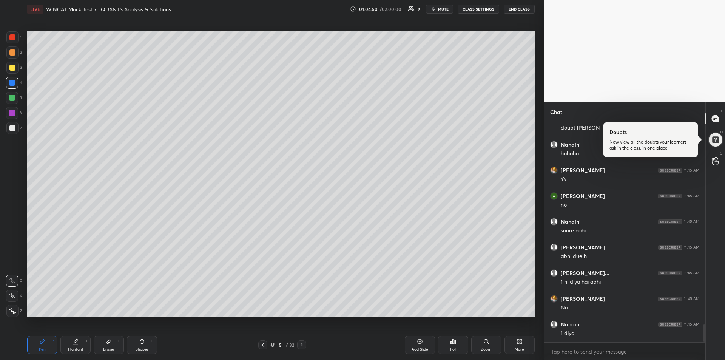
click at [263, 345] on icon at bounding box center [263, 345] width 2 height 4
click at [263, 345] on icon at bounding box center [263, 345] width 6 height 6
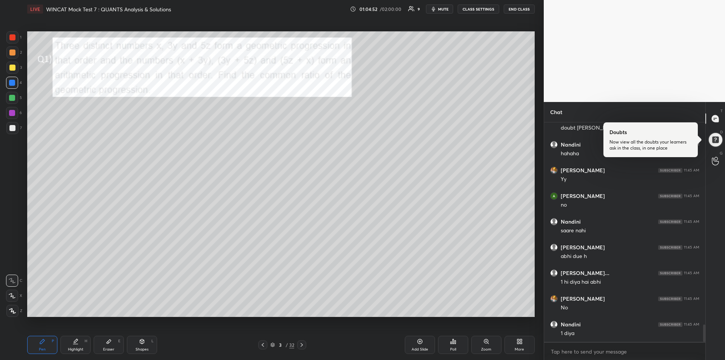
click at [105, 347] on div "Eraser" at bounding box center [108, 349] width 11 height 4
click at [40, 346] on div "Pen P" at bounding box center [42, 344] width 30 height 18
click at [12, 53] on div at bounding box center [12, 52] width 6 height 6
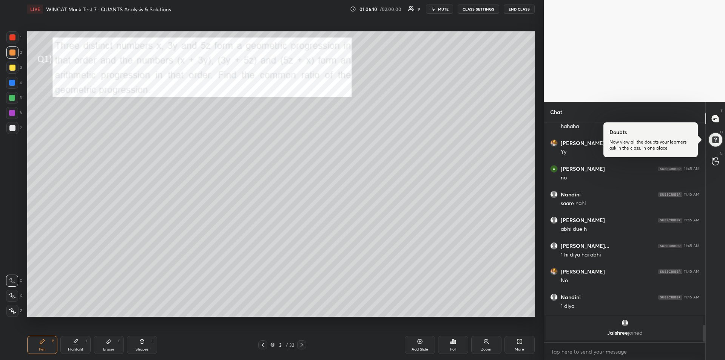
click at [12, 129] on div at bounding box center [12, 128] width 6 height 6
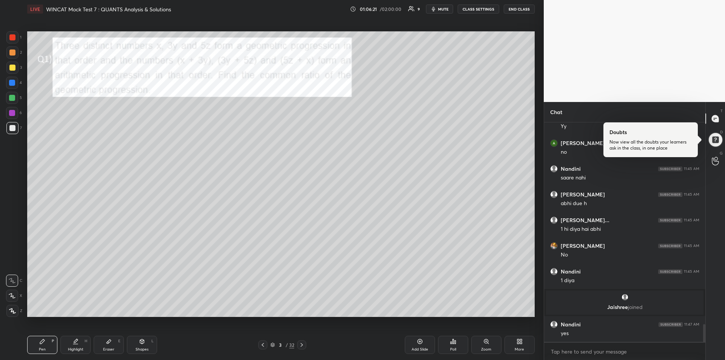
scroll to position [2471, 0]
click at [112, 349] on div "Eraser" at bounding box center [108, 349] width 11 height 4
click at [43, 345] on div "Pen P" at bounding box center [42, 344] width 30 height 18
click at [11, 101] on div at bounding box center [12, 98] width 12 height 12
click at [79, 342] on div "Highlight H" at bounding box center [75, 344] width 30 height 18
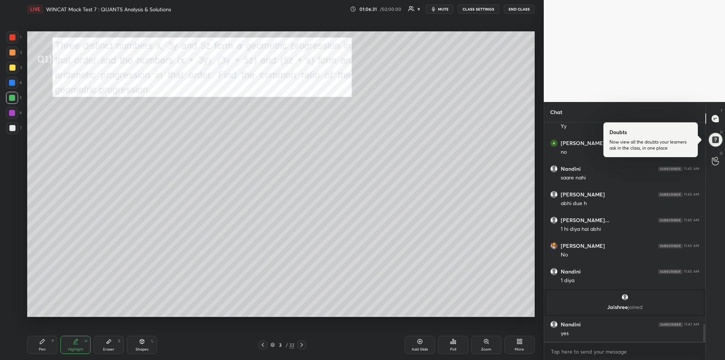
click at [36, 344] on div "Pen P" at bounding box center [42, 344] width 30 height 18
click at [109, 342] on icon at bounding box center [108, 341] width 5 height 4
click at [42, 340] on icon at bounding box center [42, 341] width 5 height 5
click at [111, 343] on icon at bounding box center [109, 341] width 6 height 6
click at [41, 345] on div "Pen P" at bounding box center [42, 344] width 30 height 18
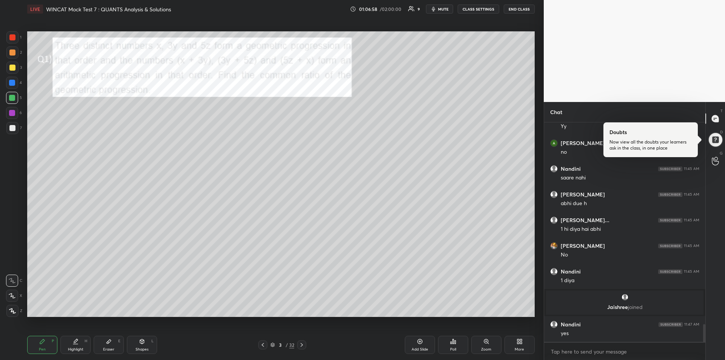
click at [12, 66] on div at bounding box center [12, 68] width 6 height 6
click at [12, 80] on div at bounding box center [12, 83] width 6 height 6
click at [78, 345] on div "Highlight H" at bounding box center [75, 344] width 30 height 18
click at [42, 344] on icon at bounding box center [42, 341] width 6 height 6
click at [77, 346] on div "Highlight H" at bounding box center [75, 344] width 30 height 18
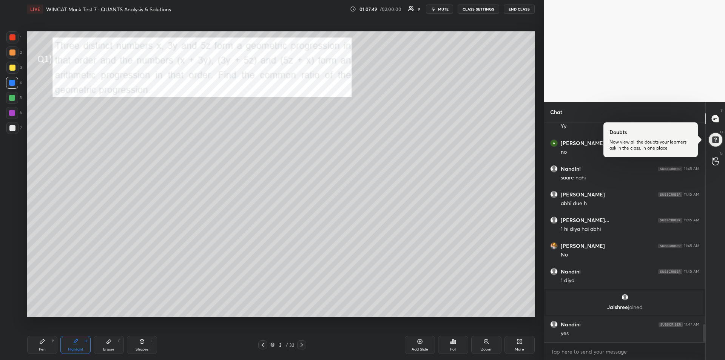
scroll to position [2496, 0]
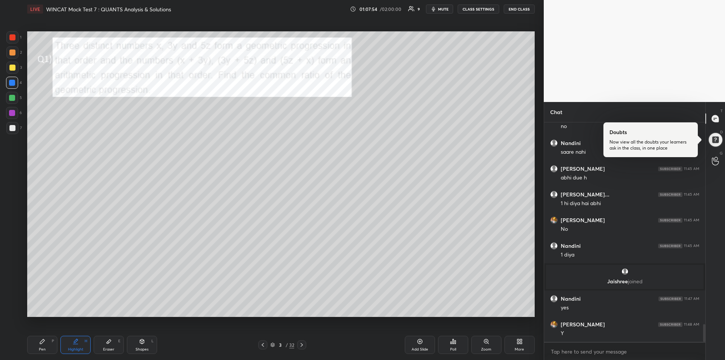
click at [46, 347] on div "Pen P" at bounding box center [42, 344] width 30 height 18
click at [10, 128] on div at bounding box center [12, 128] width 6 height 6
click at [13, 54] on div at bounding box center [12, 52] width 6 height 6
click at [14, 84] on div at bounding box center [12, 83] width 6 height 6
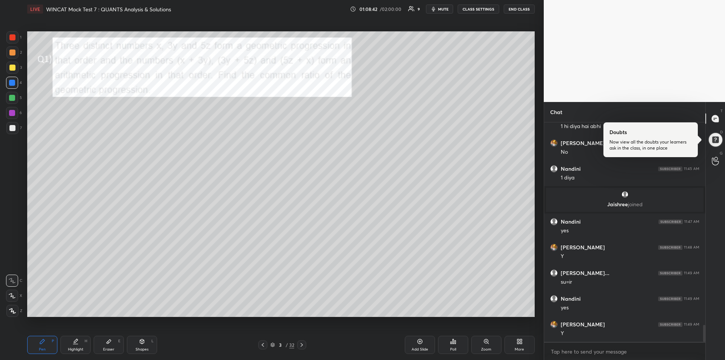
scroll to position [2599, 0]
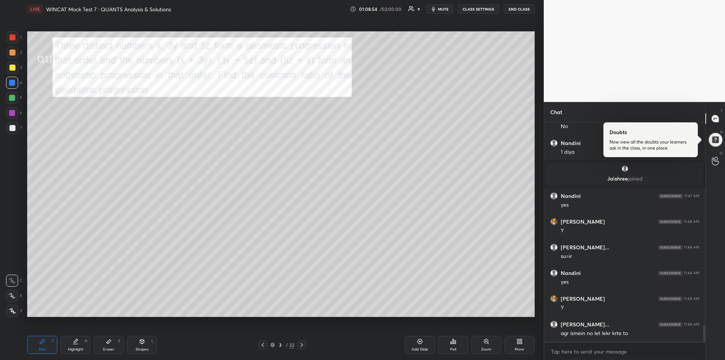
click at [110, 341] on icon at bounding box center [108, 341] width 5 height 4
click at [37, 340] on div "Pen P" at bounding box center [42, 344] width 30 height 18
click at [110, 345] on div "Eraser E" at bounding box center [109, 344] width 30 height 18
click at [45, 344] on div "Pen P" at bounding box center [42, 344] width 30 height 18
click at [303, 346] on icon at bounding box center [302, 345] width 6 height 6
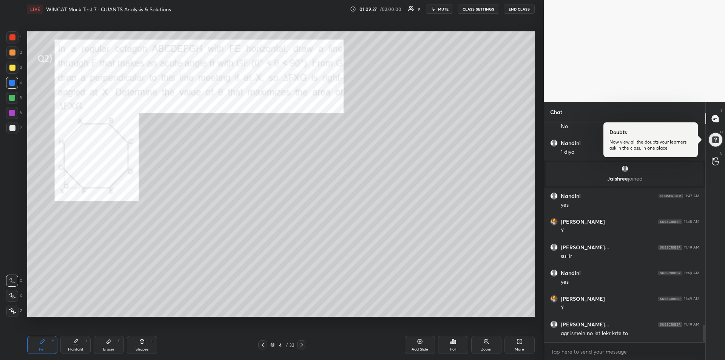
click at [302, 344] on icon at bounding box center [301, 345] width 2 height 4
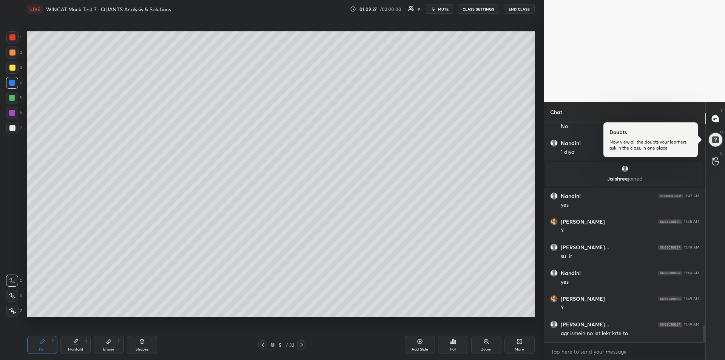
click at [304, 345] on icon at bounding box center [302, 345] width 6 height 6
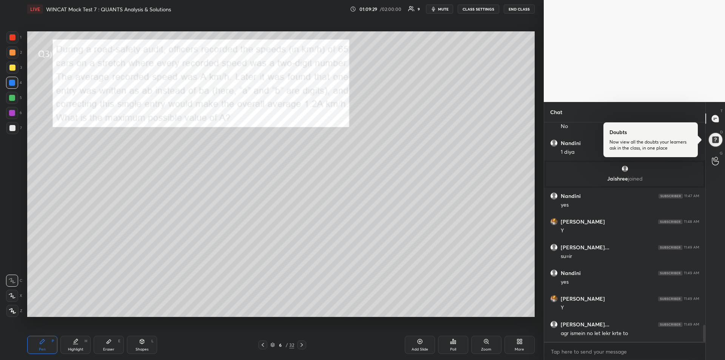
click at [112, 346] on div "Eraser E" at bounding box center [109, 344] width 30 height 18
click at [41, 340] on icon at bounding box center [42, 341] width 6 height 6
click at [108, 337] on div "Eraser E" at bounding box center [109, 344] width 30 height 18
click at [39, 346] on div "Pen P" at bounding box center [42, 344] width 30 height 18
click at [75, 335] on div "Highlight H" at bounding box center [75, 344] width 30 height 18
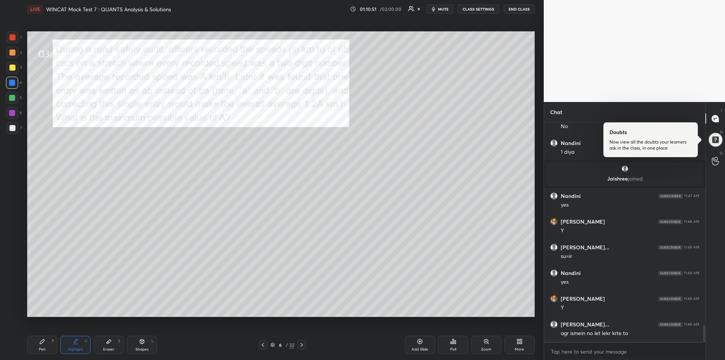
scroll to position [2625, 0]
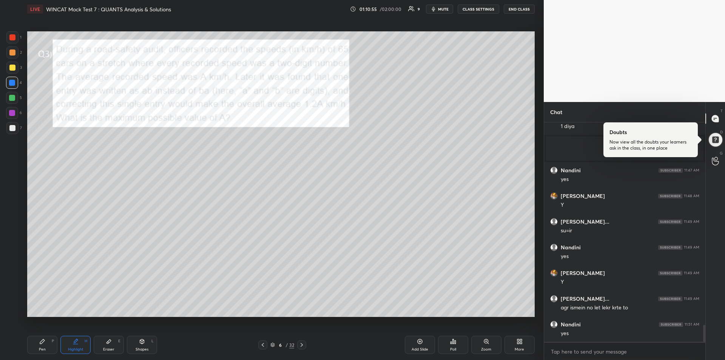
click at [42, 346] on div "Pen P" at bounding box center [42, 344] width 30 height 18
click at [108, 345] on div "Eraser E" at bounding box center [109, 344] width 30 height 18
click at [43, 342] on icon at bounding box center [42, 341] width 5 height 5
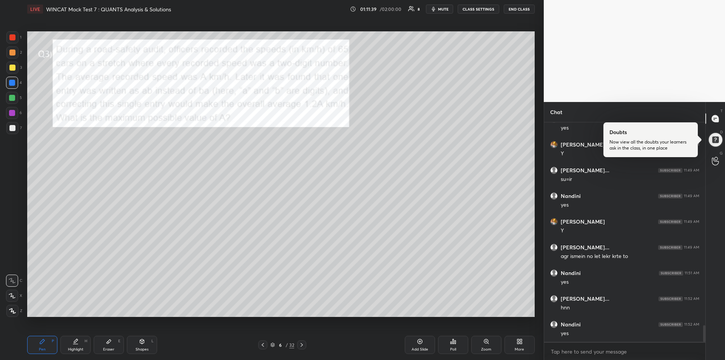
scroll to position [2702, 0]
click at [12, 68] on div at bounding box center [12, 68] width 6 height 6
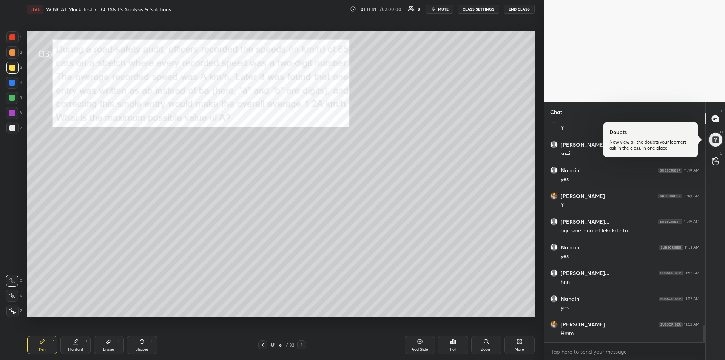
click at [416, 342] on div "Add Slide" at bounding box center [420, 344] width 30 height 18
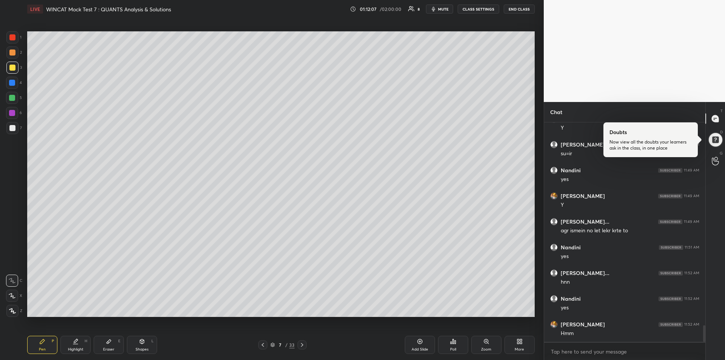
click at [263, 344] on icon at bounding box center [263, 345] width 6 height 6
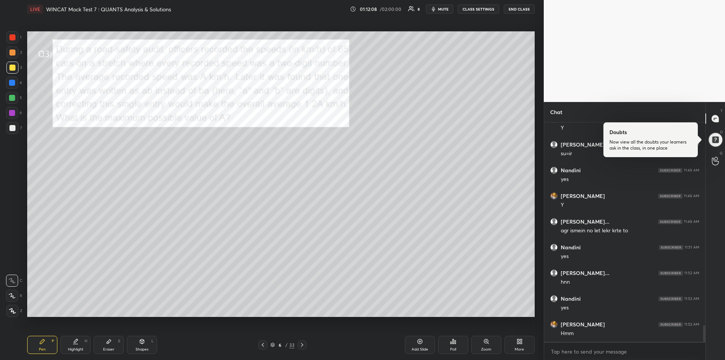
click at [13, 40] on div at bounding box center [12, 37] width 6 height 6
click at [73, 342] on icon at bounding box center [75, 341] width 6 height 6
click at [47, 340] on div "Pen P" at bounding box center [42, 344] width 30 height 18
click at [82, 342] on div "Highlight H" at bounding box center [75, 344] width 30 height 18
click at [43, 345] on div "Pen P" at bounding box center [42, 344] width 30 height 18
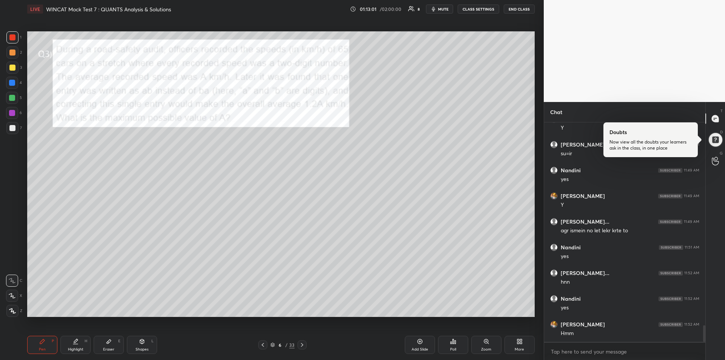
click at [111, 346] on div "Eraser E" at bounding box center [109, 344] width 30 height 18
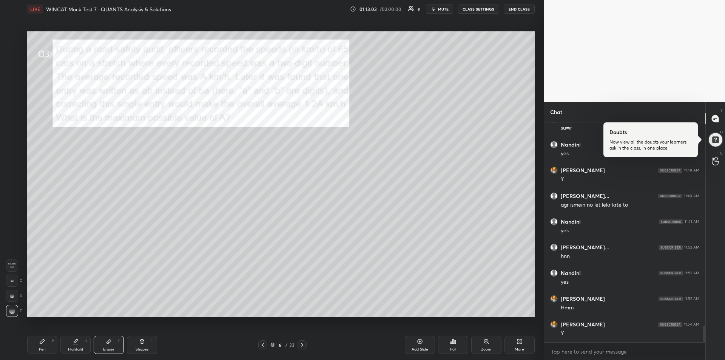
click at [37, 340] on div "Pen P" at bounding box center [42, 344] width 30 height 18
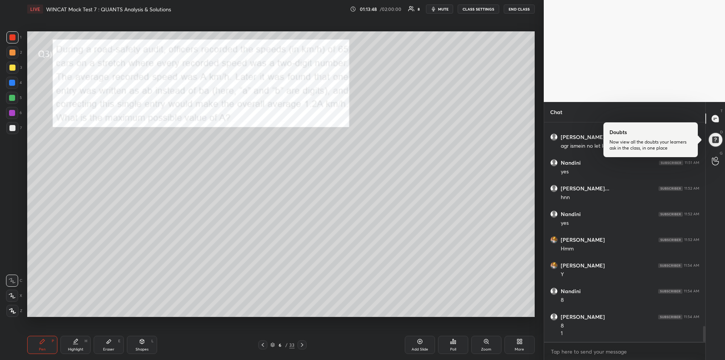
scroll to position [2794, 0]
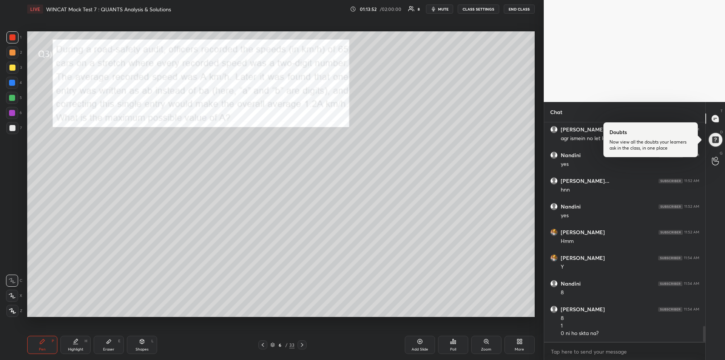
click at [115, 341] on div "Eraser E" at bounding box center [109, 344] width 30 height 18
click at [45, 343] on icon at bounding box center [42, 341] width 6 height 6
click at [9, 102] on div at bounding box center [12, 98] width 12 height 12
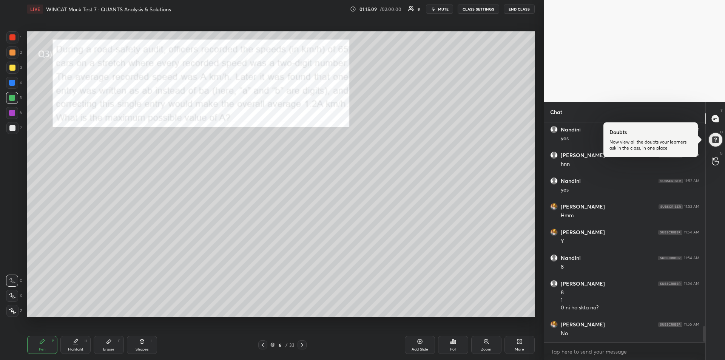
click at [11, 67] on div at bounding box center [12, 68] width 6 height 6
click at [304, 345] on icon at bounding box center [302, 345] width 6 height 6
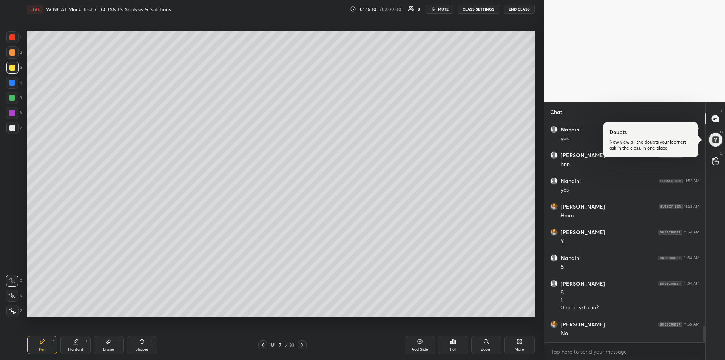
click at [306, 344] on div at bounding box center [301, 344] width 9 height 9
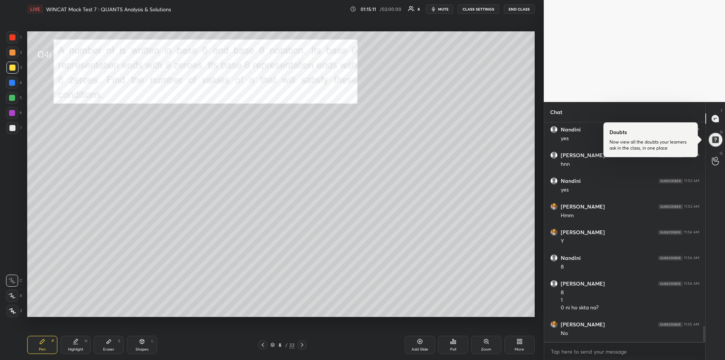
click at [302, 346] on icon at bounding box center [302, 345] width 6 height 6
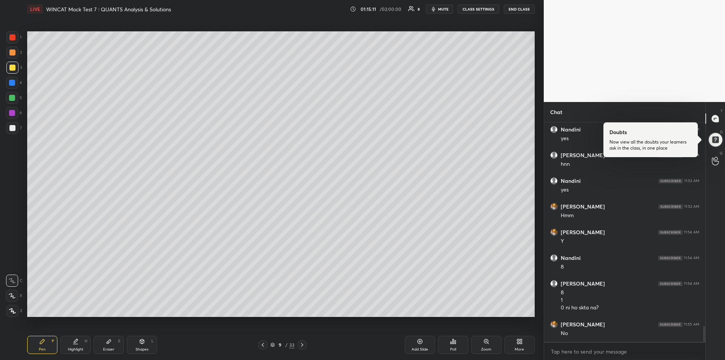
click at [303, 346] on icon at bounding box center [302, 345] width 6 height 6
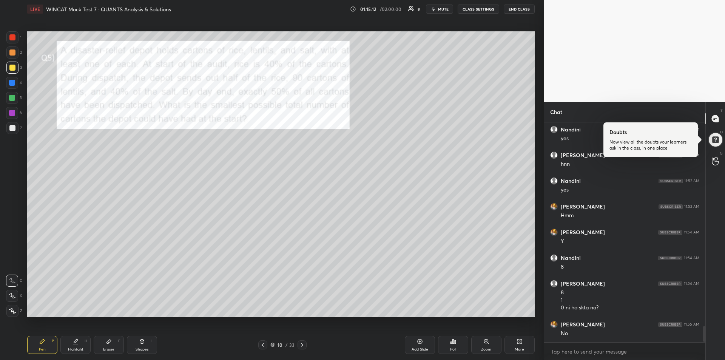
click at [302, 347] on icon at bounding box center [302, 345] width 6 height 6
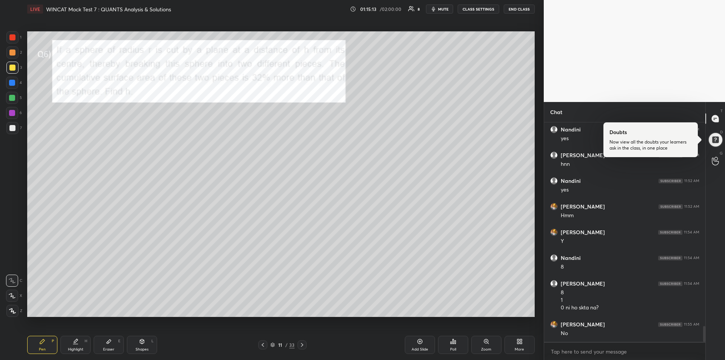
click at [303, 346] on icon at bounding box center [302, 345] width 6 height 6
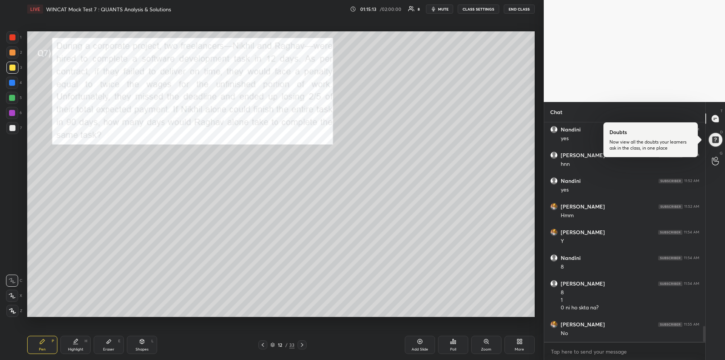
click at [303, 346] on icon at bounding box center [302, 345] width 6 height 6
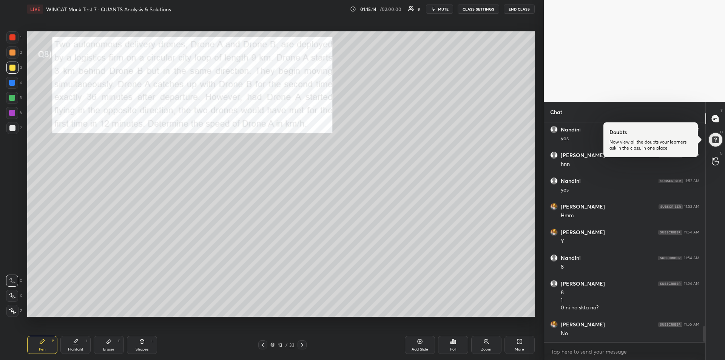
click at [303, 347] on icon at bounding box center [302, 345] width 6 height 6
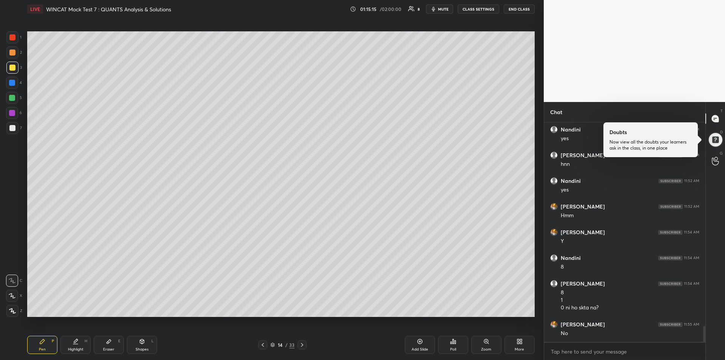
click at [303, 344] on icon at bounding box center [302, 345] width 6 height 6
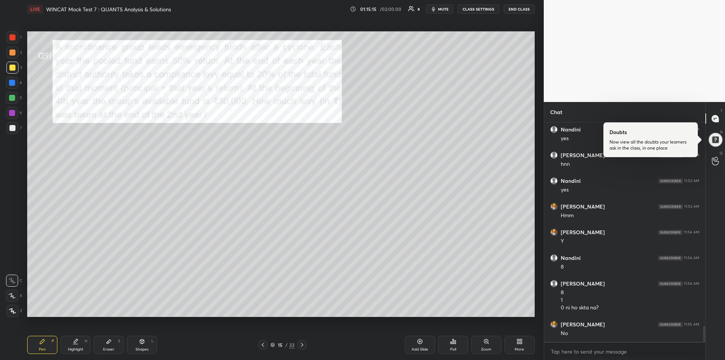
click at [303, 345] on icon at bounding box center [302, 345] width 2 height 4
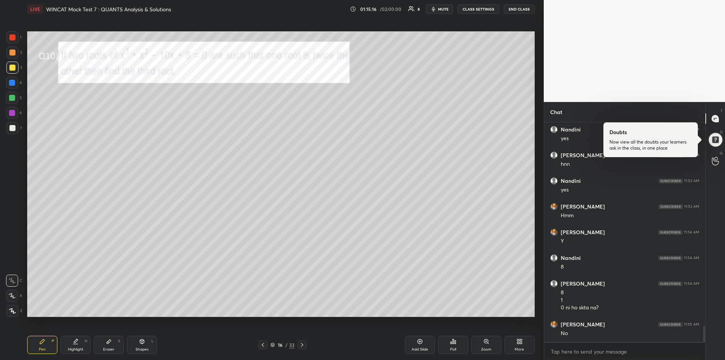
click at [302, 344] on icon at bounding box center [302, 345] width 2 height 4
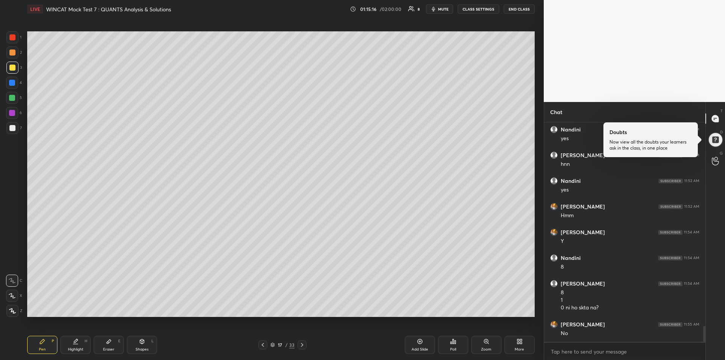
click at [302, 345] on icon at bounding box center [302, 345] width 6 height 6
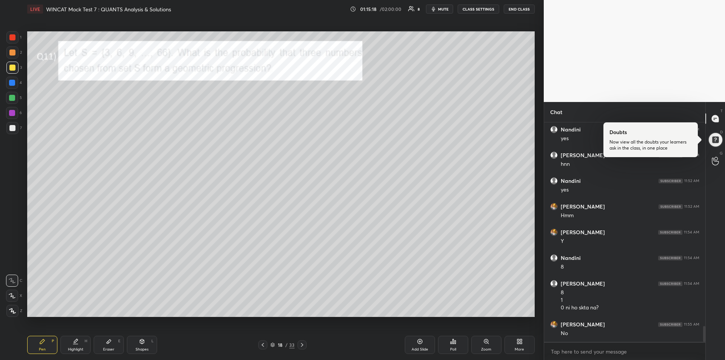
click at [106, 341] on icon at bounding box center [109, 341] width 6 height 6
click at [40, 343] on icon at bounding box center [42, 341] width 6 height 6
click at [14, 38] on div at bounding box center [12, 37] width 6 height 6
click at [13, 84] on div at bounding box center [12, 83] width 6 height 6
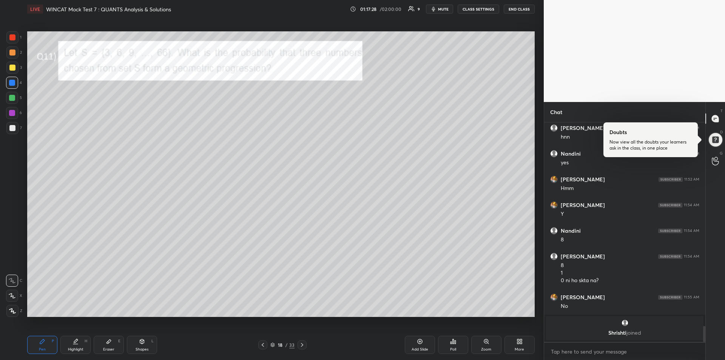
click at [12, 70] on div at bounding box center [12, 68] width 6 height 6
click at [10, 111] on div at bounding box center [12, 113] width 6 height 6
click at [13, 55] on div at bounding box center [12, 52] width 6 height 6
click at [75, 345] on div "Highlight H" at bounding box center [75, 344] width 30 height 18
click at [48, 343] on div "Pen P" at bounding box center [42, 344] width 30 height 18
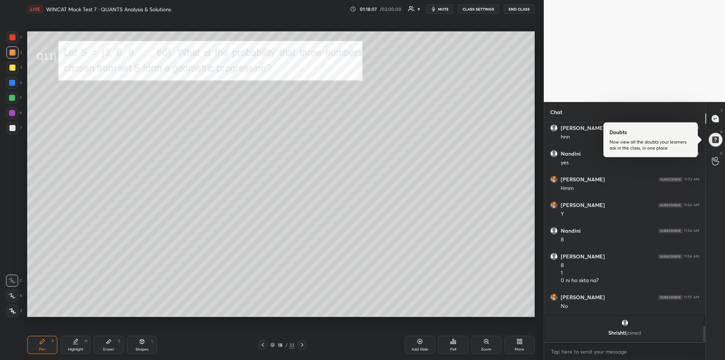
click at [15, 40] on div at bounding box center [12, 37] width 12 height 12
click at [420, 343] on icon at bounding box center [420, 341] width 6 height 6
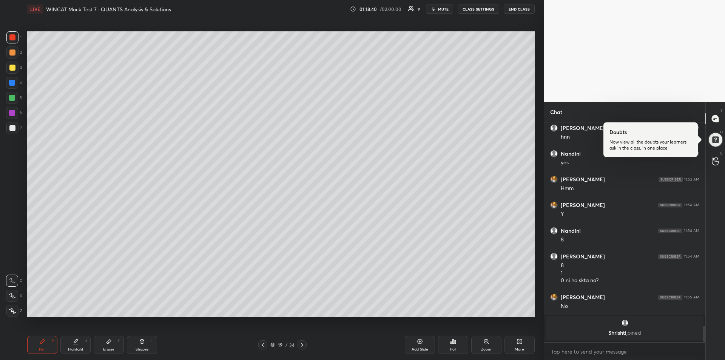
click at [264, 345] on icon at bounding box center [263, 345] width 6 height 6
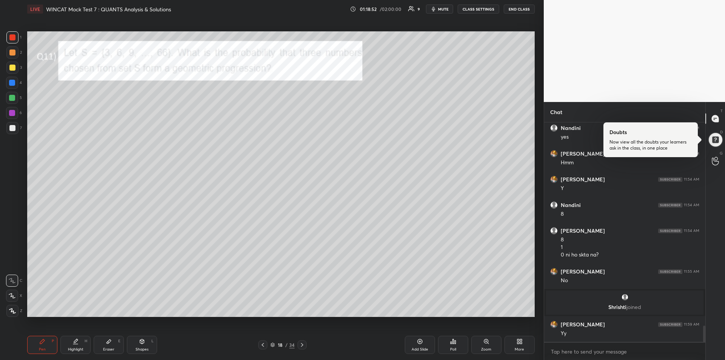
click at [106, 340] on icon at bounding box center [109, 341] width 6 height 6
click at [37, 343] on div "Pen P" at bounding box center [42, 344] width 30 height 18
click at [10, 124] on div at bounding box center [12, 128] width 12 height 12
click at [12, 82] on div at bounding box center [12, 83] width 6 height 6
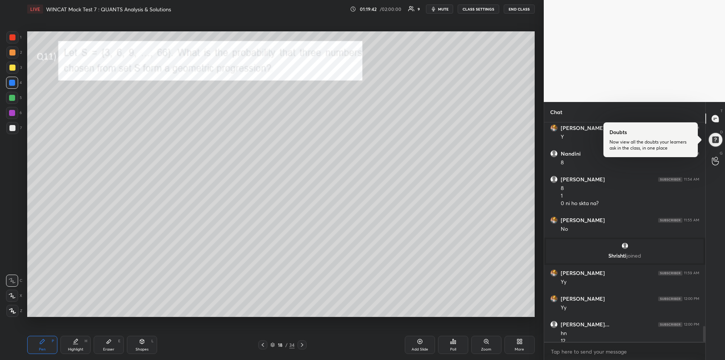
scroll to position [2793, 0]
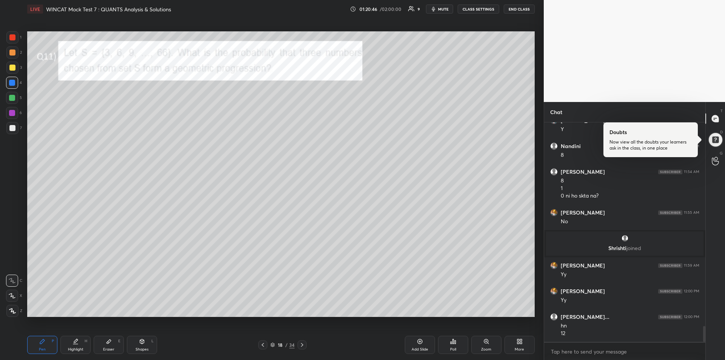
click at [12, 66] on div at bounding box center [12, 68] width 6 height 6
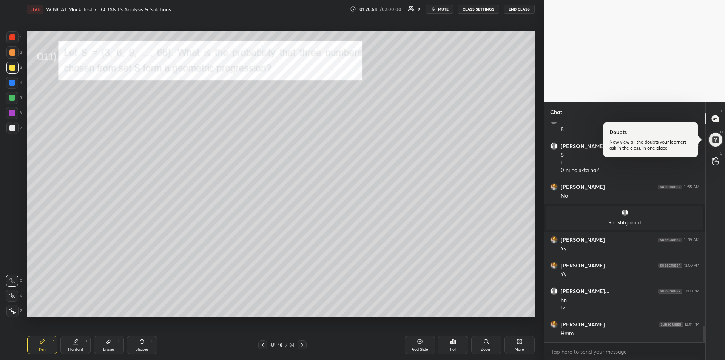
click at [417, 346] on div "Add Slide" at bounding box center [420, 344] width 30 height 18
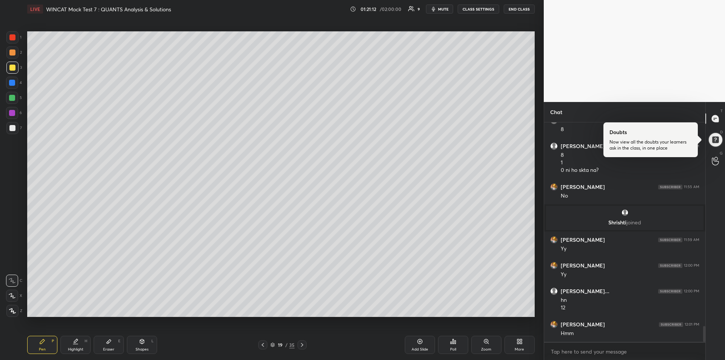
click at [264, 346] on icon at bounding box center [263, 345] width 6 height 6
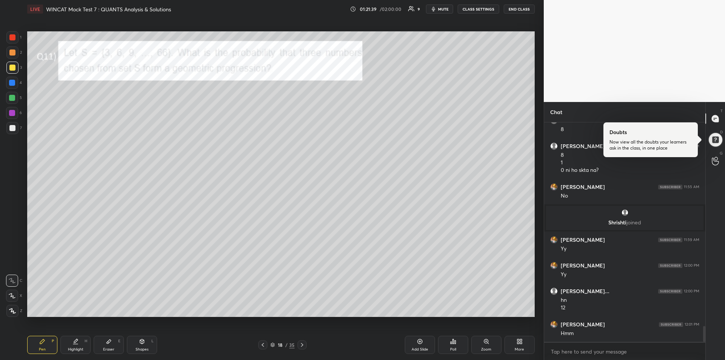
click at [111, 348] on div "Eraser" at bounding box center [108, 349] width 11 height 4
click at [43, 342] on icon at bounding box center [42, 341] width 5 height 5
click at [108, 346] on div "Eraser E" at bounding box center [109, 344] width 30 height 18
click at [39, 344] on div "Pen P" at bounding box center [42, 344] width 30 height 18
click at [14, 84] on div at bounding box center [12, 83] width 6 height 6
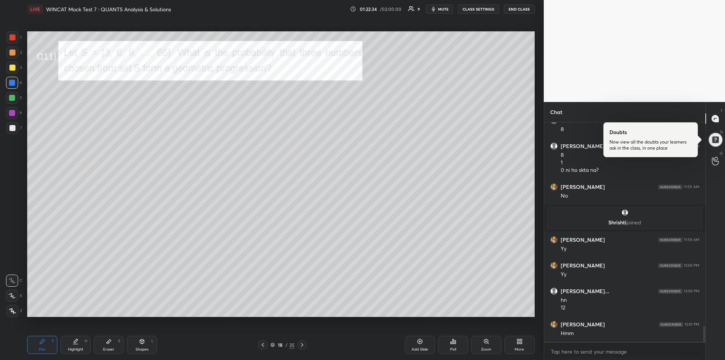
scroll to position [2846, 0]
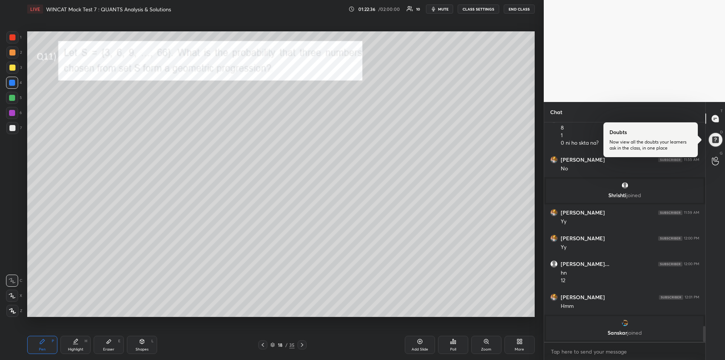
click at [13, 66] on div at bounding box center [12, 68] width 6 height 6
click at [111, 342] on icon at bounding box center [109, 341] width 6 height 6
click at [42, 344] on div "Pen P" at bounding box center [42, 344] width 30 height 18
click at [13, 37] on div at bounding box center [12, 37] width 6 height 6
click at [420, 344] on icon at bounding box center [420, 341] width 6 height 6
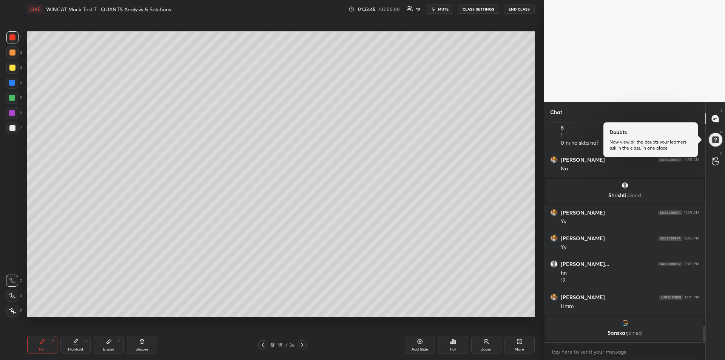
click at [265, 347] on icon at bounding box center [263, 345] width 6 height 6
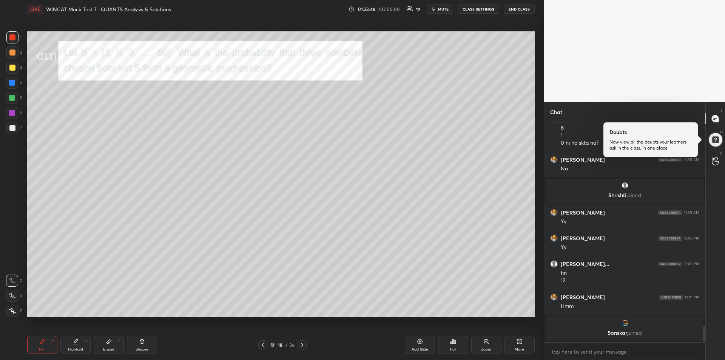
click at [303, 348] on div at bounding box center [301, 344] width 9 height 9
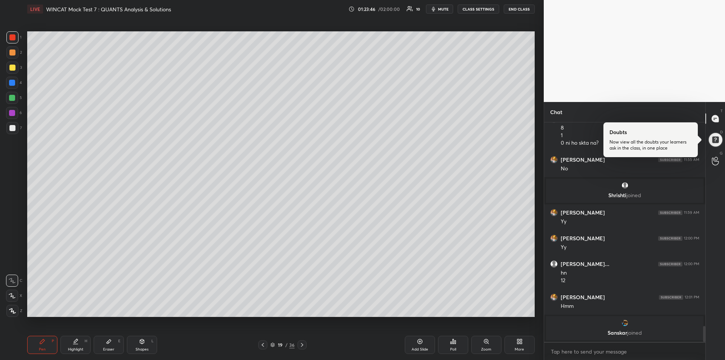
click at [303, 347] on icon at bounding box center [302, 345] width 6 height 6
click at [303, 348] on div at bounding box center [301, 344] width 9 height 9
click at [302, 347] on icon at bounding box center [302, 345] width 6 height 6
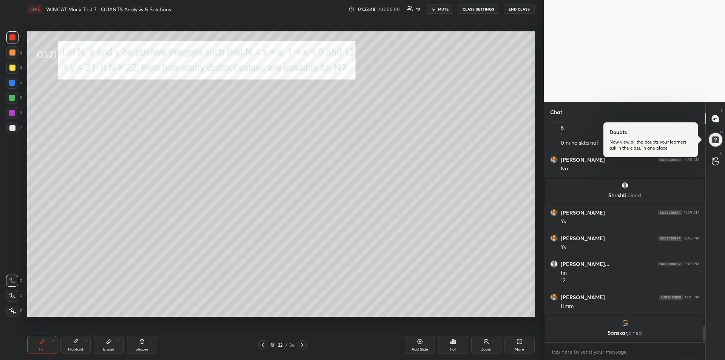
scroll to position [2829, 0]
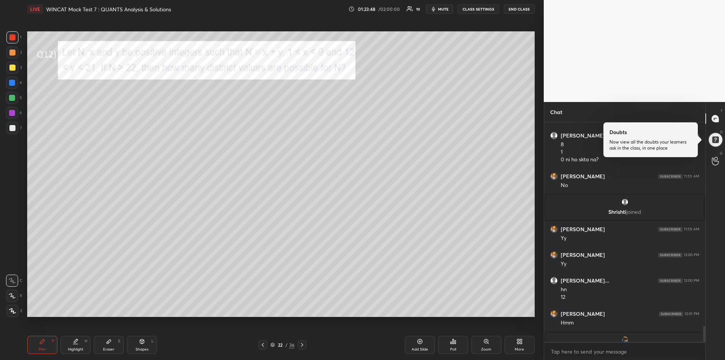
click at [302, 347] on icon at bounding box center [302, 345] width 6 height 6
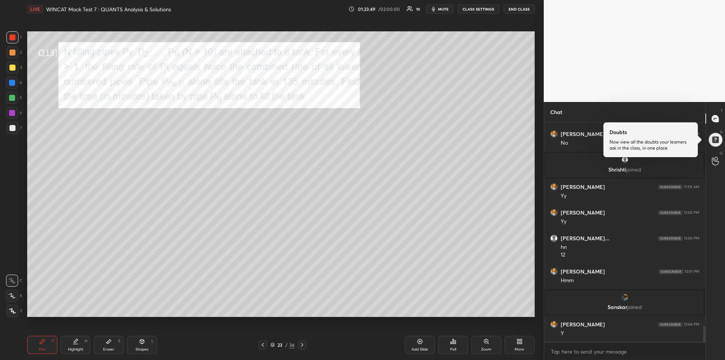
click at [109, 343] on icon at bounding box center [109, 341] width 6 height 6
click at [38, 342] on div "Pen P" at bounding box center [42, 344] width 30 height 18
click at [14, 68] on div at bounding box center [12, 68] width 6 height 6
click at [14, 83] on div at bounding box center [12, 83] width 6 height 6
click at [110, 342] on icon at bounding box center [109, 341] width 6 height 6
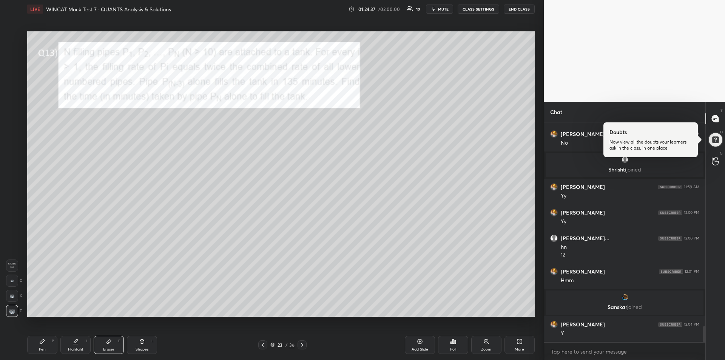
click at [42, 340] on icon at bounding box center [42, 341] width 5 height 5
click at [103, 342] on div "Eraser E" at bounding box center [109, 344] width 30 height 18
click at [45, 340] on icon at bounding box center [42, 341] width 6 height 6
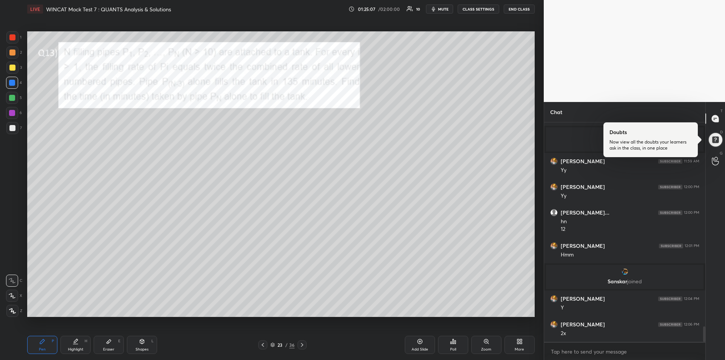
click at [17, 131] on div at bounding box center [12, 128] width 12 height 12
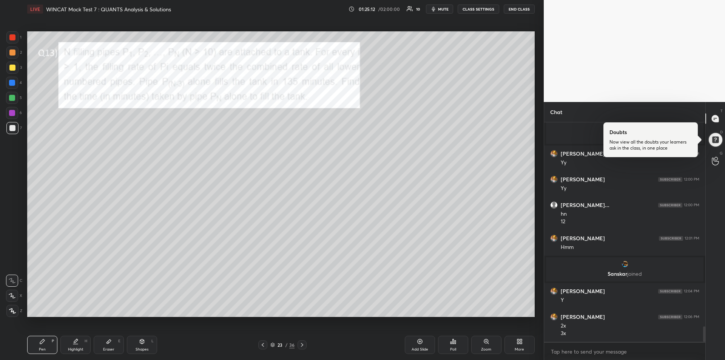
scroll to position [2888, 0]
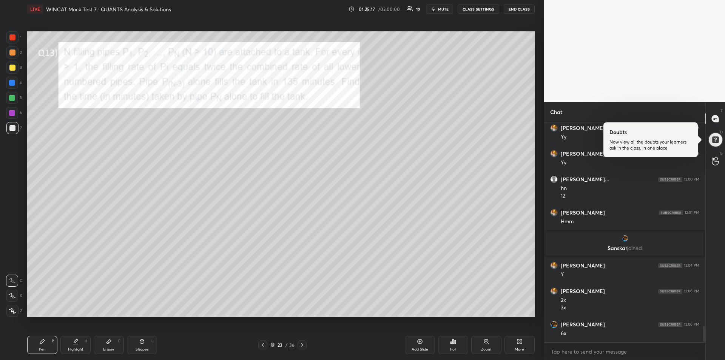
click at [12, 111] on div at bounding box center [12, 113] width 6 height 6
click at [109, 347] on div "Eraser" at bounding box center [108, 349] width 11 height 4
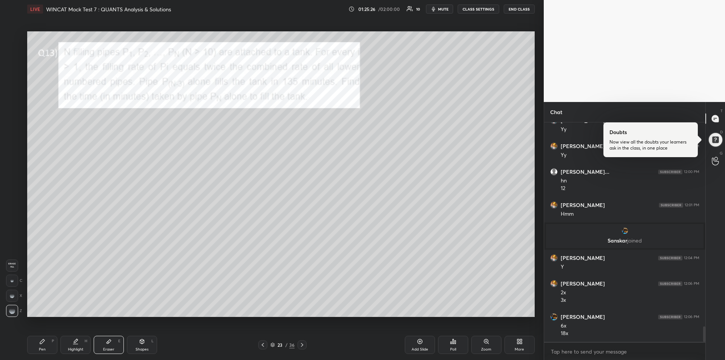
click at [44, 345] on div "Pen P" at bounding box center [42, 344] width 30 height 18
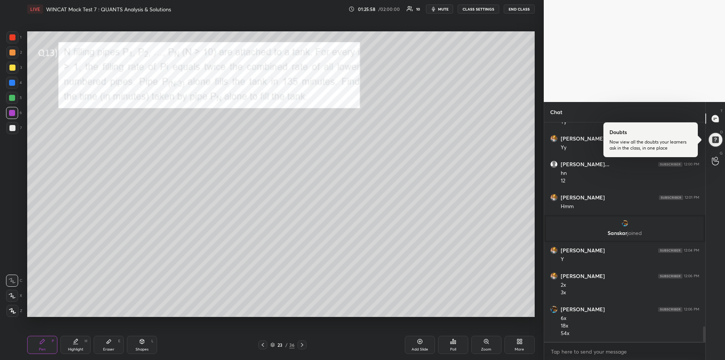
click at [11, 132] on div at bounding box center [12, 128] width 12 height 12
click at [80, 348] on div "Highlight" at bounding box center [75, 349] width 15 height 4
click at [45, 346] on div "Pen P" at bounding box center [42, 344] width 30 height 18
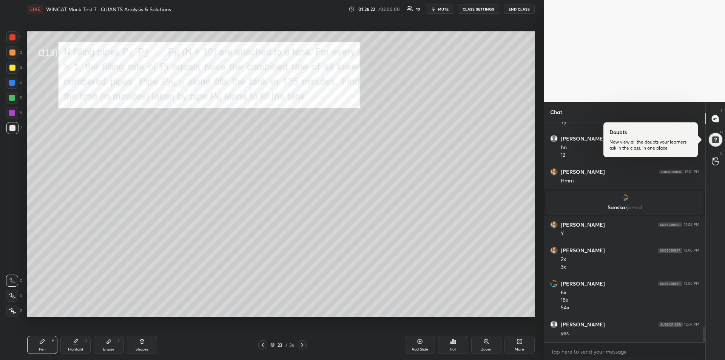
click at [12, 100] on div at bounding box center [12, 98] width 6 height 6
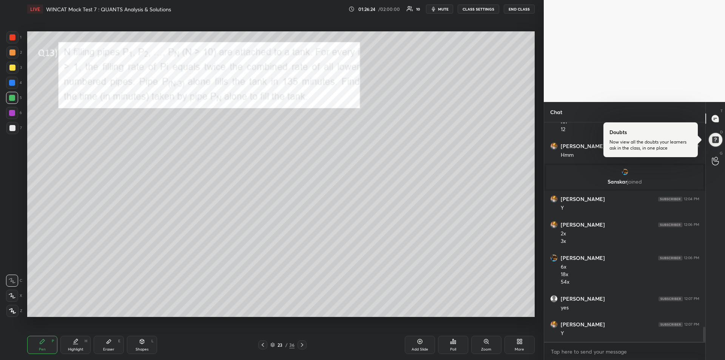
scroll to position [2980, 0]
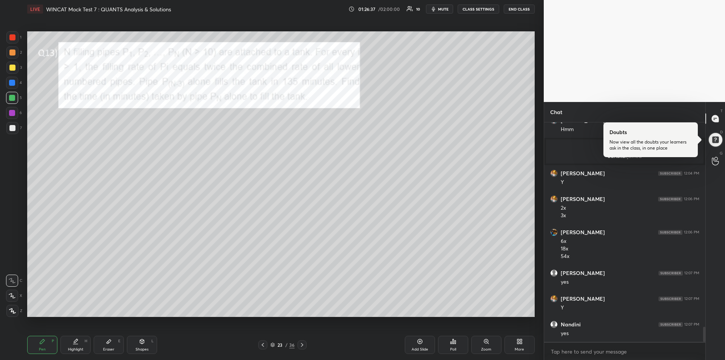
click at [11, 114] on div at bounding box center [12, 113] width 6 height 6
click at [77, 345] on div "Highlight H" at bounding box center [75, 344] width 30 height 18
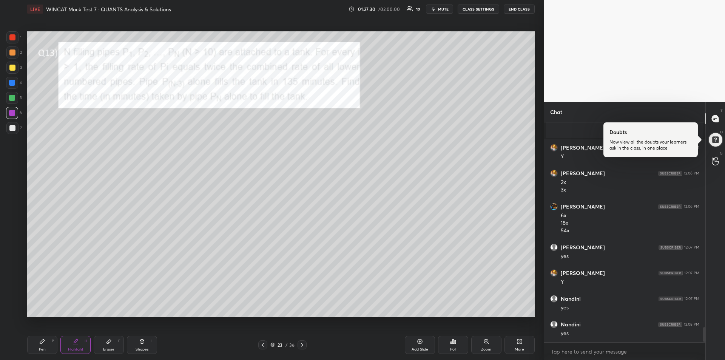
scroll to position [3031, 0]
click at [41, 343] on icon at bounding box center [42, 341] width 5 height 5
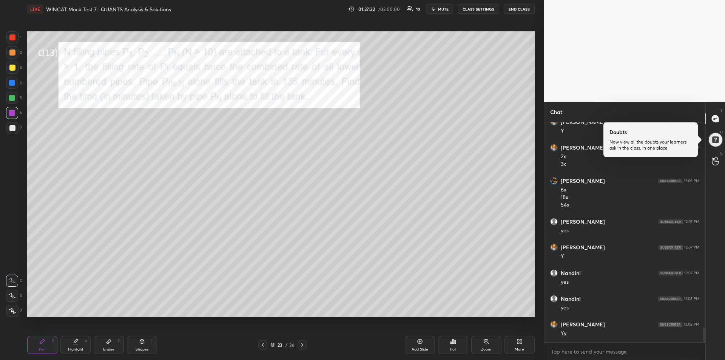
scroll to position [3057, 0]
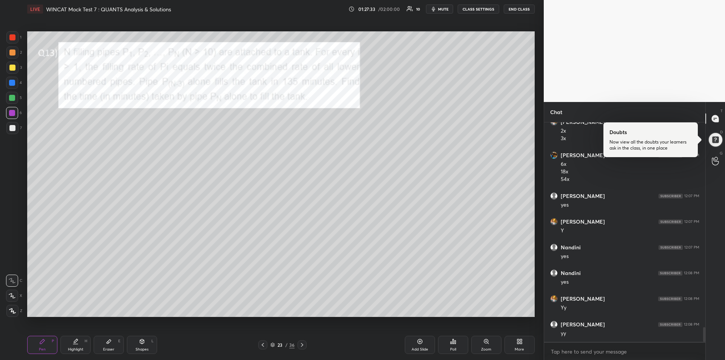
click at [112, 341] on div "Eraser E" at bounding box center [109, 344] width 30 height 18
click at [38, 343] on div "Pen P" at bounding box center [42, 344] width 30 height 18
click at [302, 342] on icon at bounding box center [302, 345] width 6 height 6
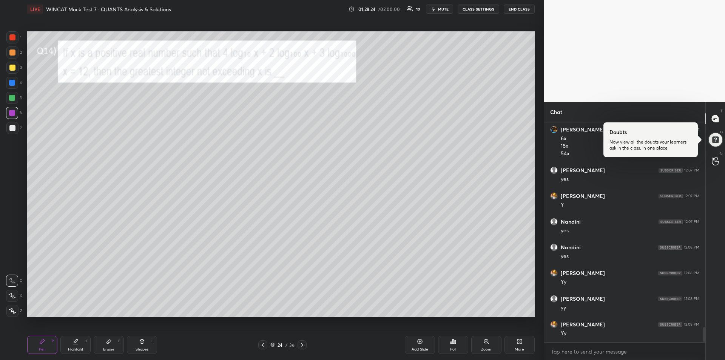
click at [303, 345] on icon at bounding box center [302, 345] width 6 height 6
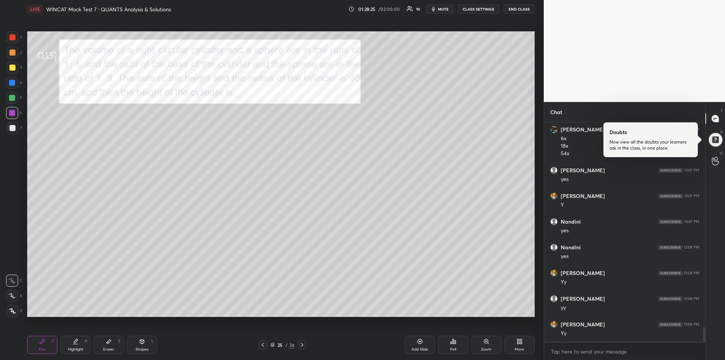
click at [303, 345] on icon at bounding box center [302, 345] width 6 height 6
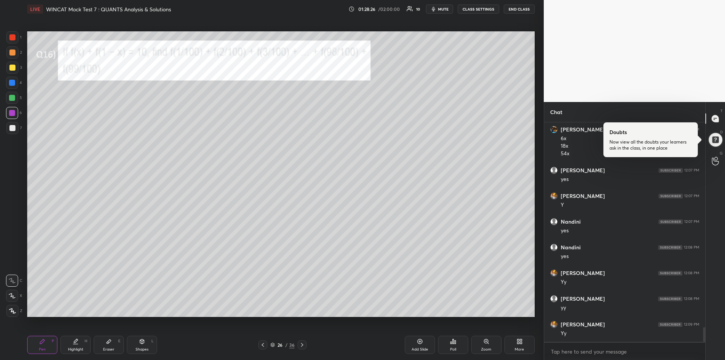
click at [303, 346] on icon at bounding box center [302, 345] width 6 height 6
click at [303, 345] on icon at bounding box center [302, 345] width 6 height 6
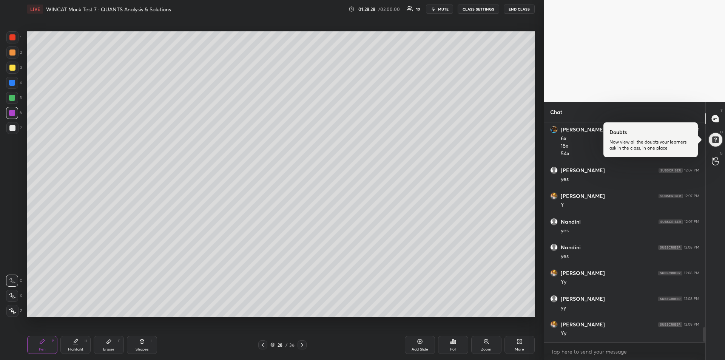
click at [302, 346] on icon at bounding box center [302, 345] width 6 height 6
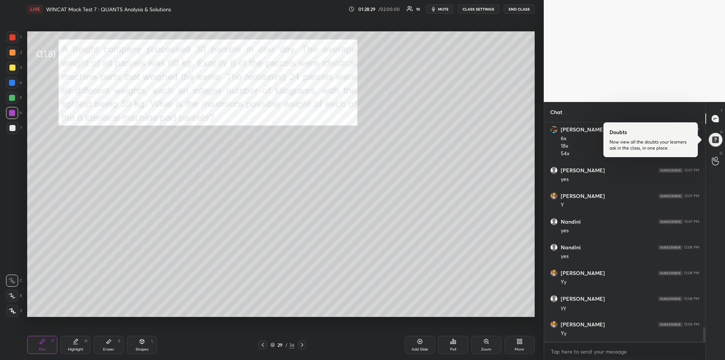
click at [302, 349] on div "Pen P Highlight H Eraser E Shapes L 29 / 36 Add Slide Poll Zoom More" at bounding box center [280, 344] width 507 height 30
click at [300, 346] on icon at bounding box center [302, 345] width 6 height 6
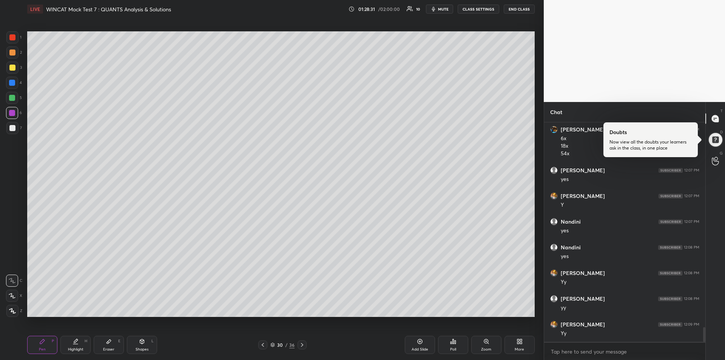
click at [302, 345] on icon at bounding box center [302, 345] width 6 height 6
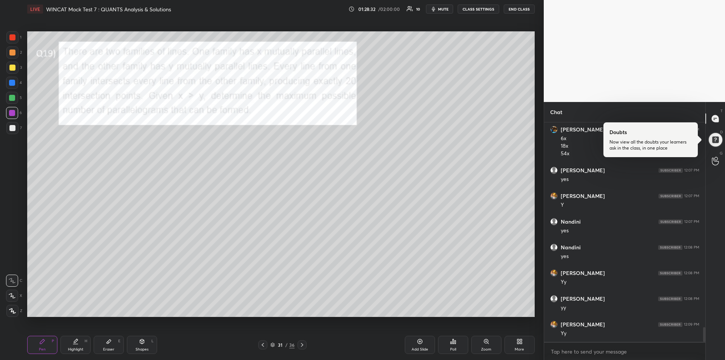
click at [109, 347] on div "Eraser" at bounding box center [108, 349] width 11 height 4
click at [41, 338] on div "Pen P" at bounding box center [42, 344] width 30 height 18
click at [46, 343] on div "Pen P" at bounding box center [42, 344] width 30 height 18
click at [13, 40] on div at bounding box center [12, 37] width 6 height 6
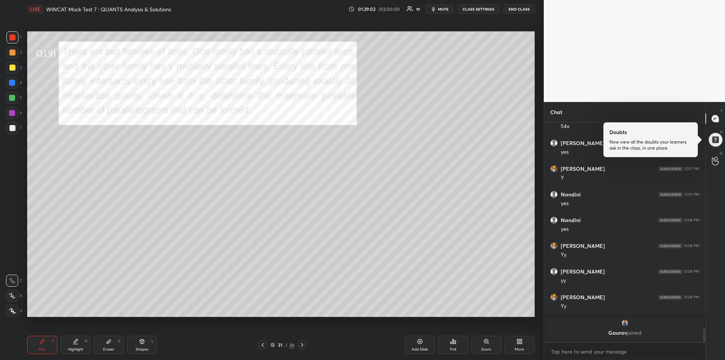
click at [9, 96] on div at bounding box center [12, 98] width 6 height 6
click at [117, 343] on div "Eraser E" at bounding box center [109, 344] width 30 height 18
click at [42, 341] on icon at bounding box center [42, 341] width 5 height 5
click at [13, 81] on div at bounding box center [12, 83] width 6 height 6
click at [13, 112] on div at bounding box center [12, 113] width 6 height 6
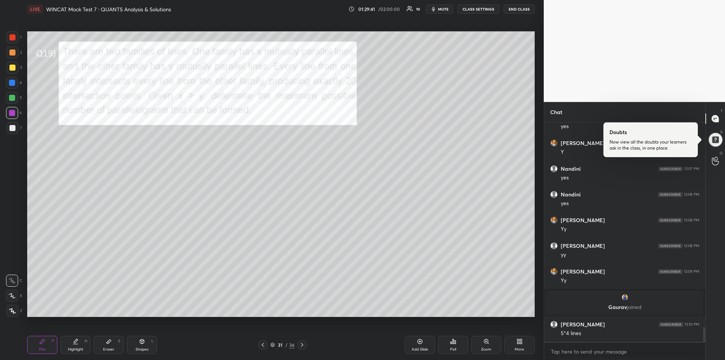
scroll to position [3074, 0]
click at [12, 129] on div at bounding box center [12, 128] width 6 height 6
click at [108, 346] on div "Eraser E" at bounding box center [109, 344] width 30 height 18
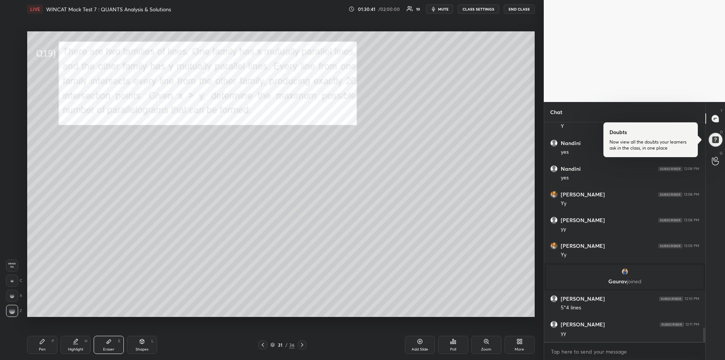
click at [35, 342] on div "Pen P" at bounding box center [42, 344] width 30 height 18
click at [12, 98] on div at bounding box center [12, 98] width 6 height 6
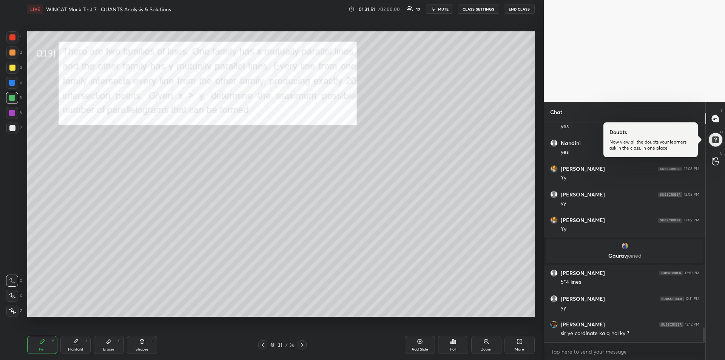
click at [104, 345] on div "Eraser E" at bounding box center [109, 344] width 30 height 18
click at [44, 343] on icon at bounding box center [42, 341] width 6 height 6
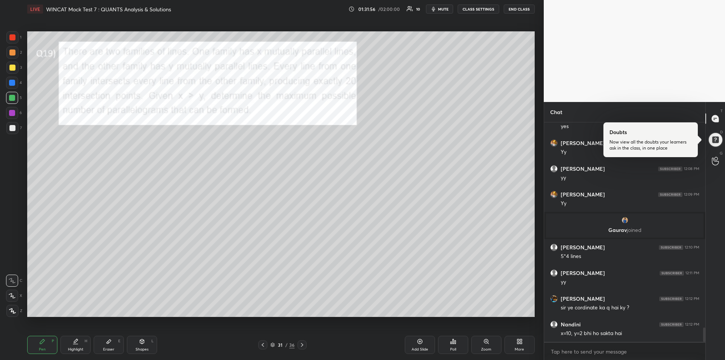
click at [108, 342] on icon at bounding box center [108, 341] width 5 height 4
click at [43, 343] on icon at bounding box center [42, 341] width 6 height 6
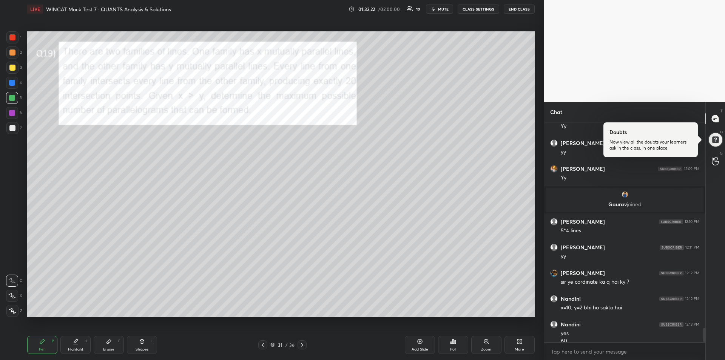
scroll to position [3185, 0]
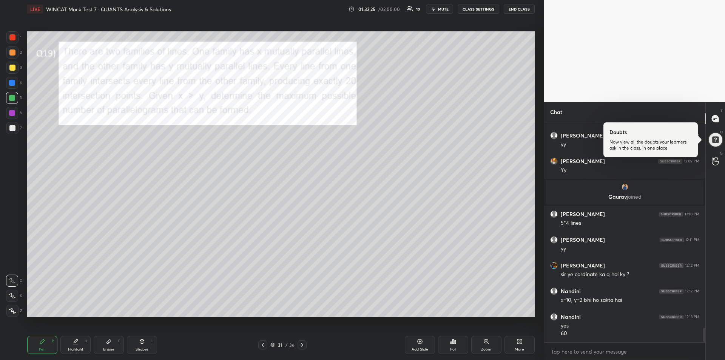
click at [302, 343] on icon at bounding box center [302, 345] width 6 height 6
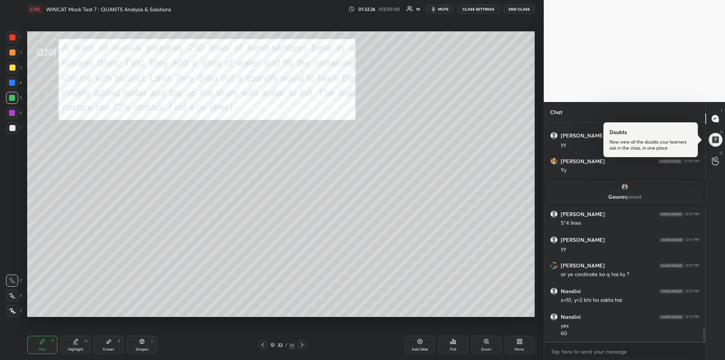
click at [306, 345] on div at bounding box center [301, 344] width 9 height 9
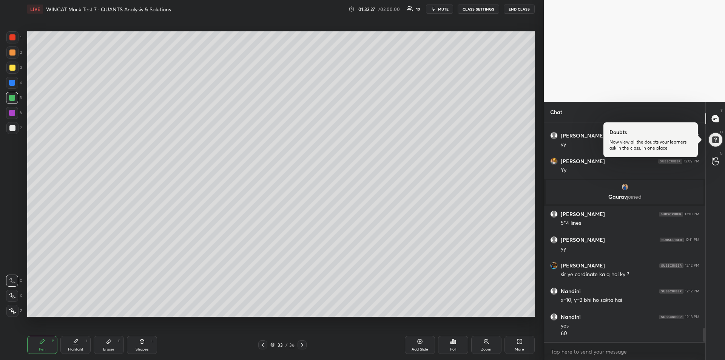
click at [303, 346] on icon at bounding box center [302, 345] width 6 height 6
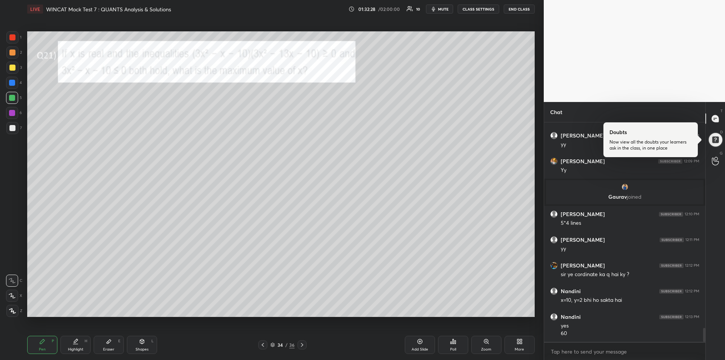
click at [305, 345] on icon at bounding box center [302, 345] width 6 height 6
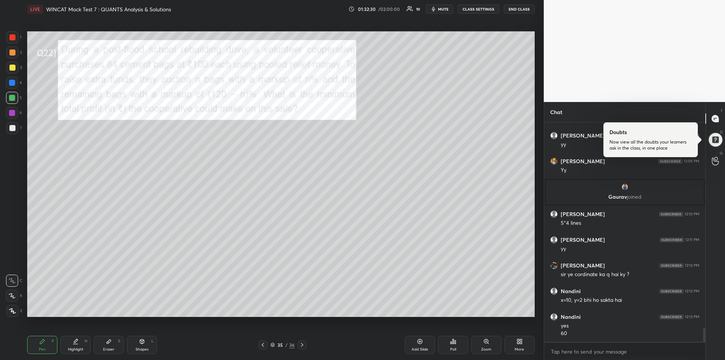
click at [261, 344] on icon at bounding box center [263, 345] width 6 height 6
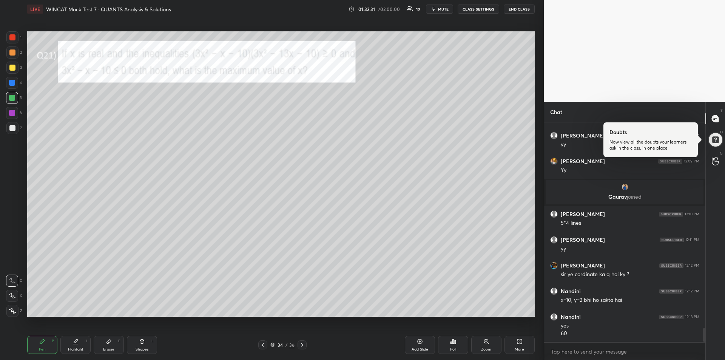
click at [261, 344] on icon at bounding box center [263, 345] width 6 height 6
click at [262, 345] on icon at bounding box center [263, 345] width 2 height 4
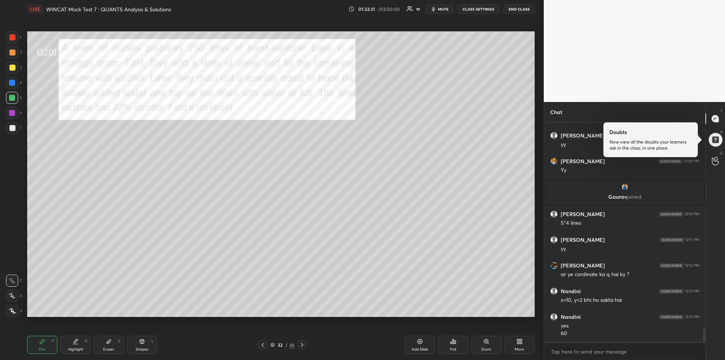
click at [263, 345] on icon at bounding box center [263, 345] width 6 height 6
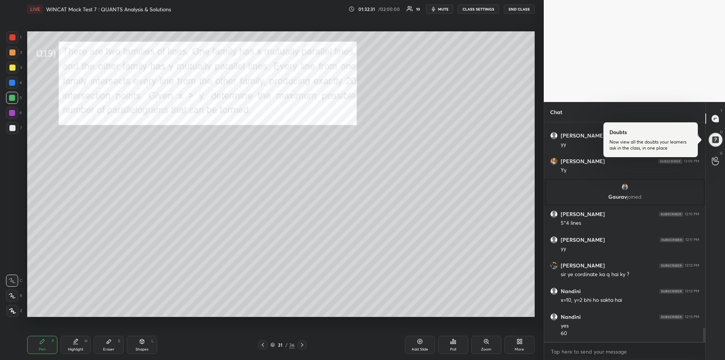
click at [262, 346] on icon at bounding box center [263, 345] width 6 height 6
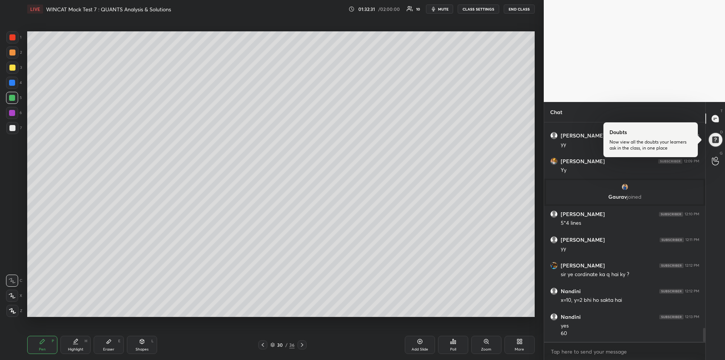
click at [262, 346] on icon at bounding box center [263, 345] width 6 height 6
click at [263, 345] on icon at bounding box center [263, 345] width 6 height 6
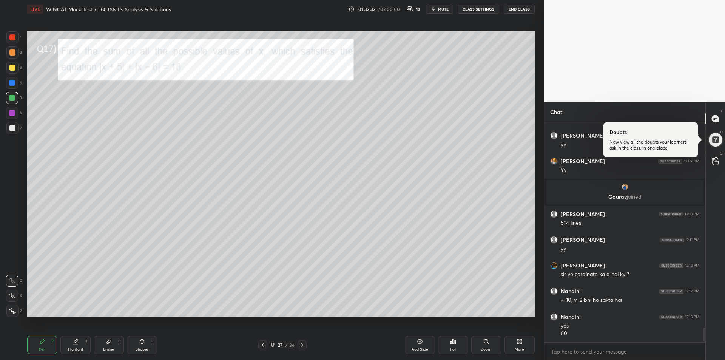
click at [264, 345] on icon at bounding box center [263, 345] width 6 height 6
click at [300, 345] on icon at bounding box center [302, 345] width 6 height 6
click at [264, 345] on icon at bounding box center [263, 345] width 6 height 6
click at [263, 346] on icon at bounding box center [263, 345] width 2 height 4
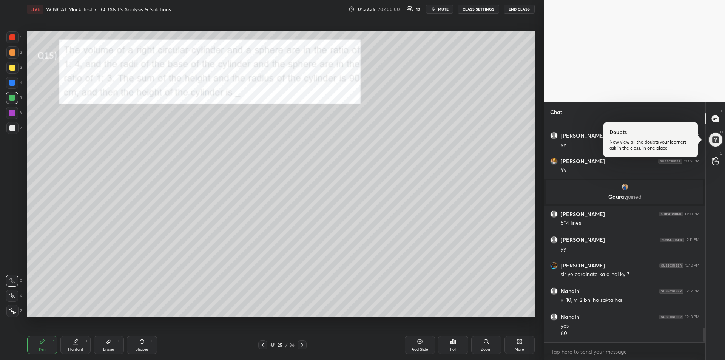
click at [263, 346] on icon at bounding box center [263, 345] width 2 height 4
click at [263, 346] on icon at bounding box center [263, 345] width 6 height 6
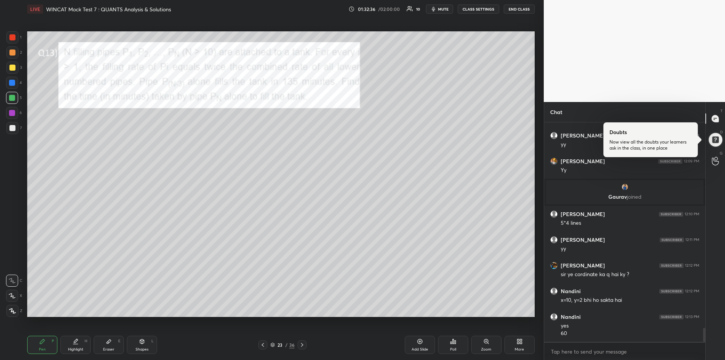
click at [264, 346] on icon at bounding box center [263, 345] width 6 height 6
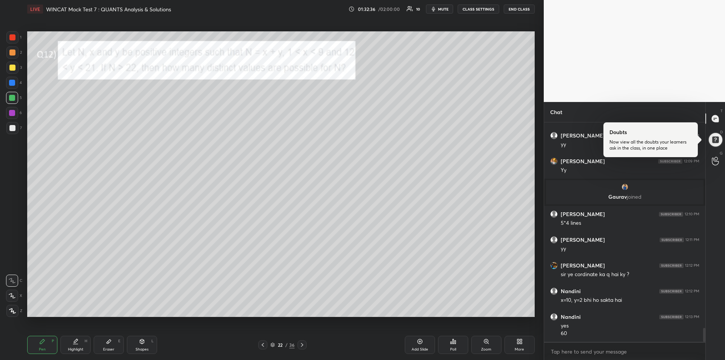
click at [264, 346] on icon at bounding box center [263, 345] width 6 height 6
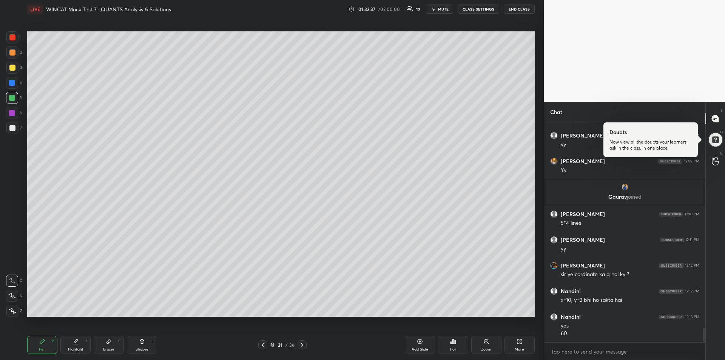
click at [264, 346] on icon at bounding box center [263, 345] width 6 height 6
click at [263, 346] on icon at bounding box center [263, 345] width 6 height 6
click at [263, 345] on icon at bounding box center [263, 345] width 2 height 4
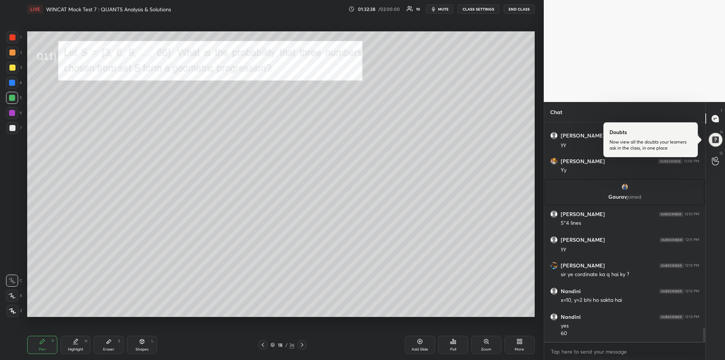
click at [263, 346] on icon at bounding box center [263, 345] width 2 height 4
click at [262, 345] on icon at bounding box center [263, 345] width 2 height 4
click at [263, 345] on icon at bounding box center [263, 345] width 2 height 4
click at [263, 346] on icon at bounding box center [263, 345] width 2 height 4
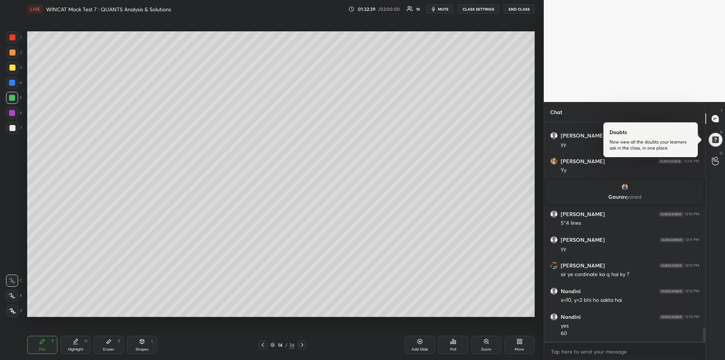
click at [263, 346] on icon at bounding box center [263, 345] width 6 height 6
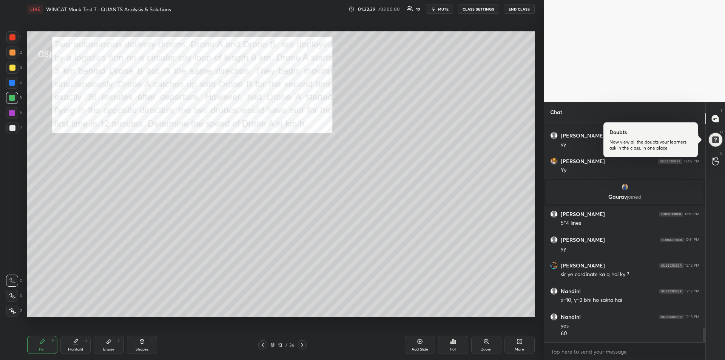
click at [263, 346] on icon at bounding box center [263, 345] width 2 height 4
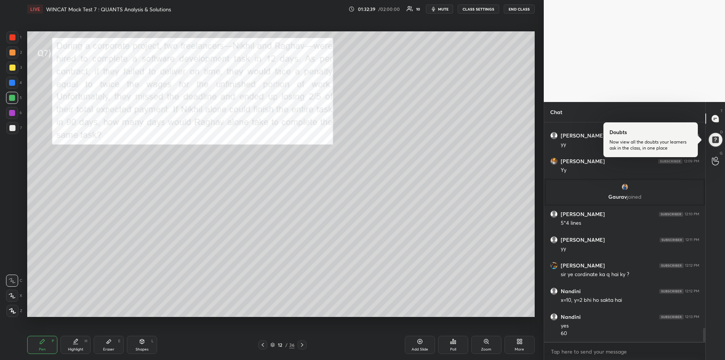
click at [263, 346] on icon at bounding box center [263, 345] width 2 height 4
click at [263, 345] on icon at bounding box center [263, 345] width 6 height 6
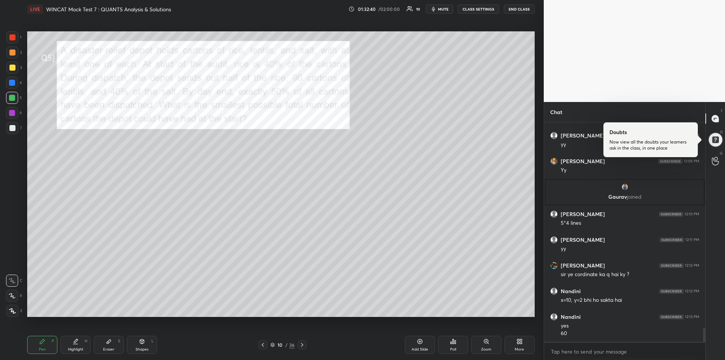
click at [263, 345] on icon at bounding box center [263, 345] width 6 height 6
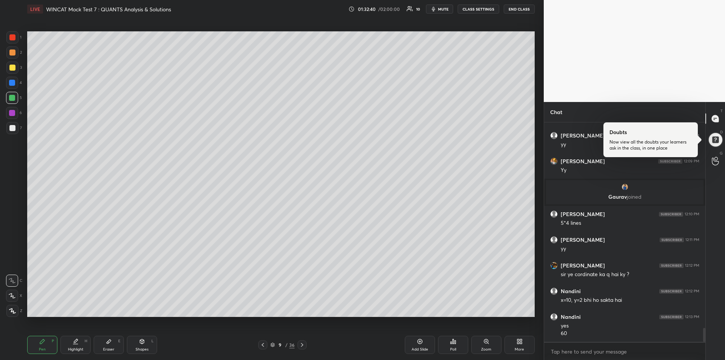
click at [263, 345] on icon at bounding box center [263, 345] width 6 height 6
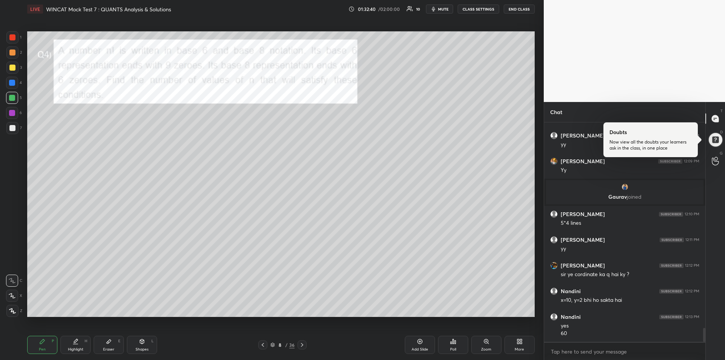
click at [263, 345] on icon at bounding box center [263, 345] width 6 height 6
click at [264, 345] on icon at bounding box center [263, 345] width 6 height 6
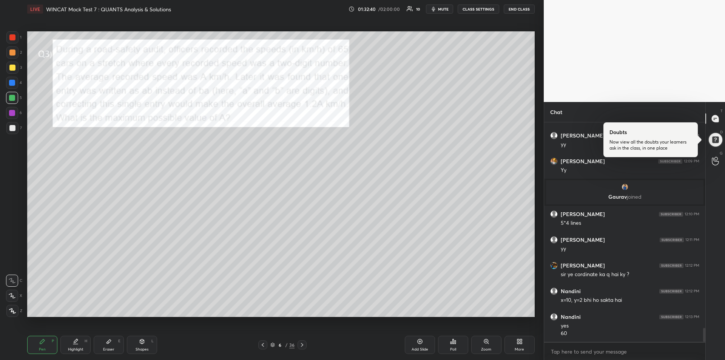
click at [263, 345] on icon at bounding box center [263, 345] width 6 height 6
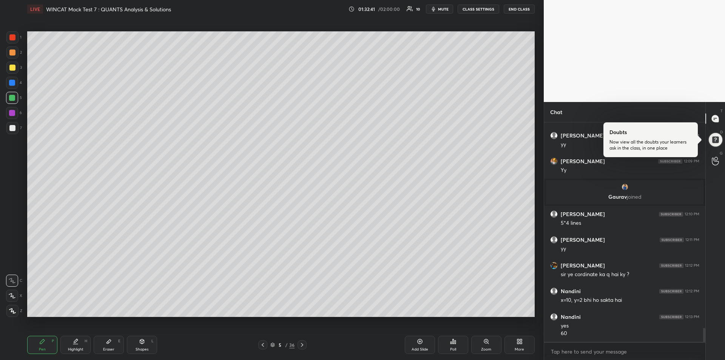
click at [263, 345] on icon at bounding box center [263, 345] width 6 height 6
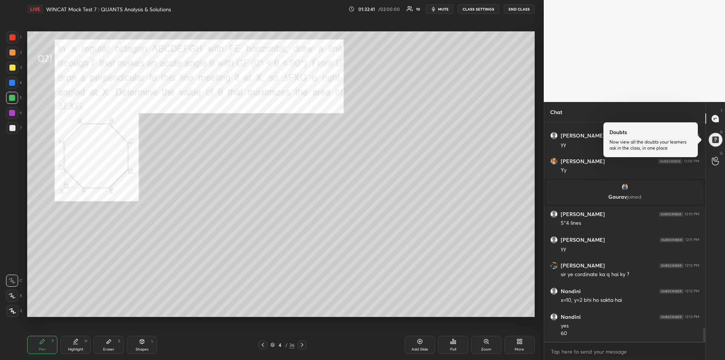
click at [263, 345] on icon at bounding box center [263, 345] width 6 height 6
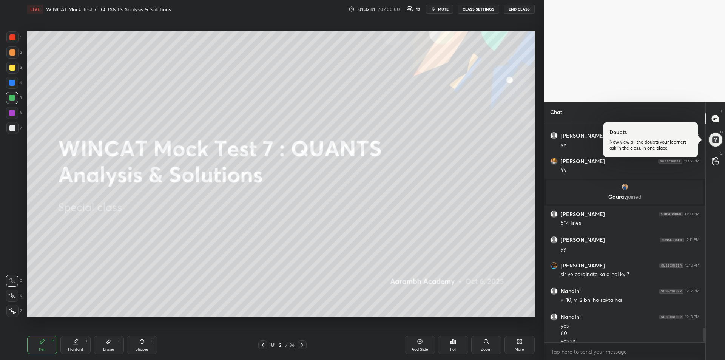
scroll to position [3192, 0]
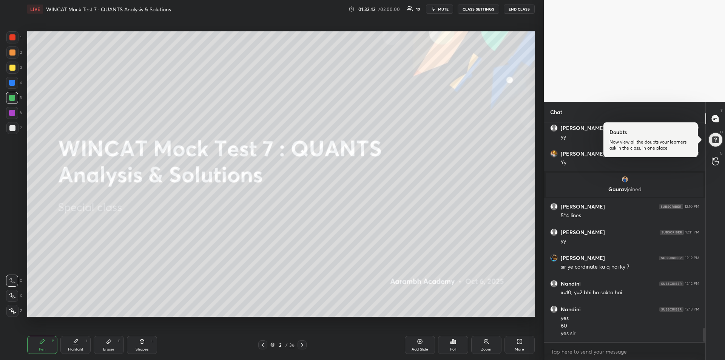
click at [300, 346] on icon at bounding box center [302, 345] width 6 height 6
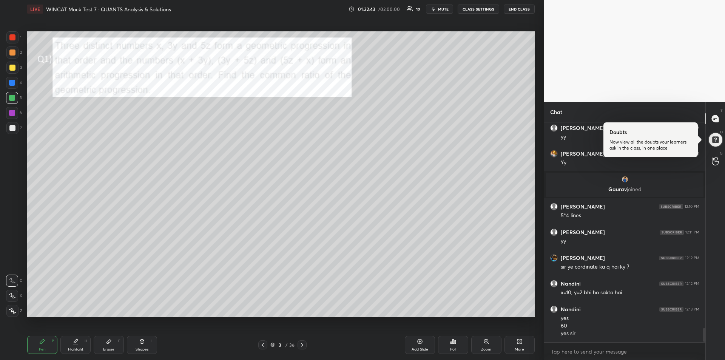
click at [302, 345] on icon at bounding box center [302, 345] width 6 height 6
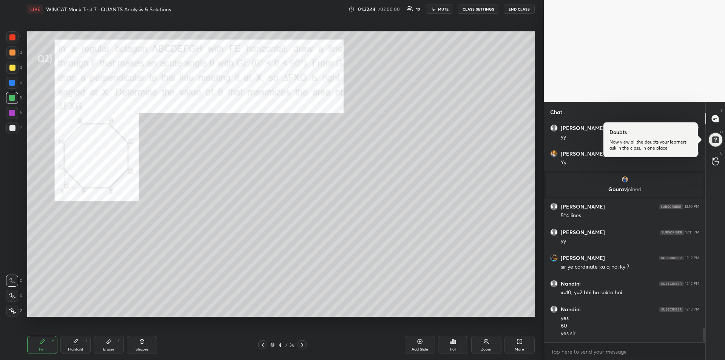
click at [303, 345] on icon at bounding box center [302, 345] width 6 height 6
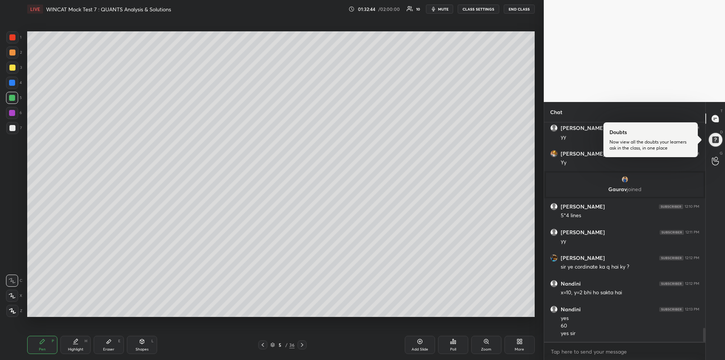
click at [303, 345] on icon at bounding box center [302, 345] width 6 height 6
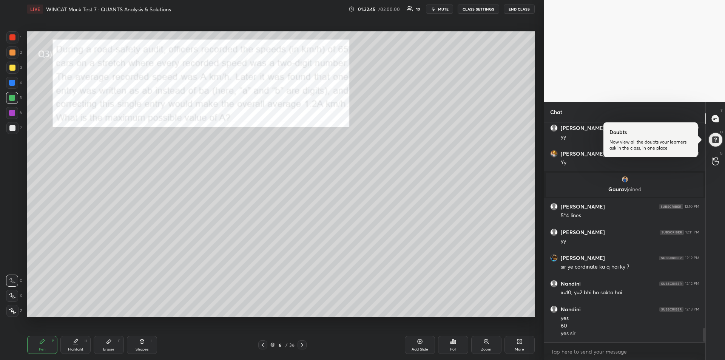
click at [302, 346] on icon at bounding box center [302, 345] width 6 height 6
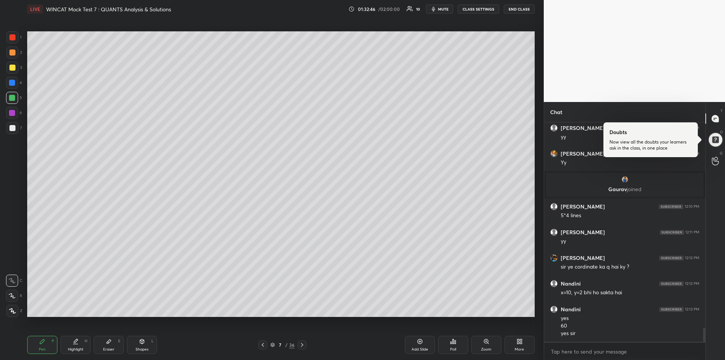
click at [302, 346] on icon at bounding box center [302, 345] width 6 height 6
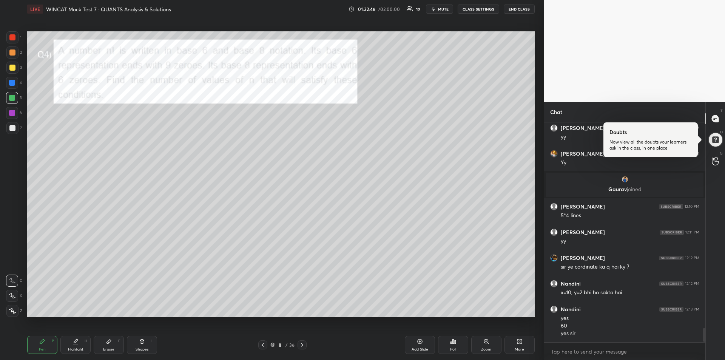
click at [303, 346] on icon at bounding box center [302, 345] width 6 height 6
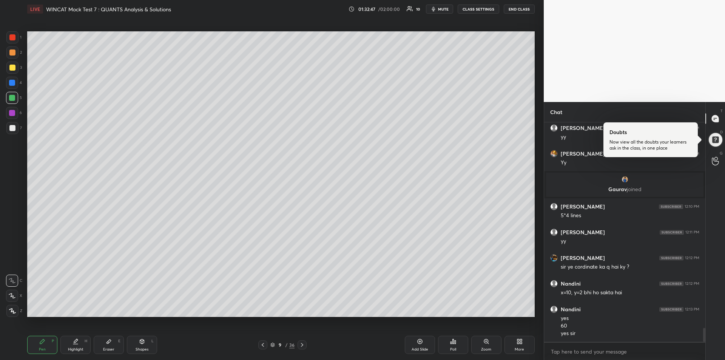
click at [303, 346] on icon at bounding box center [302, 345] width 6 height 6
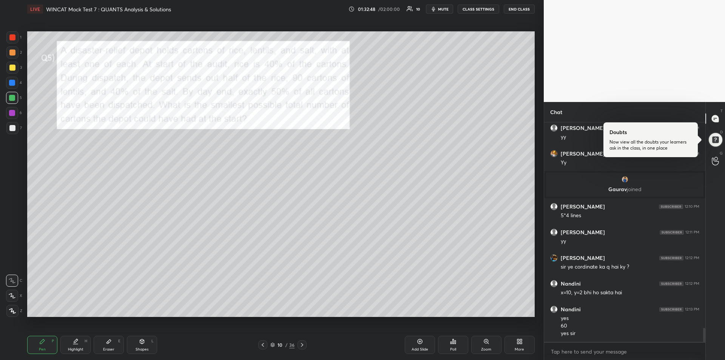
click at [303, 346] on icon at bounding box center [302, 345] width 6 height 6
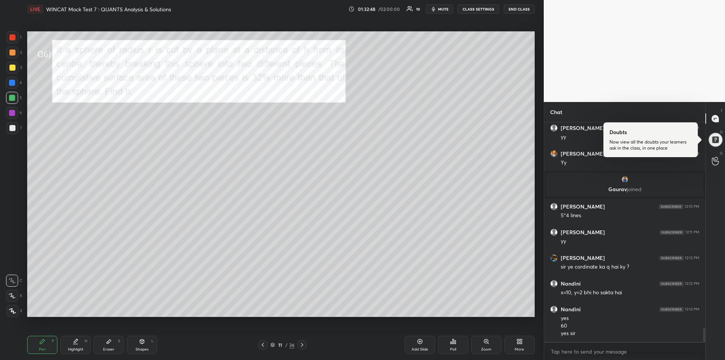
click at [303, 346] on icon at bounding box center [302, 345] width 6 height 6
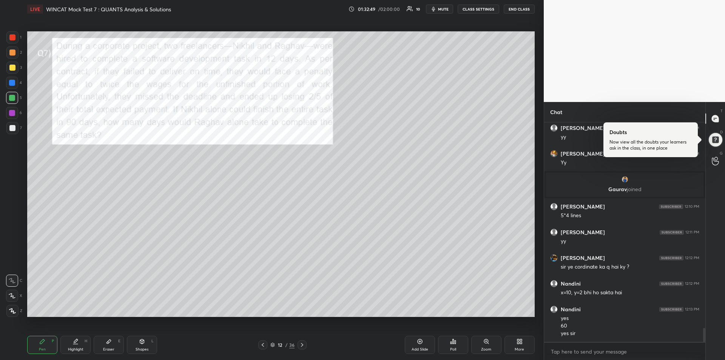
click at [303, 346] on icon at bounding box center [302, 345] width 6 height 6
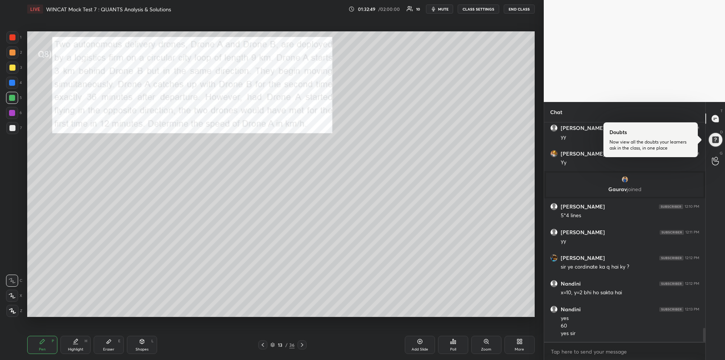
click at [303, 347] on icon at bounding box center [302, 345] width 6 height 6
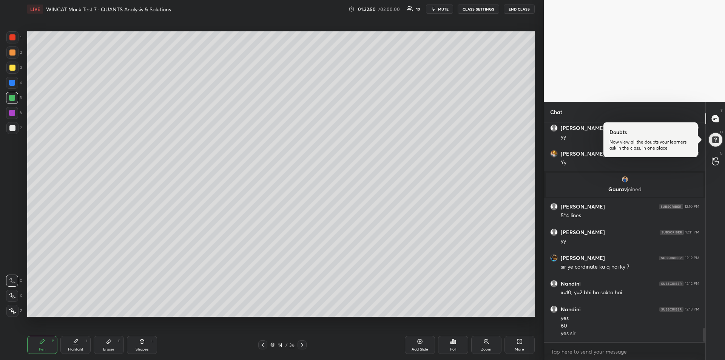
click at [303, 348] on div at bounding box center [301, 344] width 9 height 9
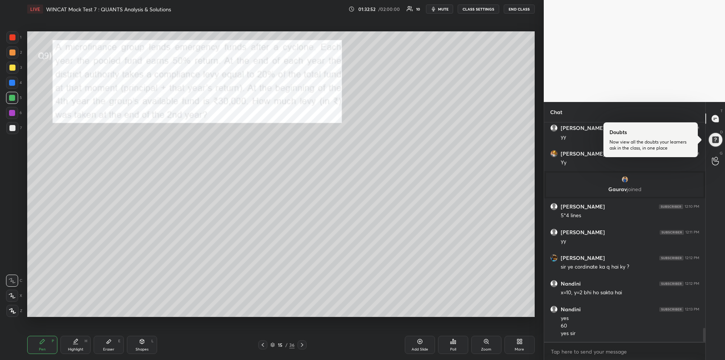
click at [303, 345] on icon at bounding box center [302, 345] width 6 height 6
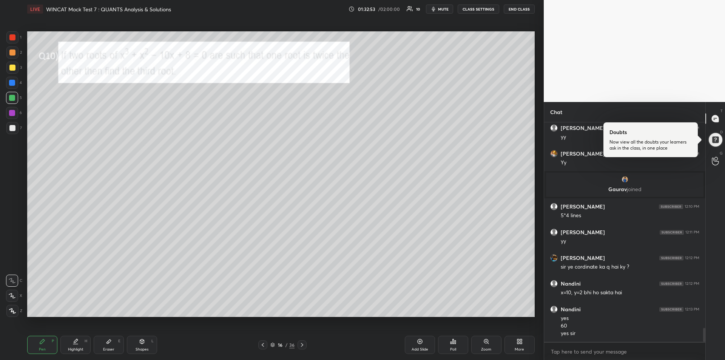
click at [303, 345] on icon at bounding box center [302, 345] width 6 height 6
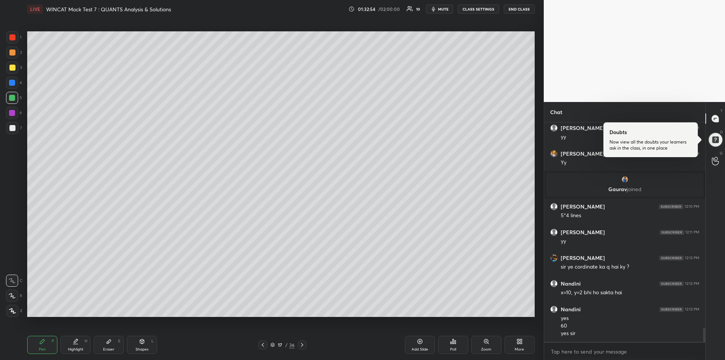
click at [303, 345] on icon at bounding box center [302, 345] width 6 height 6
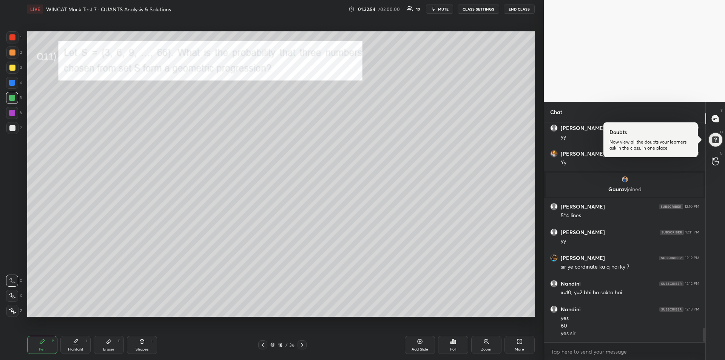
click at [302, 346] on icon at bounding box center [302, 345] width 6 height 6
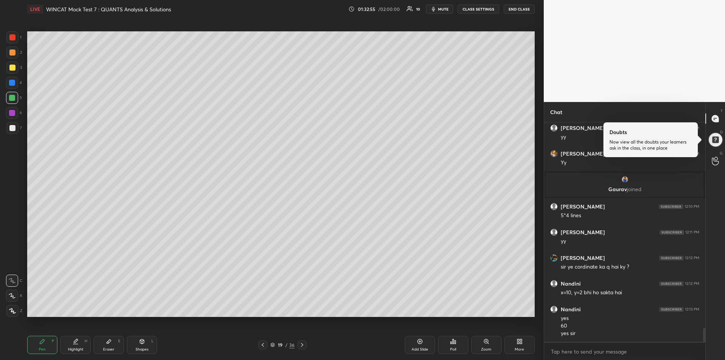
click at [302, 346] on icon at bounding box center [302, 345] width 6 height 6
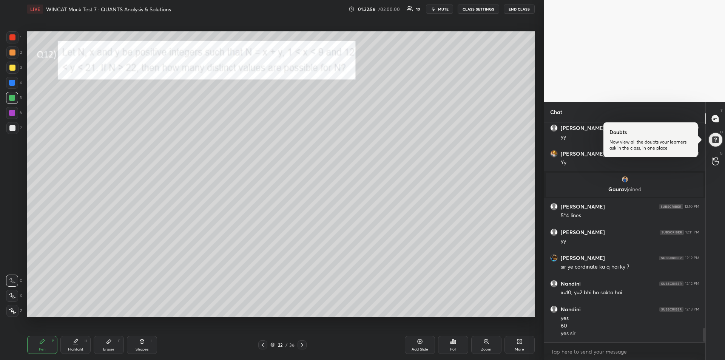
click at [302, 345] on icon at bounding box center [302, 345] width 6 height 6
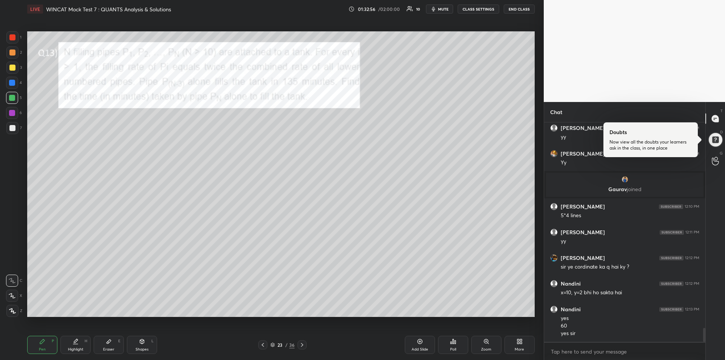
click at [302, 345] on icon at bounding box center [302, 345] width 6 height 6
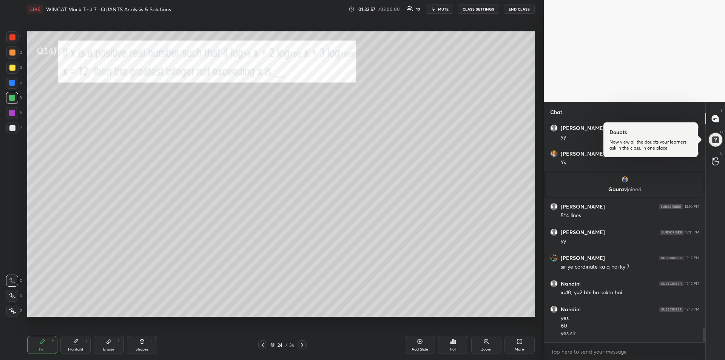
click at [302, 346] on icon at bounding box center [302, 345] width 2 height 4
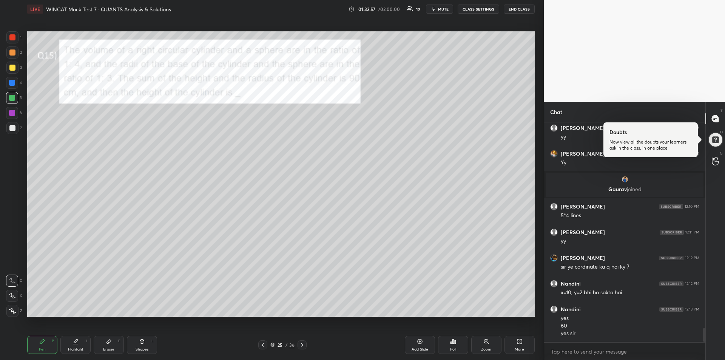
click at [302, 345] on icon at bounding box center [302, 345] width 2 height 4
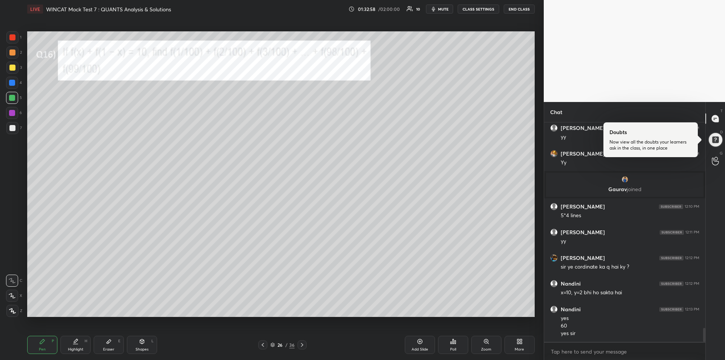
click at [301, 346] on icon at bounding box center [302, 345] width 6 height 6
click at [302, 346] on icon at bounding box center [302, 345] width 2 height 4
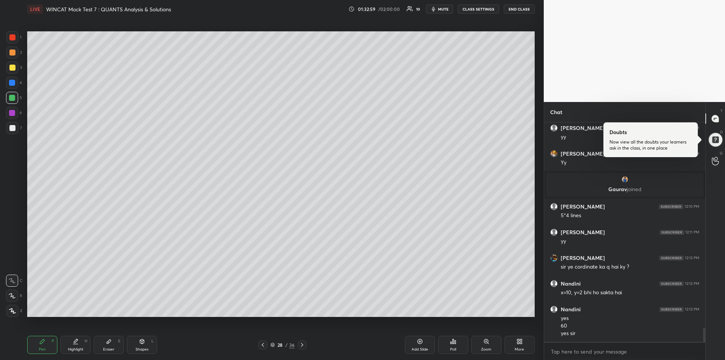
click at [302, 345] on icon at bounding box center [302, 345] width 2 height 4
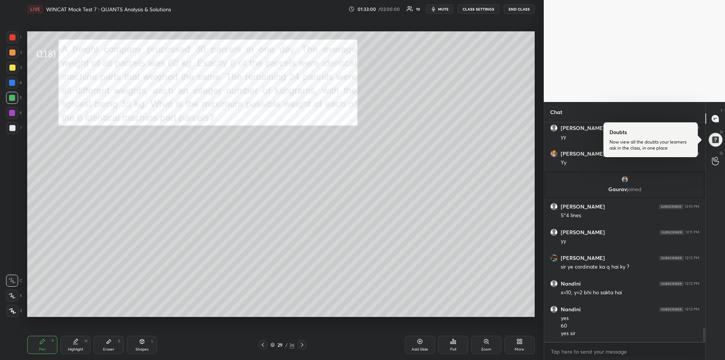
click at [302, 345] on icon at bounding box center [302, 345] width 2 height 4
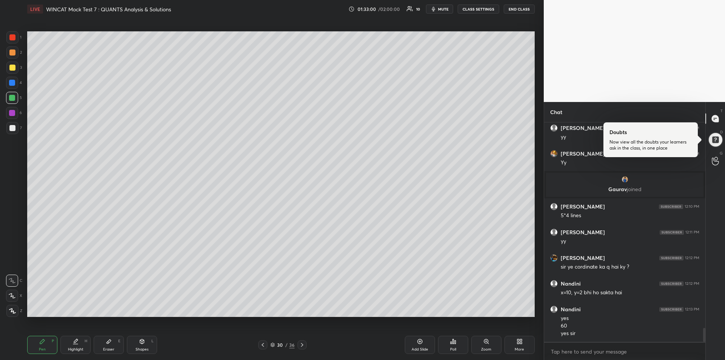
click at [303, 345] on icon at bounding box center [302, 345] width 6 height 6
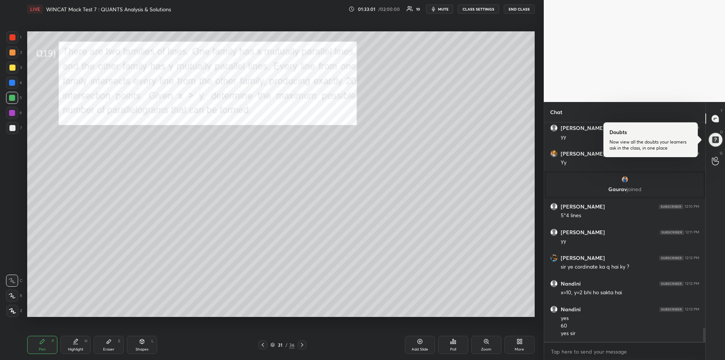
click at [303, 345] on icon at bounding box center [302, 345] width 2 height 4
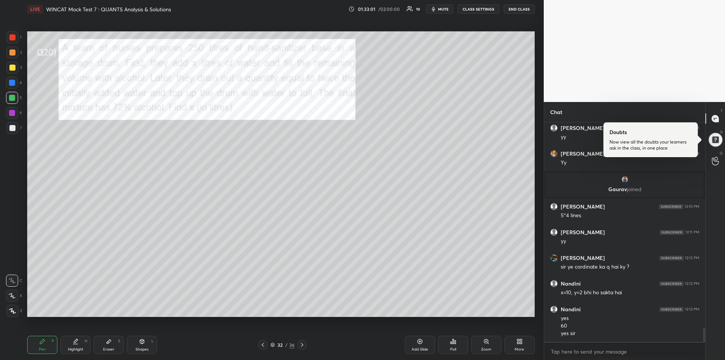
click at [302, 345] on icon at bounding box center [302, 345] width 2 height 4
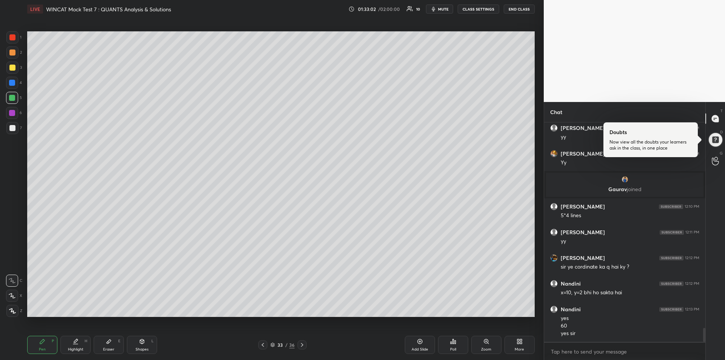
click at [302, 345] on icon at bounding box center [302, 345] width 6 height 6
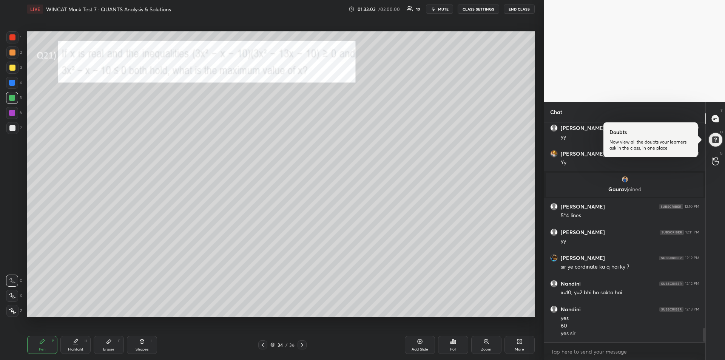
click at [302, 345] on icon at bounding box center [302, 345] width 6 height 6
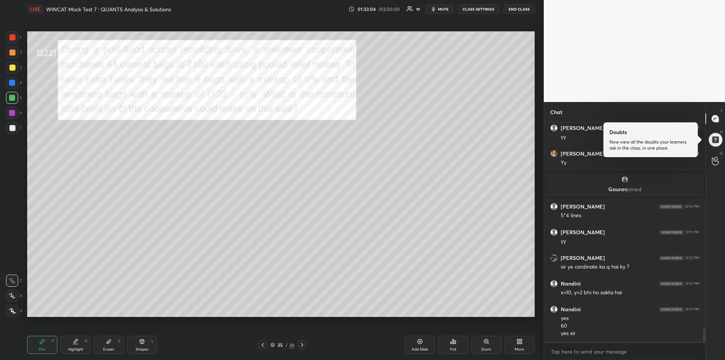
click at [97, 339] on div "Eraser E" at bounding box center [109, 344] width 30 height 18
click at [40, 344] on icon at bounding box center [42, 341] width 6 height 6
click at [12, 37] on div at bounding box center [12, 37] width 6 height 6
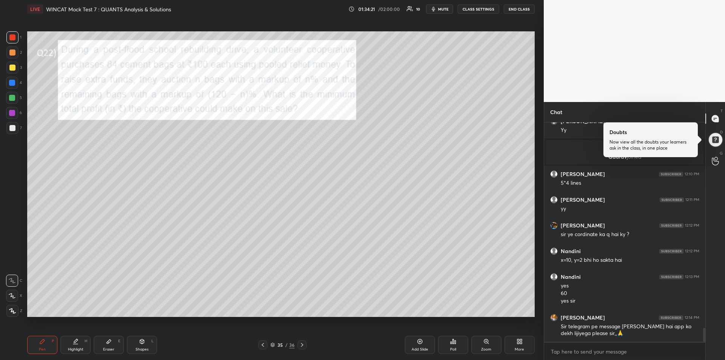
click at [107, 345] on div "Eraser E" at bounding box center [109, 344] width 30 height 18
click at [42, 342] on icon at bounding box center [42, 341] width 5 height 5
click at [12, 83] on div at bounding box center [12, 83] width 6 height 6
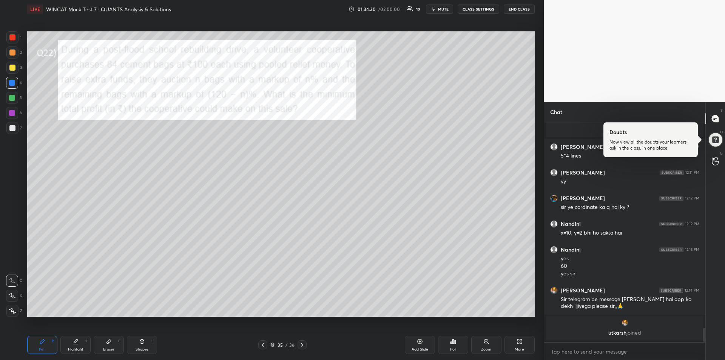
click at [12, 114] on div at bounding box center [12, 113] width 6 height 6
click at [14, 128] on div at bounding box center [12, 128] width 6 height 6
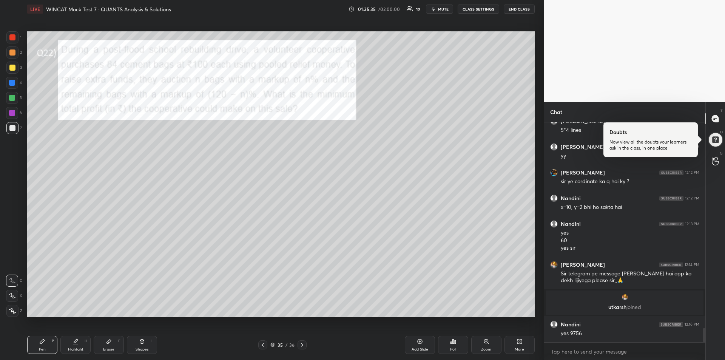
click at [440, 12] on button "mute" at bounding box center [439, 9] width 27 height 9
click at [439, 9] on span "unmute" at bounding box center [442, 8] width 16 height 5
click at [116, 339] on div "Eraser E" at bounding box center [109, 344] width 30 height 18
click at [40, 345] on div "Pen P" at bounding box center [42, 344] width 30 height 18
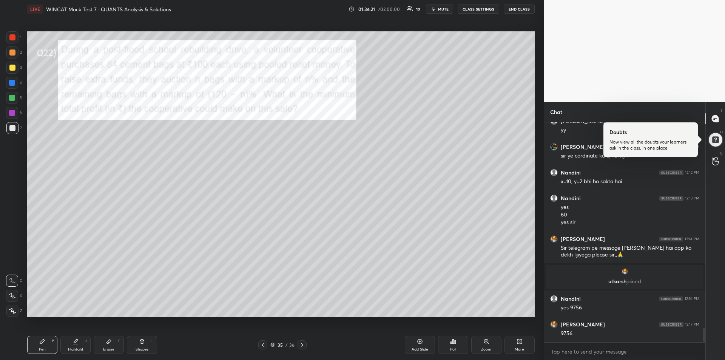
click at [10, 114] on div at bounding box center [12, 113] width 6 height 6
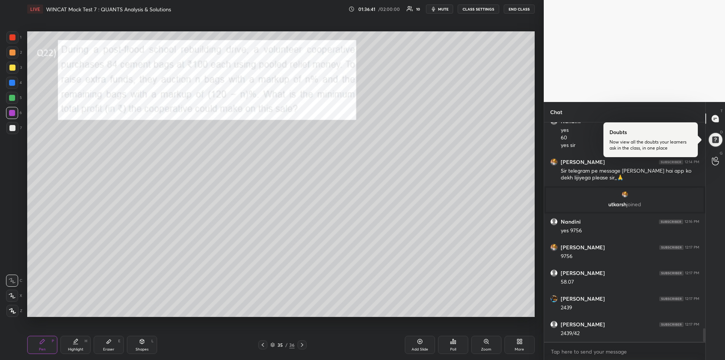
scroll to position [3342, 0]
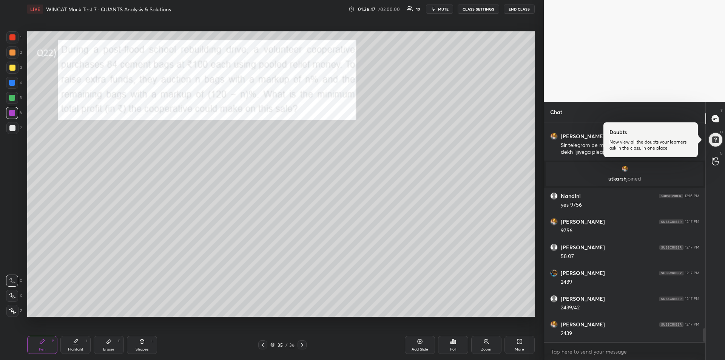
click at [10, 97] on div at bounding box center [12, 98] width 6 height 6
click at [12, 113] on div at bounding box center [12, 113] width 6 height 6
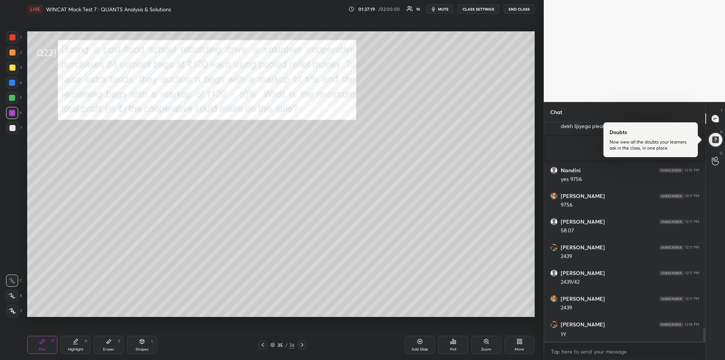
click at [16, 52] on div at bounding box center [12, 52] width 12 height 12
click at [303, 343] on icon at bounding box center [302, 345] width 6 height 6
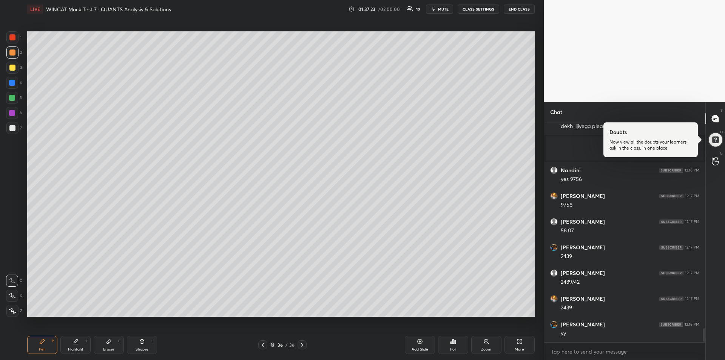
click at [302, 346] on icon at bounding box center [302, 345] width 6 height 6
click at [259, 345] on div at bounding box center [262, 344] width 9 height 9
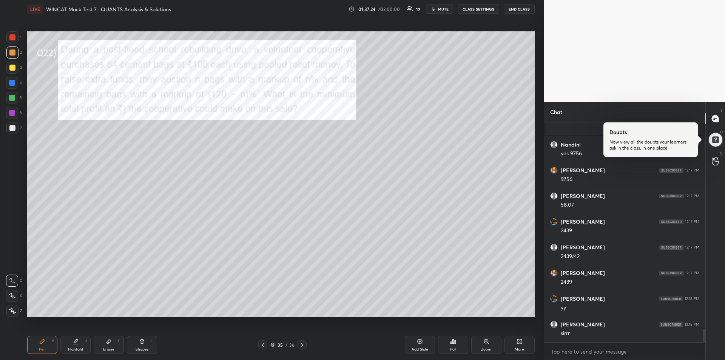
click at [265, 346] on icon at bounding box center [263, 345] width 6 height 6
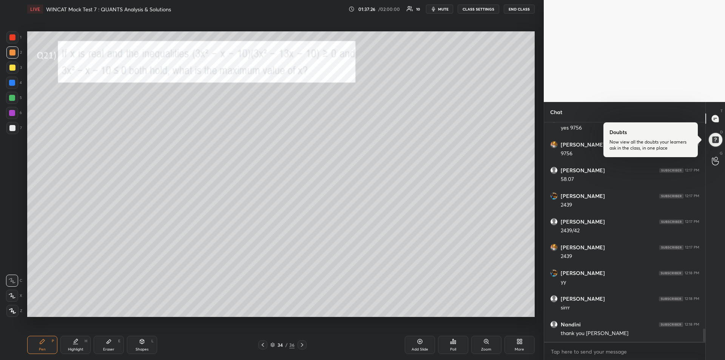
click at [300, 344] on icon at bounding box center [302, 345] width 6 height 6
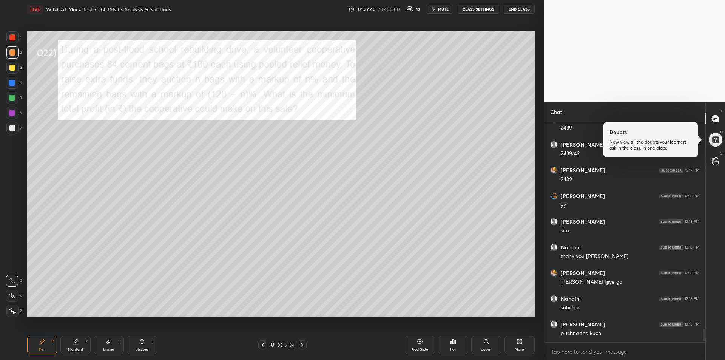
scroll to position [3503, 0]
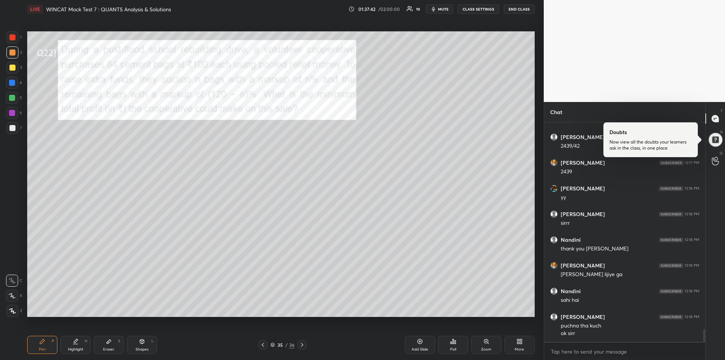
click at [108, 345] on div "Eraser E" at bounding box center [109, 344] width 30 height 18
click at [42, 346] on div "Pen P" at bounding box center [42, 344] width 30 height 18
click at [518, 9] on button "END CLASS" at bounding box center [518, 9] width 31 height 9
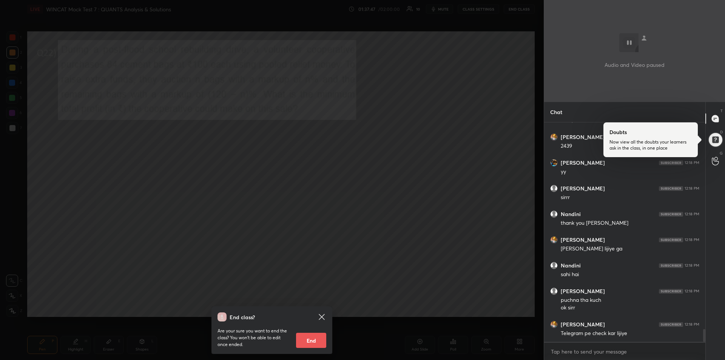
scroll to position [3555, 0]
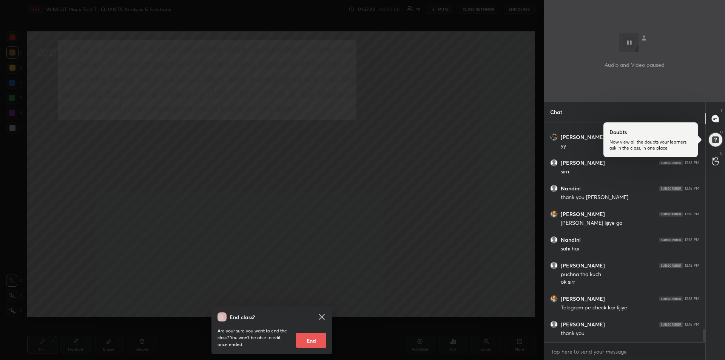
click at [317, 339] on button "End" at bounding box center [311, 339] width 30 height 15
type textarea "x"
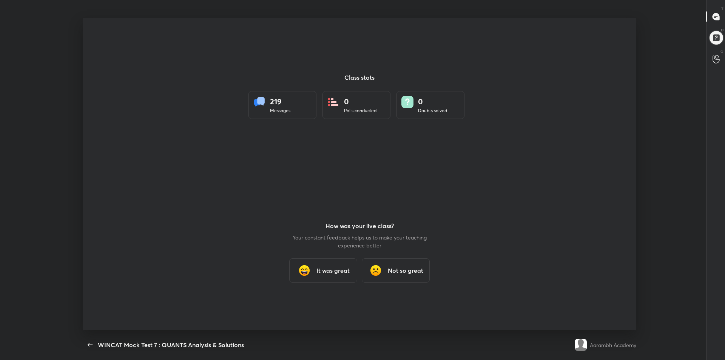
scroll to position [0, 0]
